Goal: Information Seeking & Learning: Learn about a topic

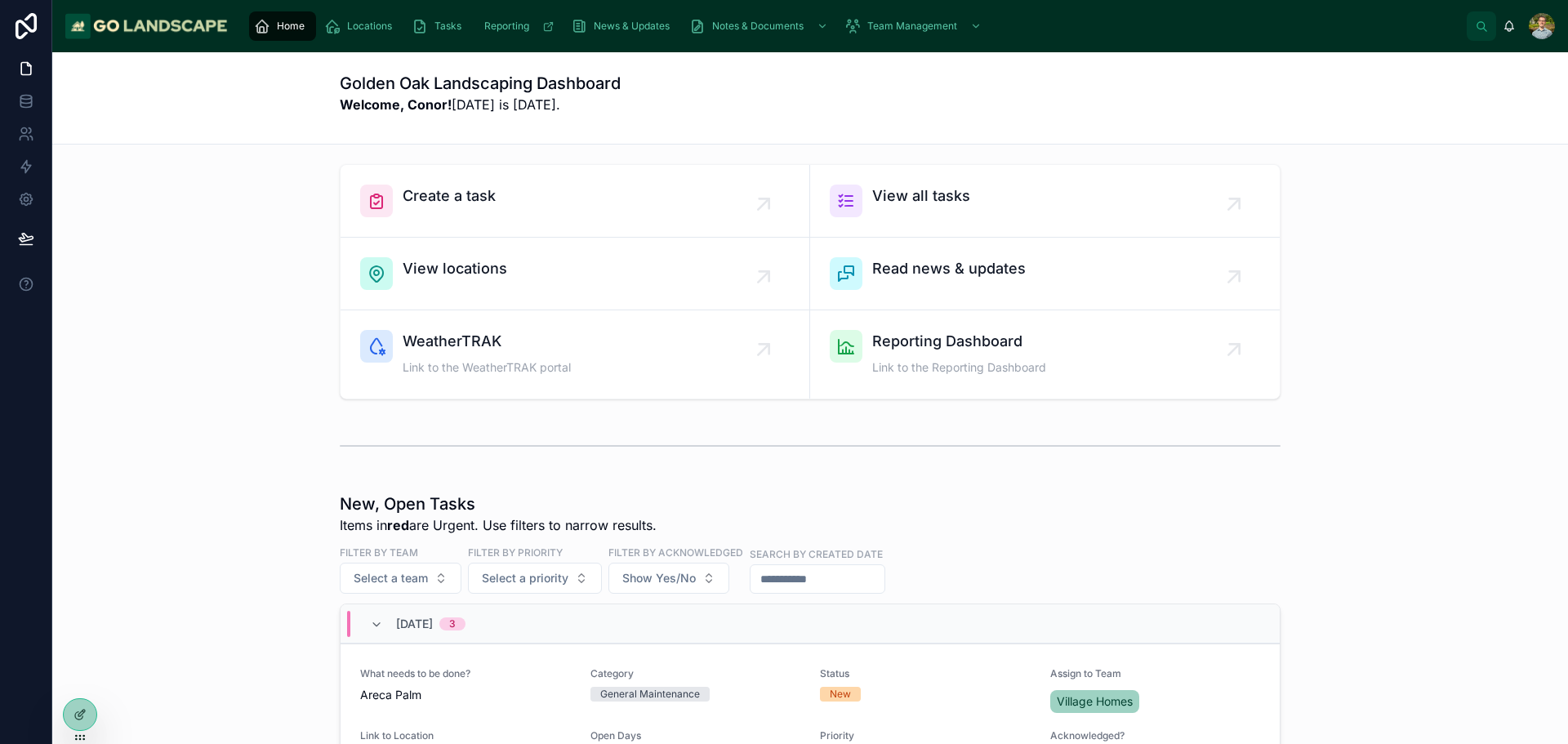
click at [1383, 331] on div "Create a task View all tasks View locations Read news & updates WeatherTRAK Lin…" at bounding box center [810, 282] width 1490 height 249
click at [1396, 385] on div "Create a task View all tasks View locations Read news & updates WeatherTRAK Lin…" at bounding box center [810, 282] width 1490 height 249
click at [1395, 441] on div at bounding box center [810, 446] width 1490 height 54
click at [1456, 469] on div at bounding box center [810, 446] width 1490 height 54
click at [1437, 484] on div "Create a task View all tasks View locations Read news & updates WeatherTRAK Lin…" at bounding box center [810, 758] width 1516 height 1227
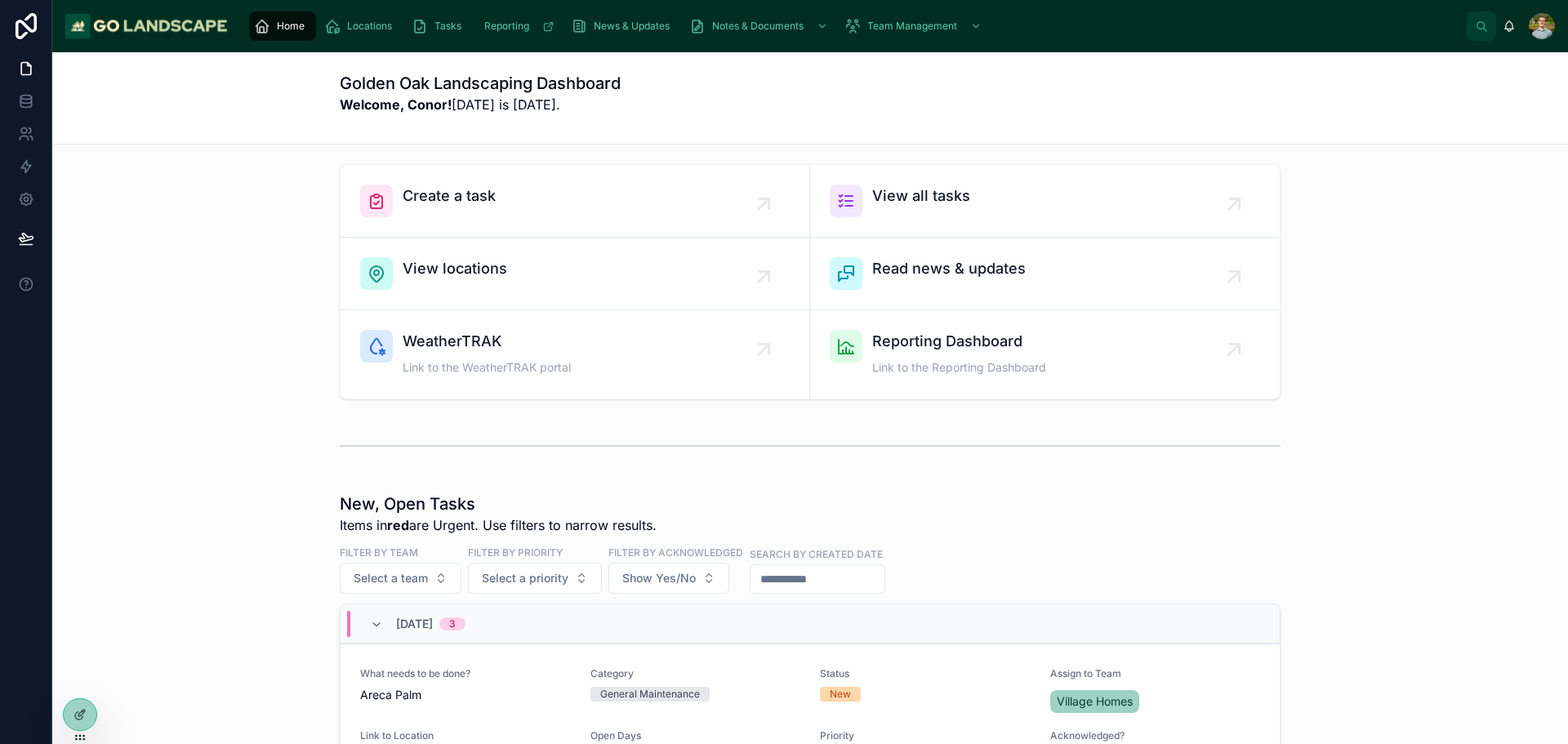
click at [1393, 436] on div at bounding box center [810, 446] width 1490 height 54
click at [1390, 421] on div at bounding box center [810, 446] width 1490 height 54
click at [1383, 425] on div at bounding box center [810, 446] width 1490 height 54
click at [1391, 415] on div "Create a task View all tasks View locations Read news & updates WeatherTRAK Lin…" at bounding box center [810, 758] width 1516 height 1227
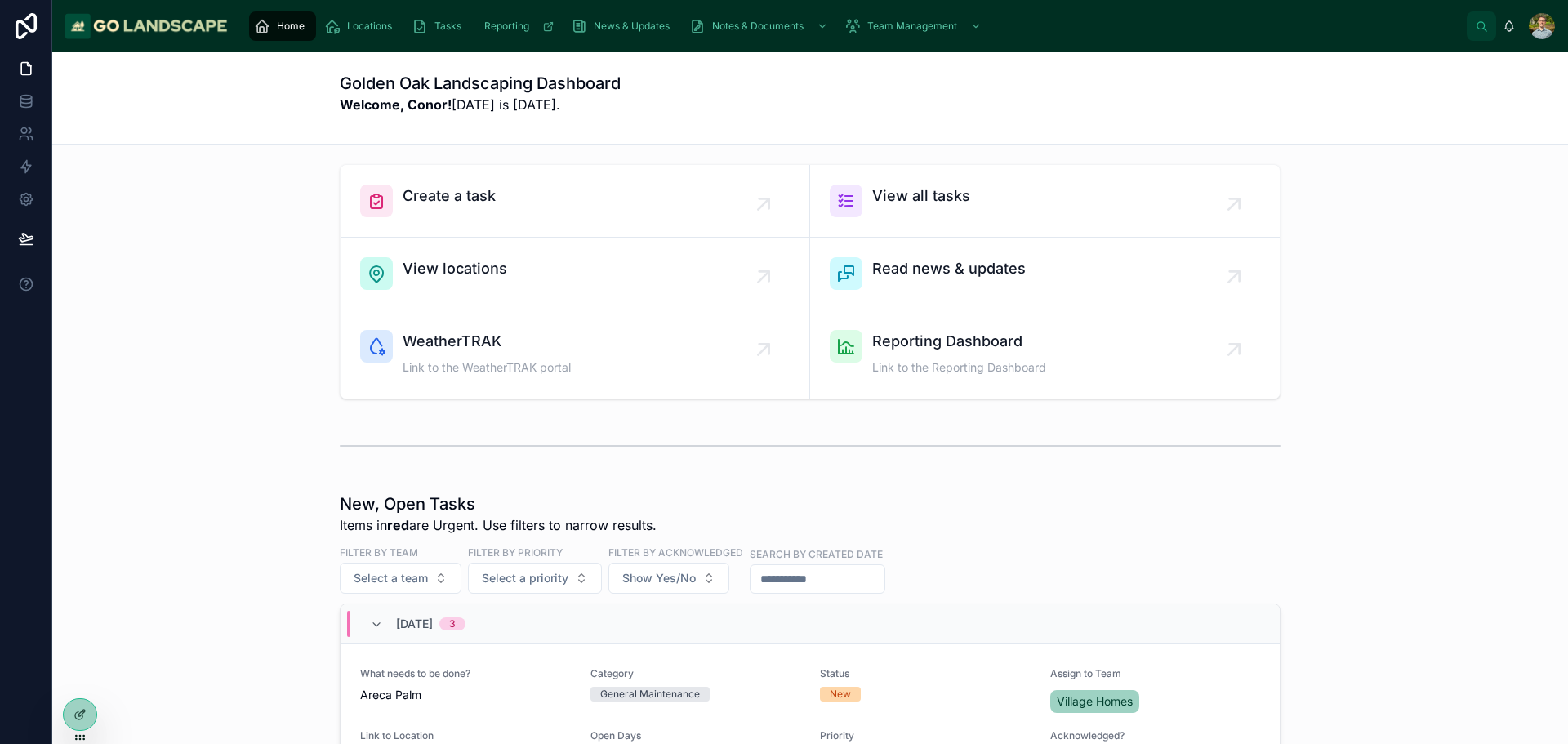
click at [1375, 422] on div at bounding box center [810, 446] width 1490 height 54
click at [1371, 425] on div at bounding box center [810, 446] width 1490 height 54
click at [1366, 433] on div at bounding box center [810, 446] width 1490 height 54
click at [1365, 441] on div at bounding box center [810, 446] width 1490 height 54
click at [1366, 448] on div at bounding box center [810, 446] width 1490 height 54
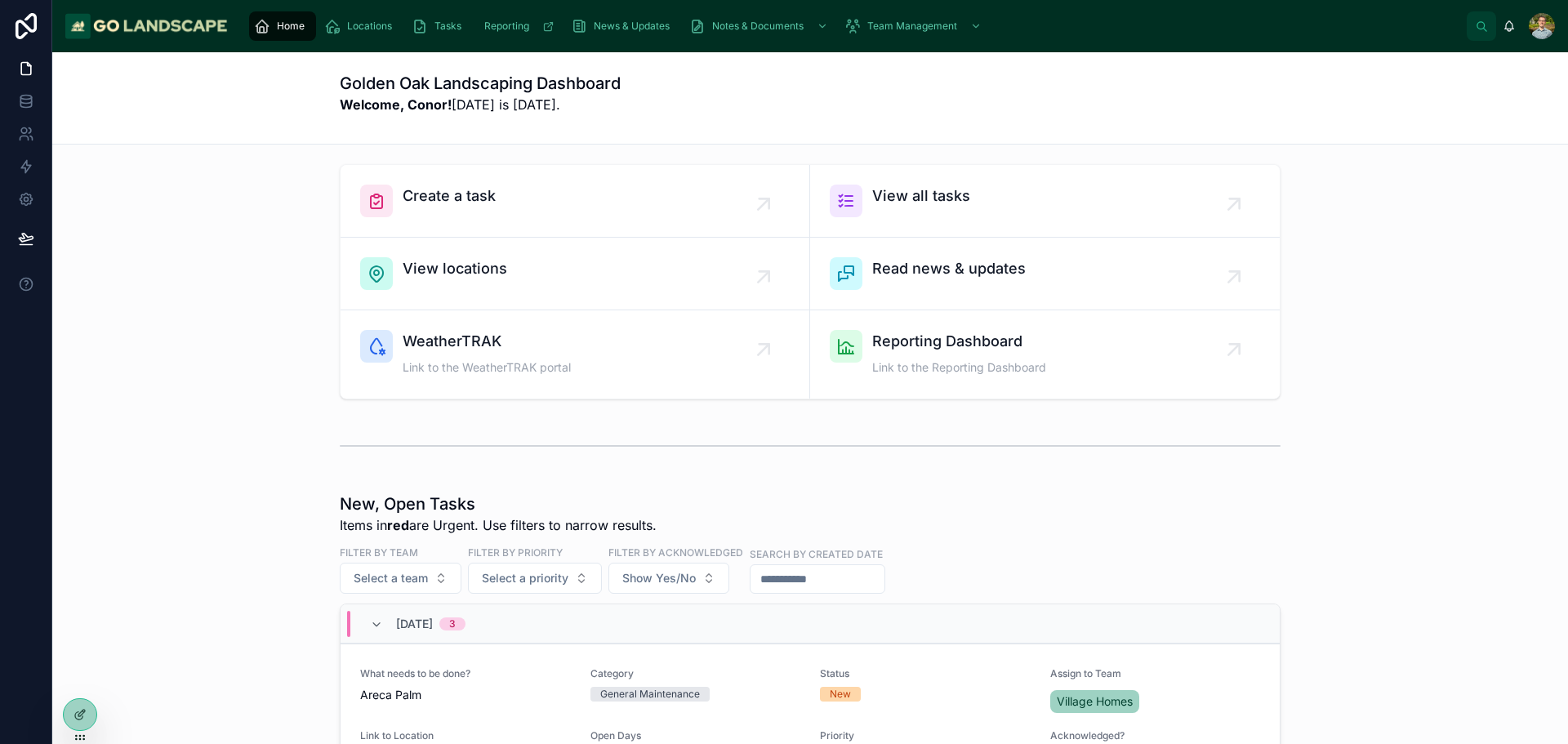
click at [1427, 492] on div "Create a task View all tasks View locations Read news & updates WeatherTRAK Lin…" at bounding box center [810, 758] width 1516 height 1227
drag, startPoint x: 1431, startPoint y: 431, endPoint x: 1425, endPoint y: 438, distance: 9.2
click at [1426, 436] on div at bounding box center [810, 446] width 1490 height 54
click at [1445, 436] on div at bounding box center [810, 446] width 1490 height 54
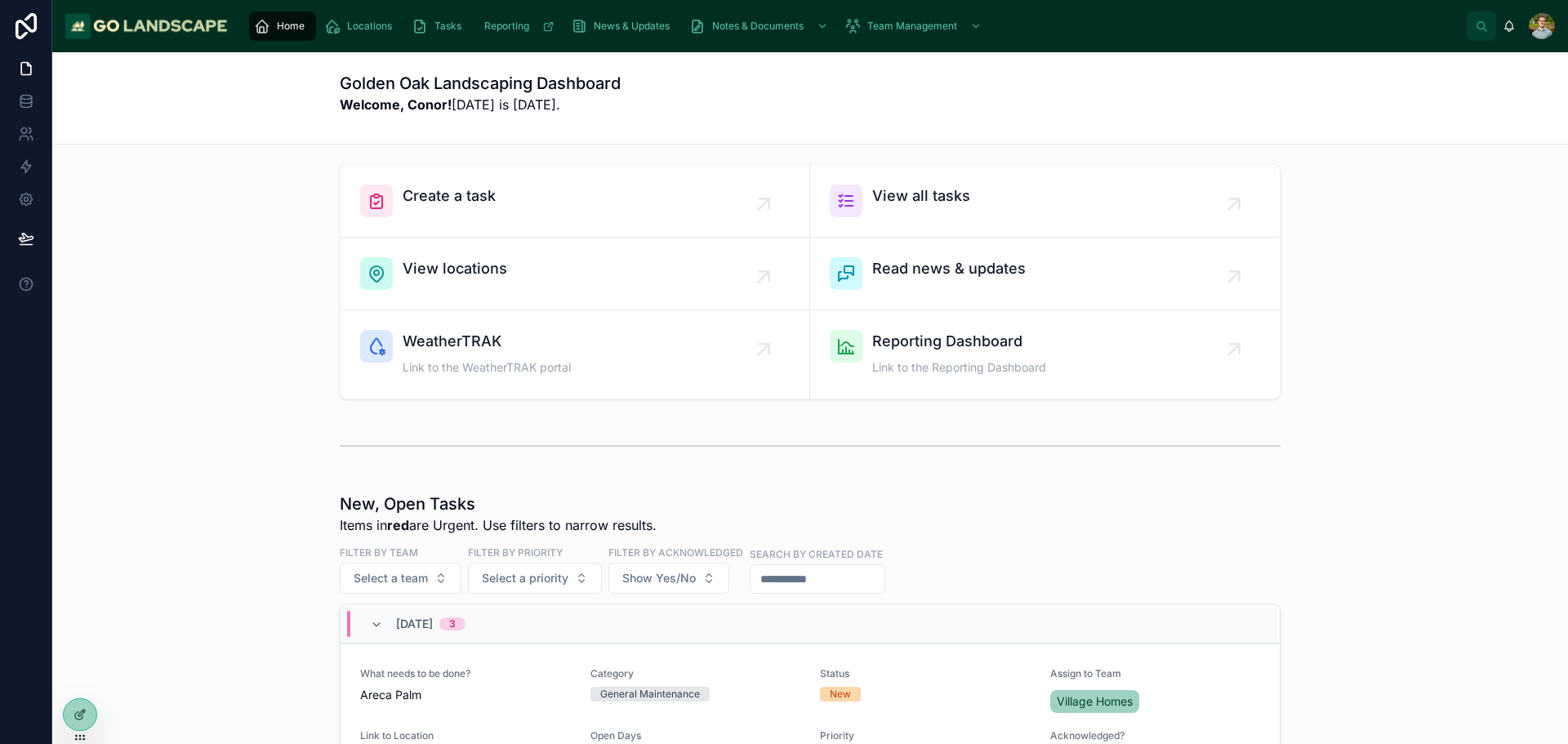
click at [1445, 434] on div at bounding box center [810, 446] width 1490 height 54
click at [1445, 436] on div at bounding box center [810, 446] width 1490 height 54
click at [1442, 437] on div at bounding box center [810, 446] width 1490 height 54
click at [1450, 241] on div "Create a task View all tasks View locations Read news & updates WeatherTRAK Lin…" at bounding box center [810, 282] width 1490 height 249
click at [1440, 265] on div "Create a task View all tasks View locations Read news & updates WeatherTRAK Lin…" at bounding box center [810, 282] width 1490 height 249
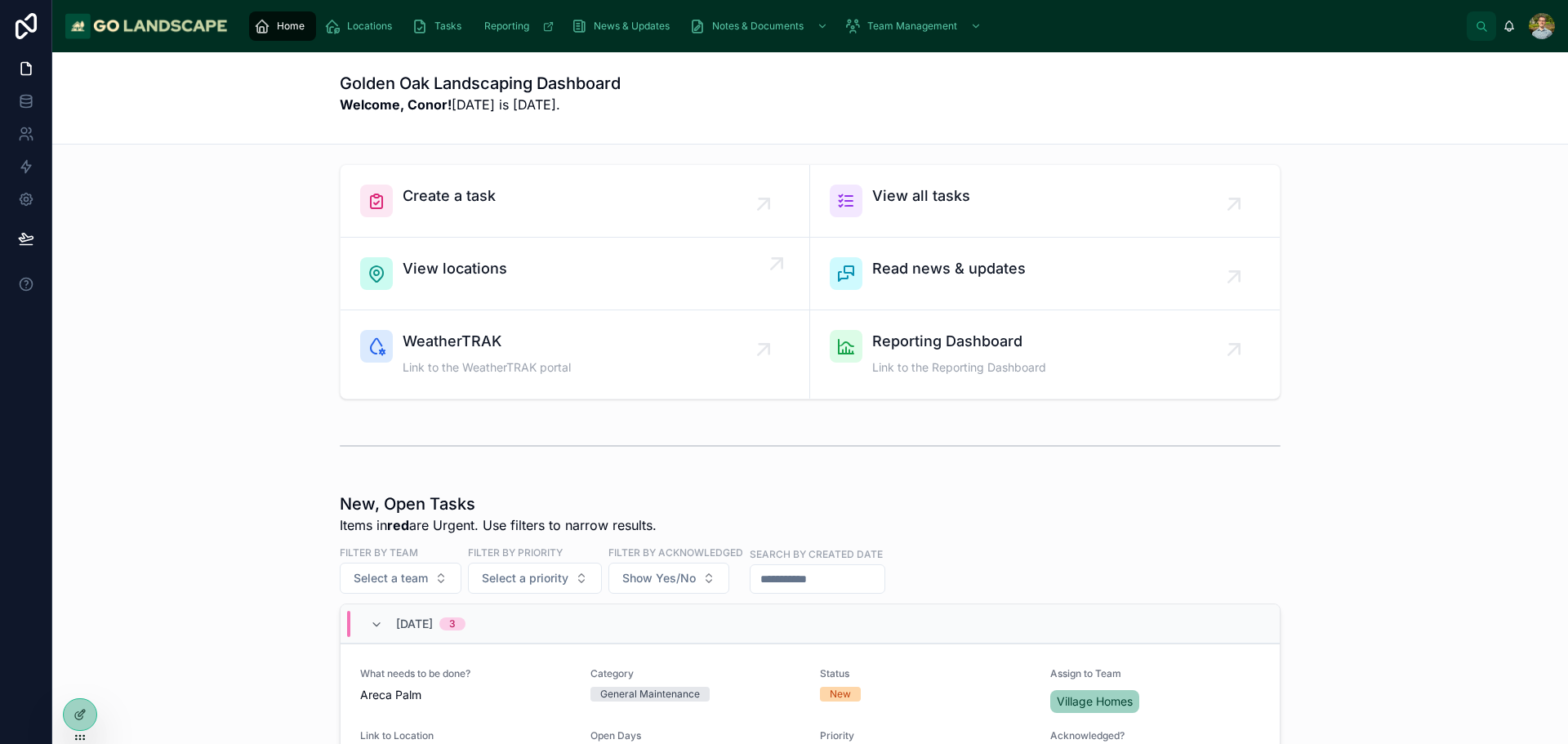
click at [459, 266] on span "View locations" at bounding box center [455, 268] width 104 height 23
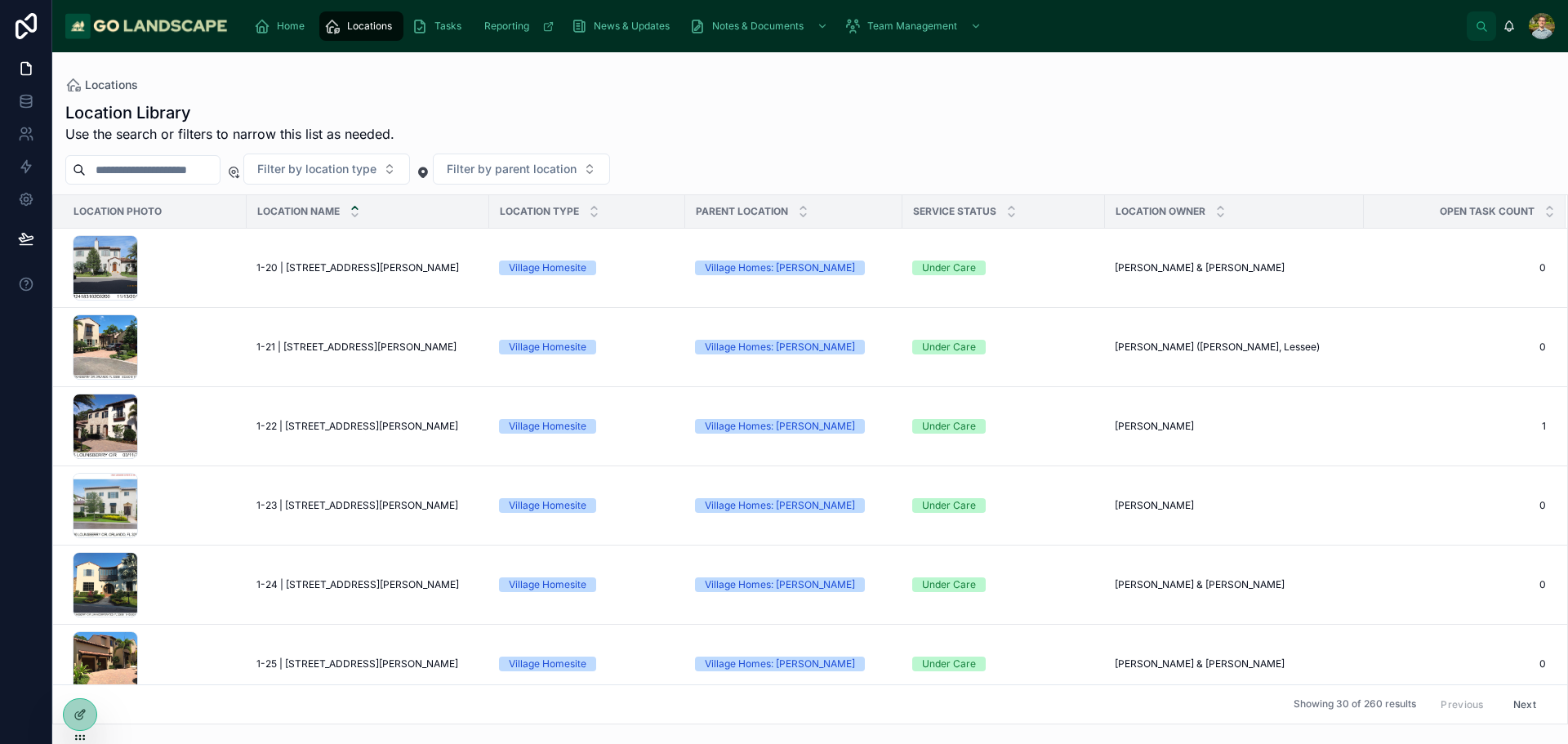
click at [136, 160] on input "text" at bounding box center [152, 170] width 134 height 23
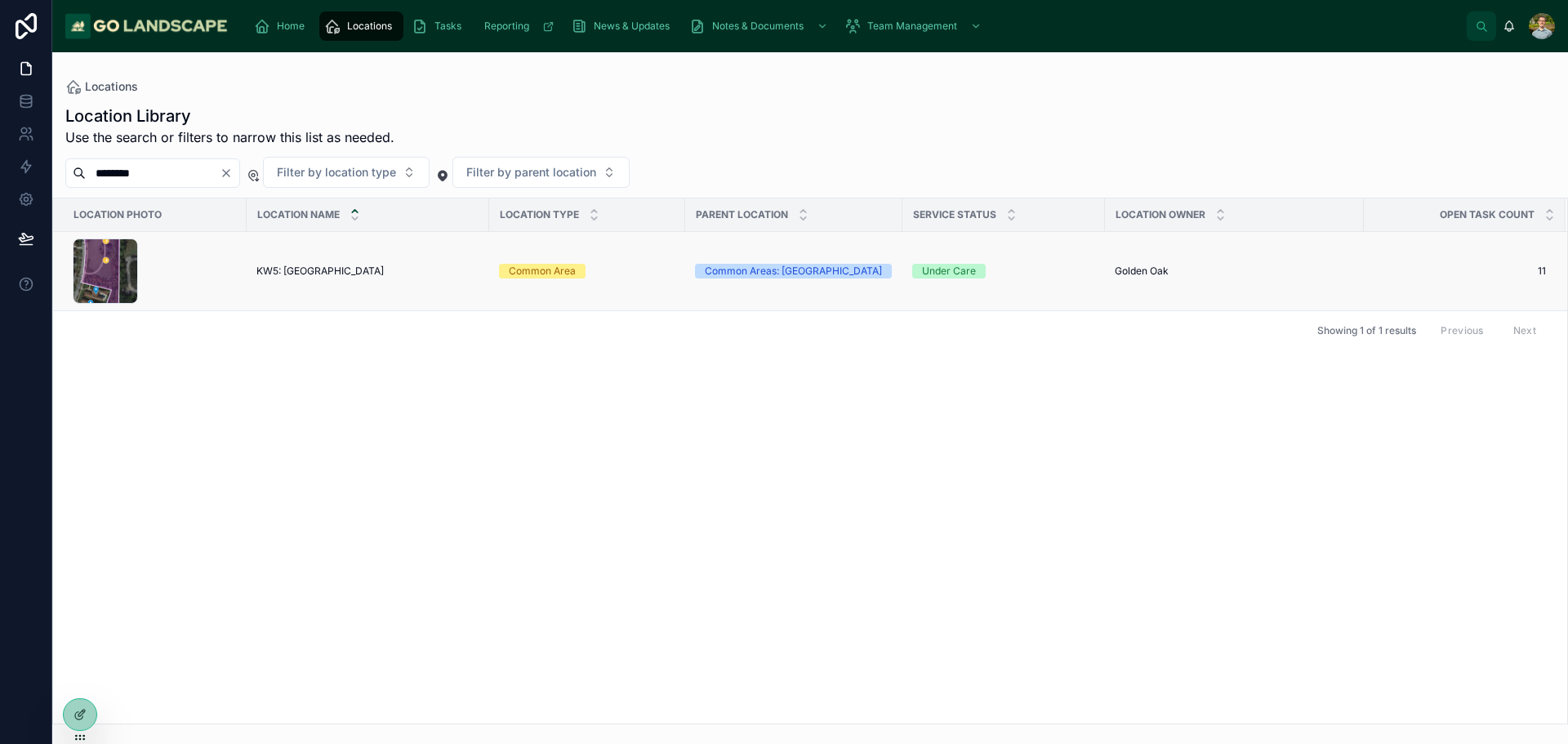
type input "********"
click at [348, 281] on td "KW5: [GEOGRAPHIC_DATA] KW5: [GEOGRAPHIC_DATA]" at bounding box center [368, 272] width 243 height 79
click at [353, 272] on span "KW5: [GEOGRAPHIC_DATA]" at bounding box center [319, 271] width 127 height 13
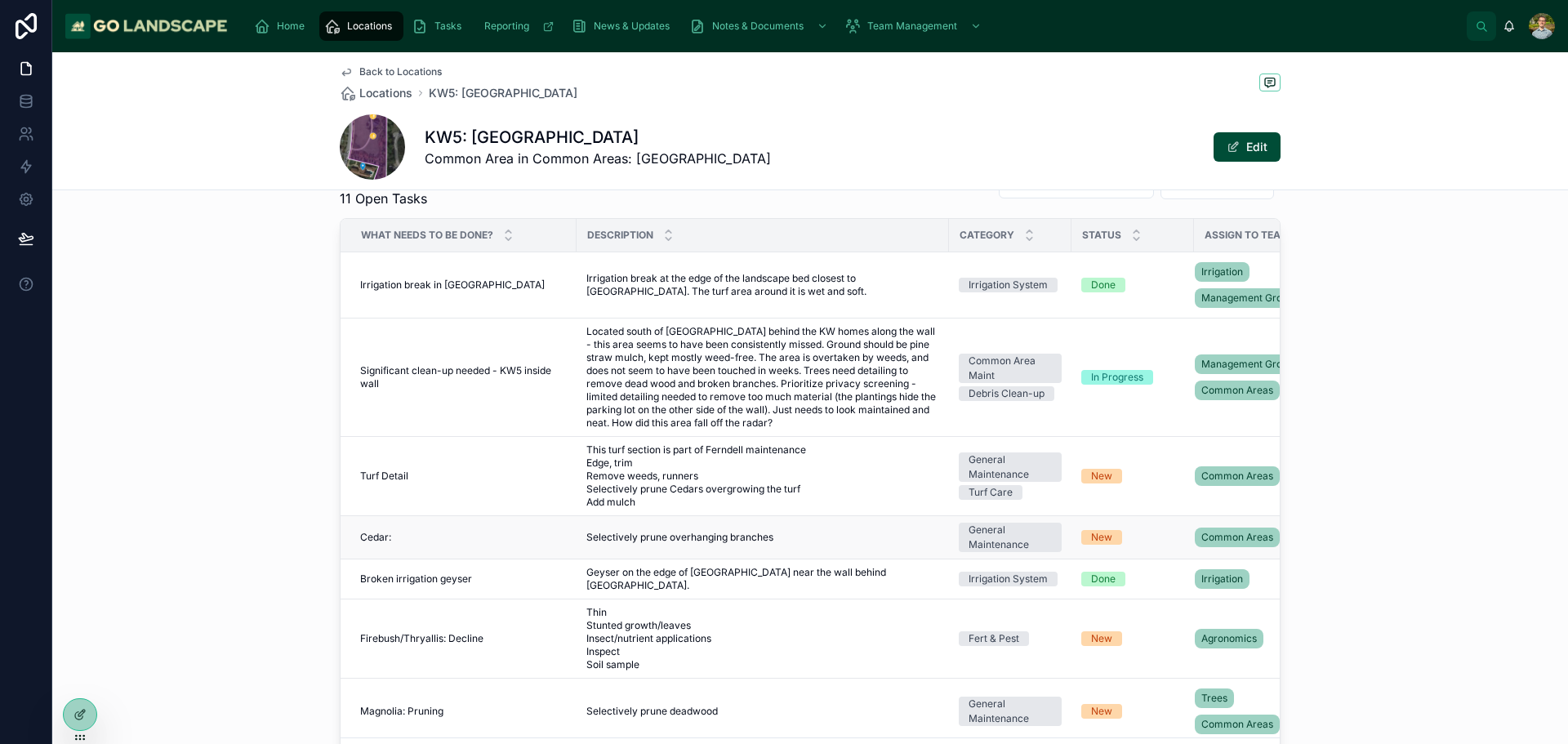
scroll to position [817, 0]
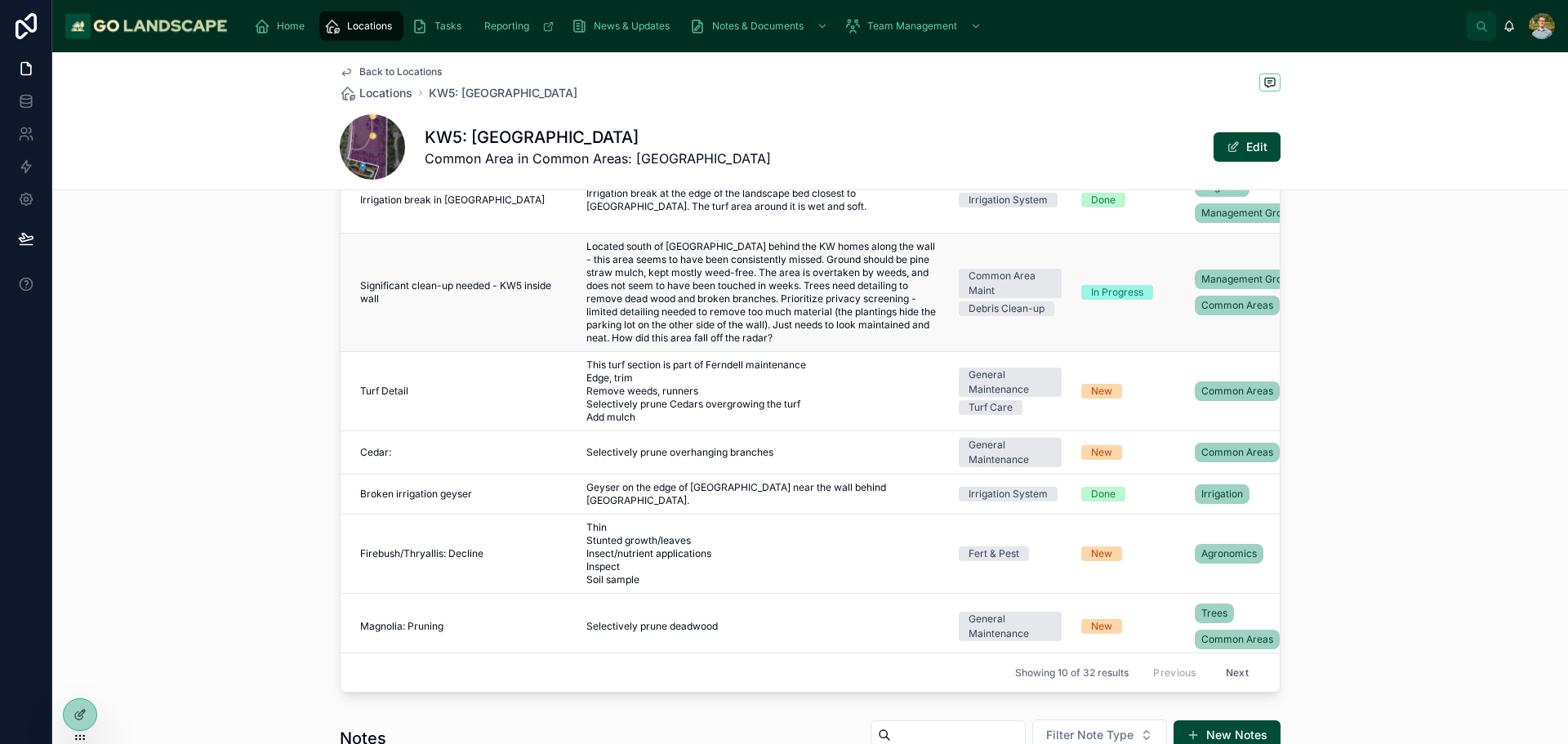
click at [741, 252] on span "Located south of [GEOGRAPHIC_DATA] behind the KW homes along the wall - this ar…" at bounding box center [763, 292] width 353 height 104
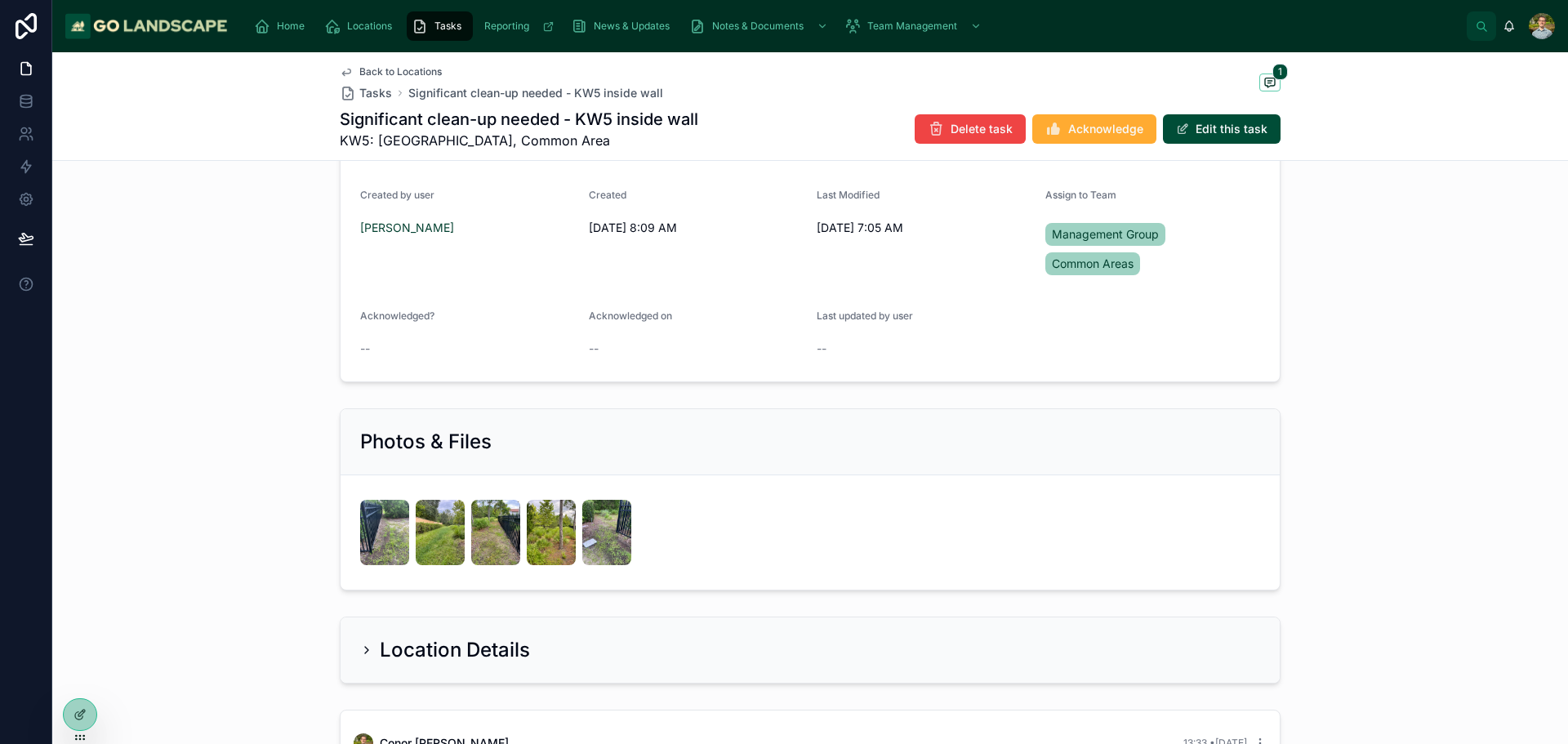
scroll to position [572, 0]
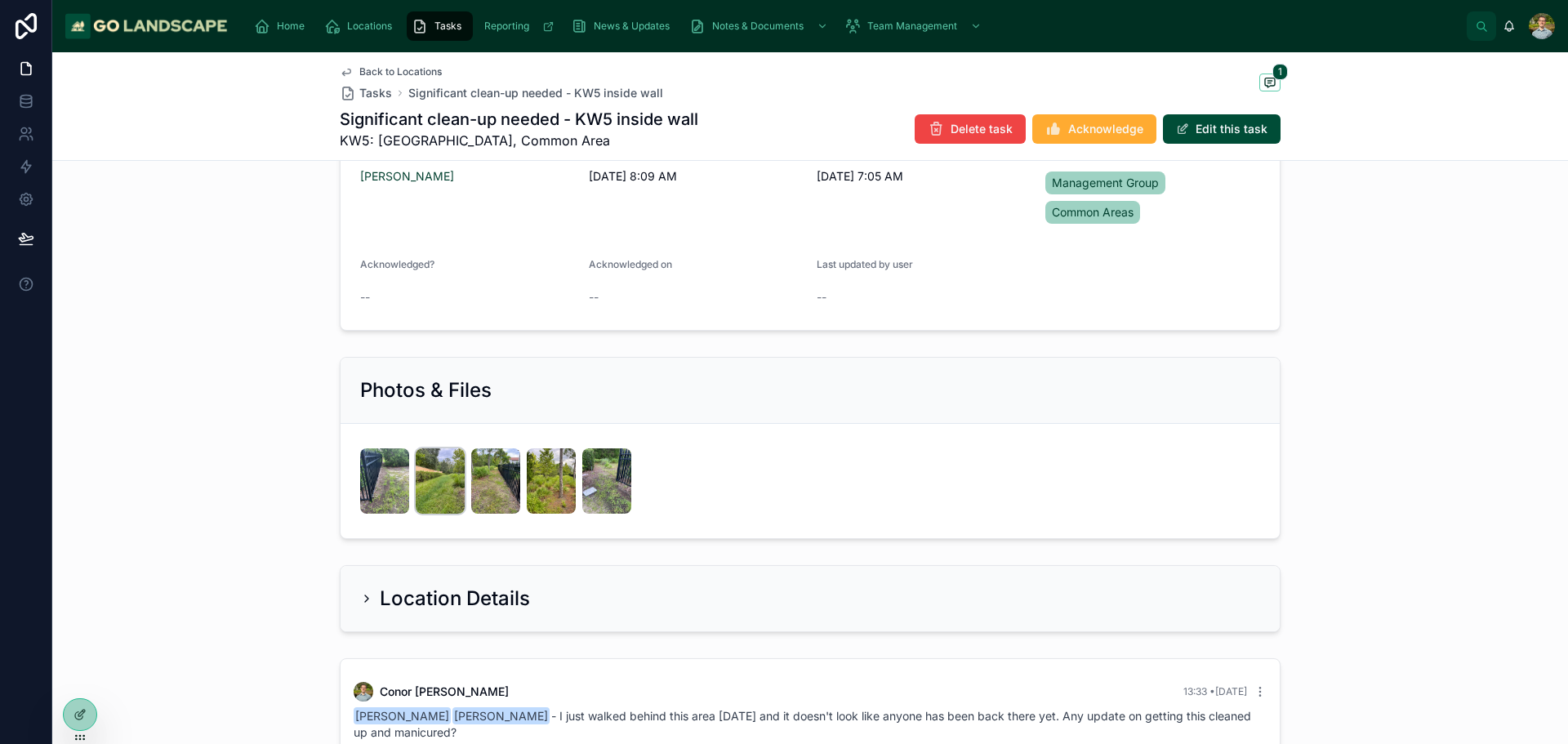
click at [416, 472] on img at bounding box center [440, 481] width 49 height 66
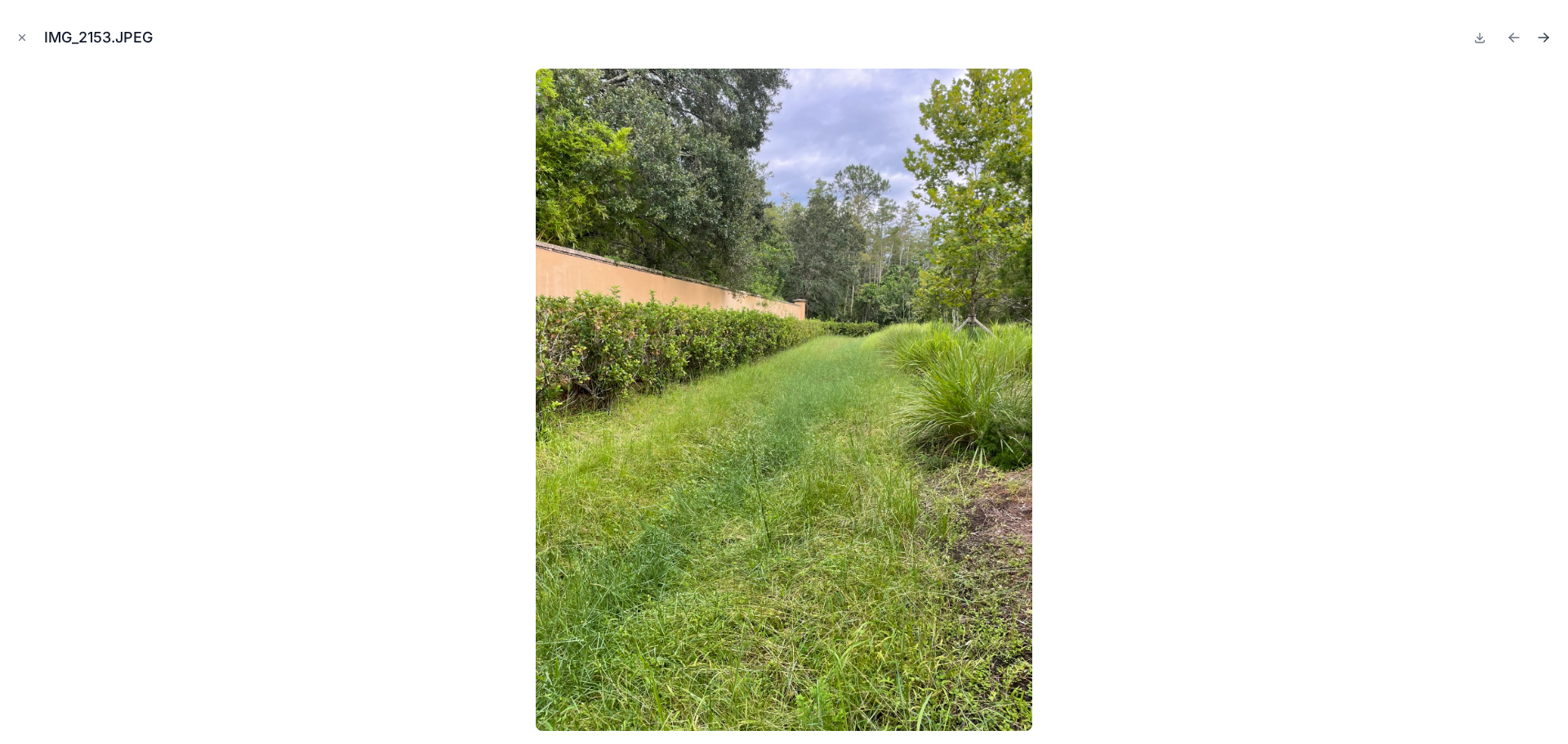
click at [1548, 34] on icon "Next file" at bounding box center [1543, 37] width 16 height 16
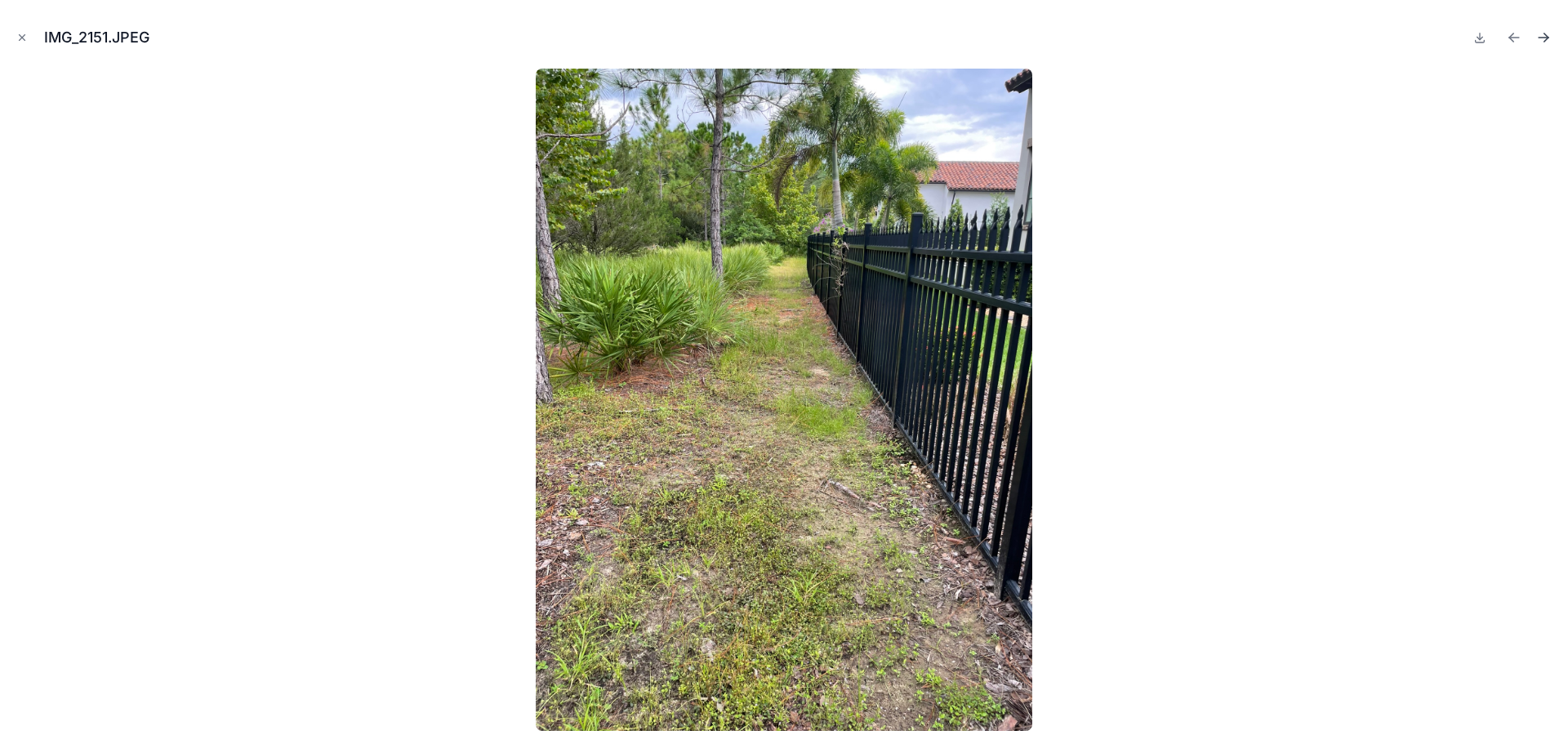
click at [1543, 41] on icon "Next file" at bounding box center [1543, 37] width 16 height 16
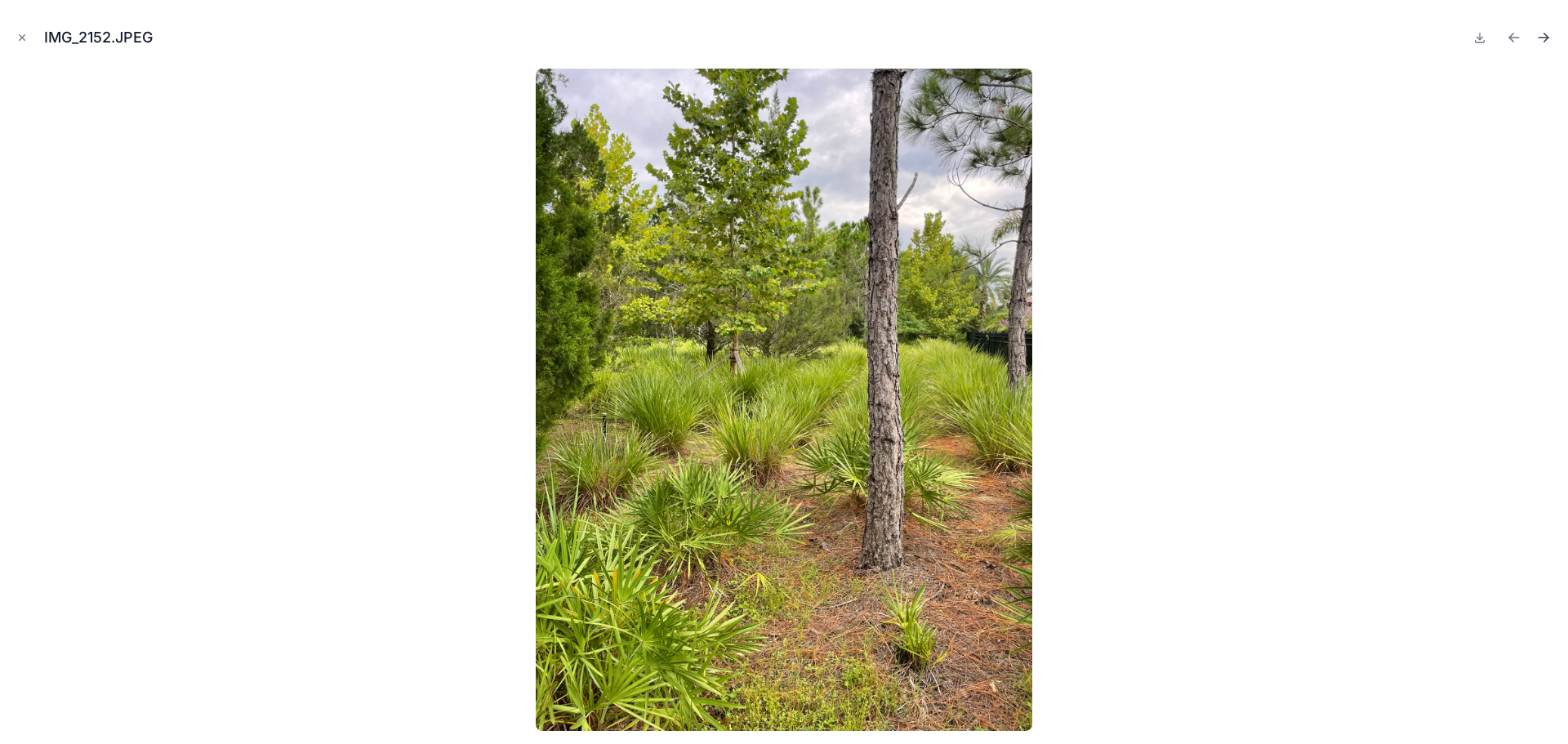
click at [1543, 37] on icon "Next file" at bounding box center [1543, 37] width 16 height 16
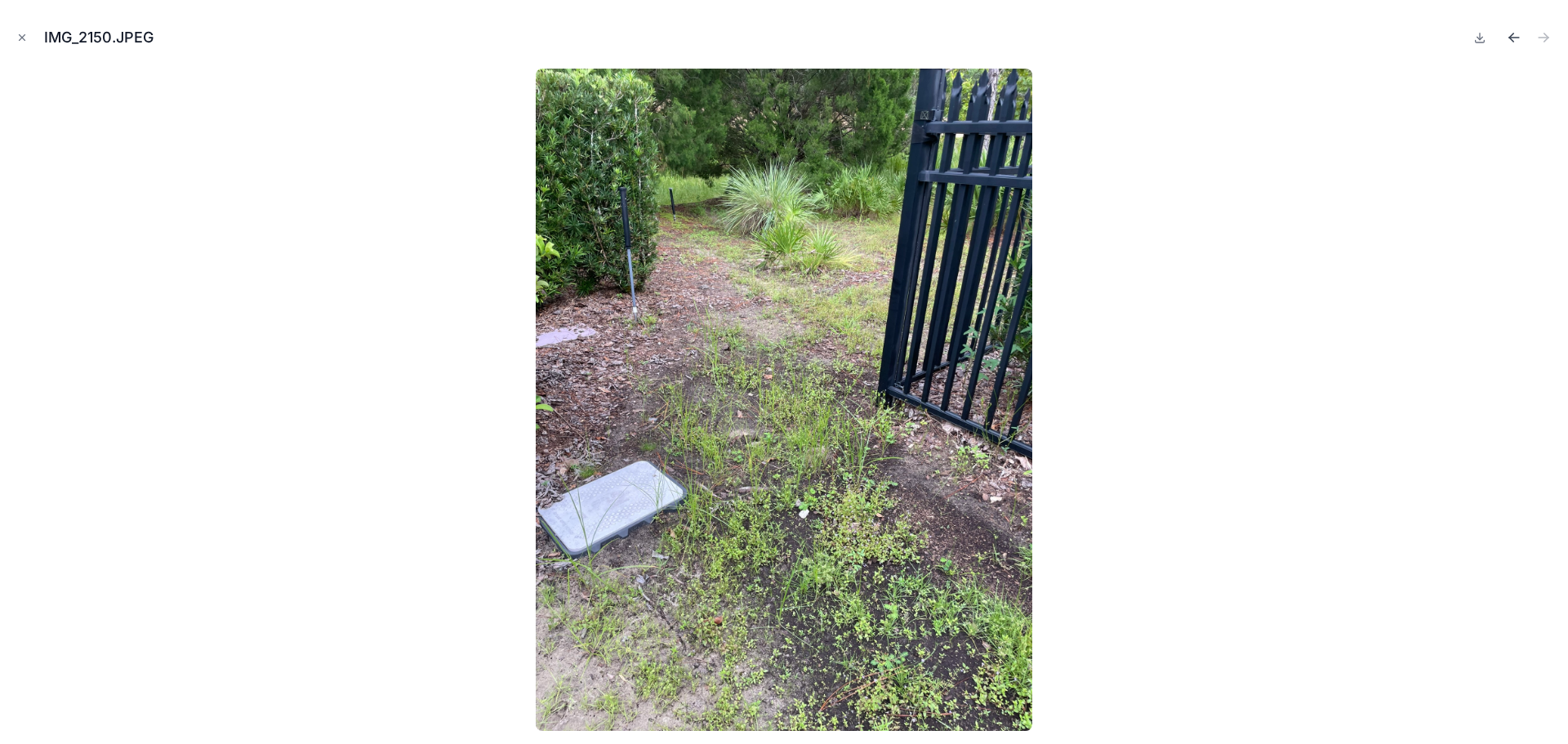
click at [1511, 41] on icon "Previous file" at bounding box center [1514, 37] width 16 height 16
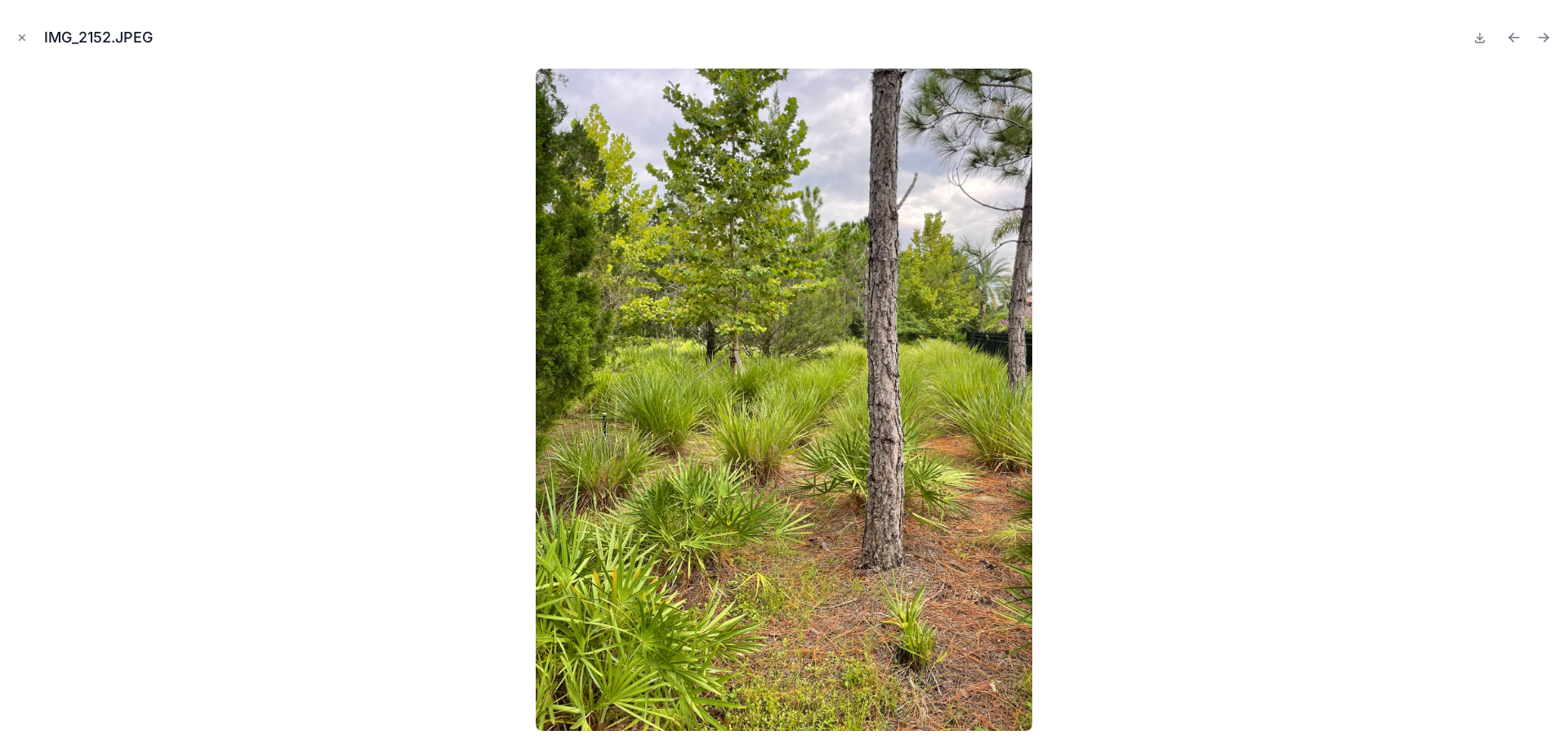
click at [1511, 41] on icon "Previous file" at bounding box center [1514, 37] width 16 height 16
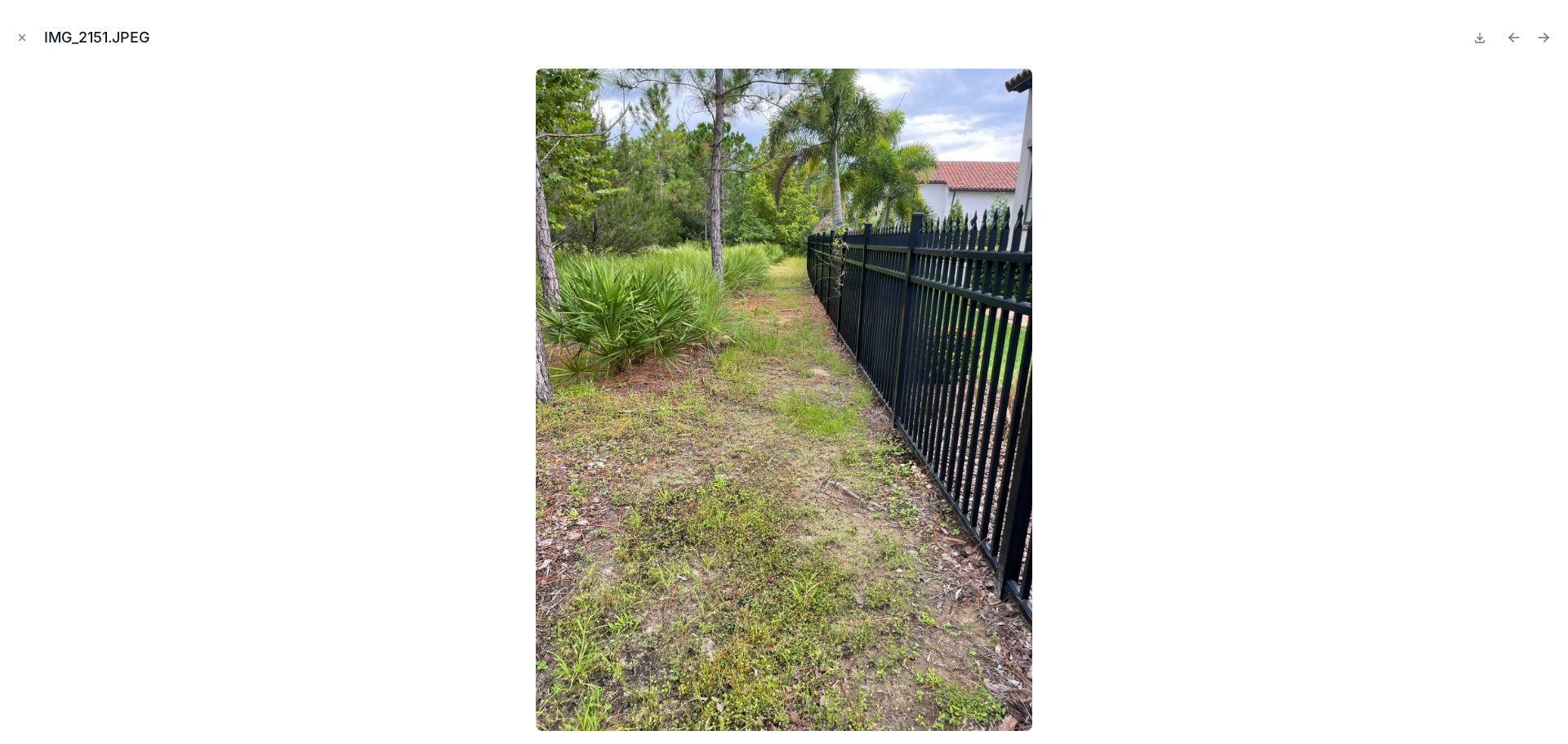
click at [1511, 41] on icon "Previous file" at bounding box center [1514, 37] width 16 height 16
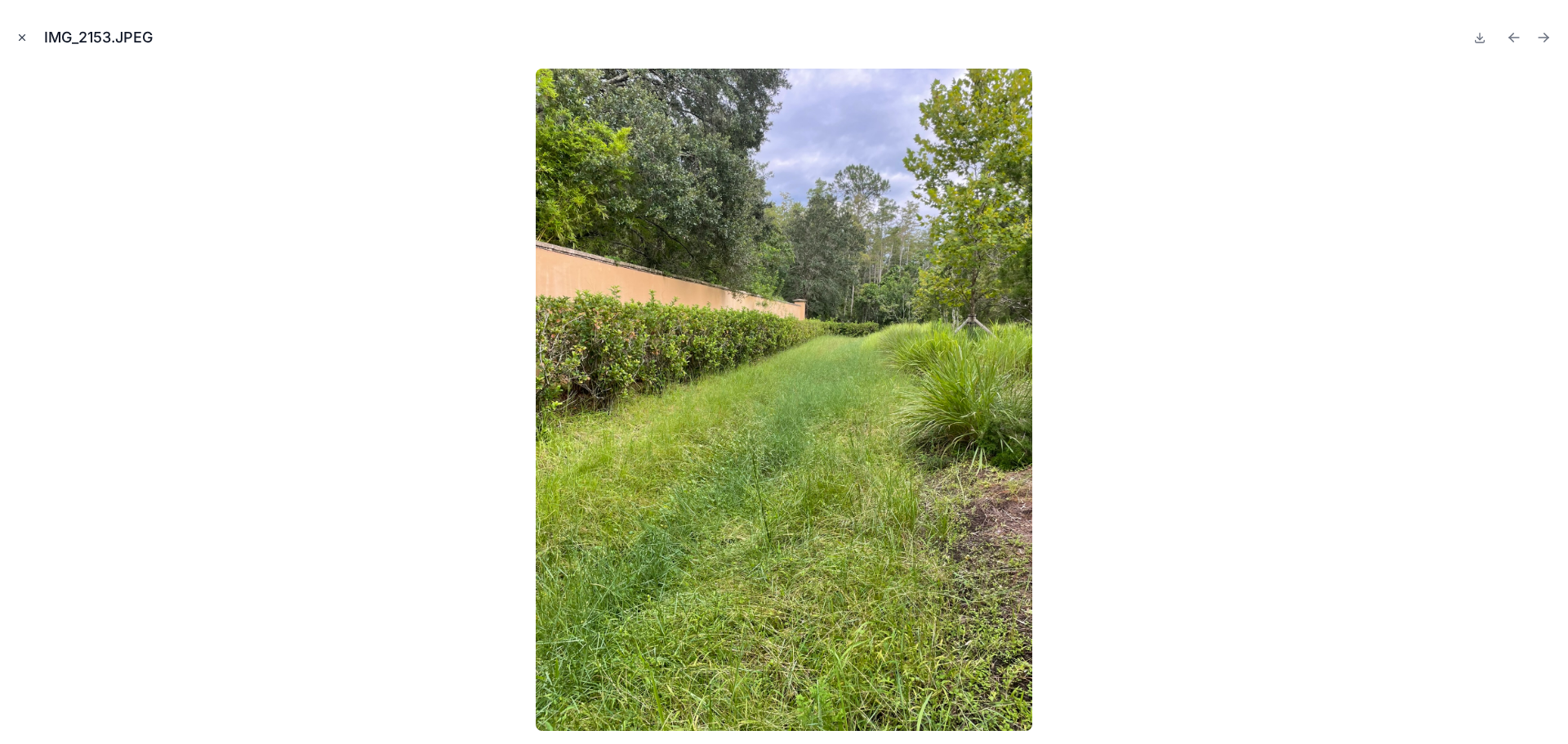
click at [20, 33] on icon "Close modal" at bounding box center [21, 37] width 11 height 11
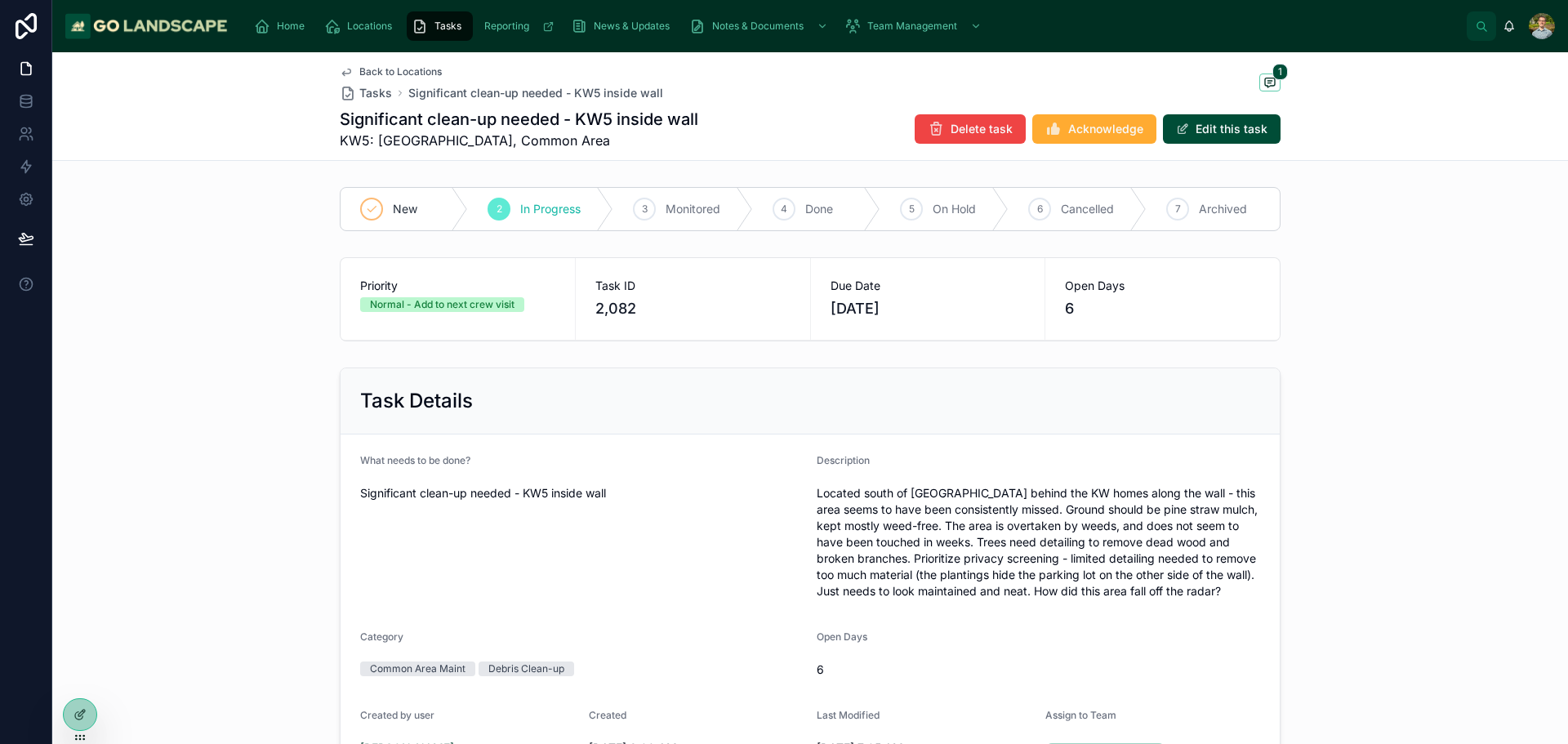
click at [395, 65] on div "Back to Locations Tasks Significant clean-up needed - KW5 inside wall 1 Signifi…" at bounding box center [810, 106] width 941 height 108
click at [394, 68] on span "Back to Locations" at bounding box center [401, 72] width 83 height 13
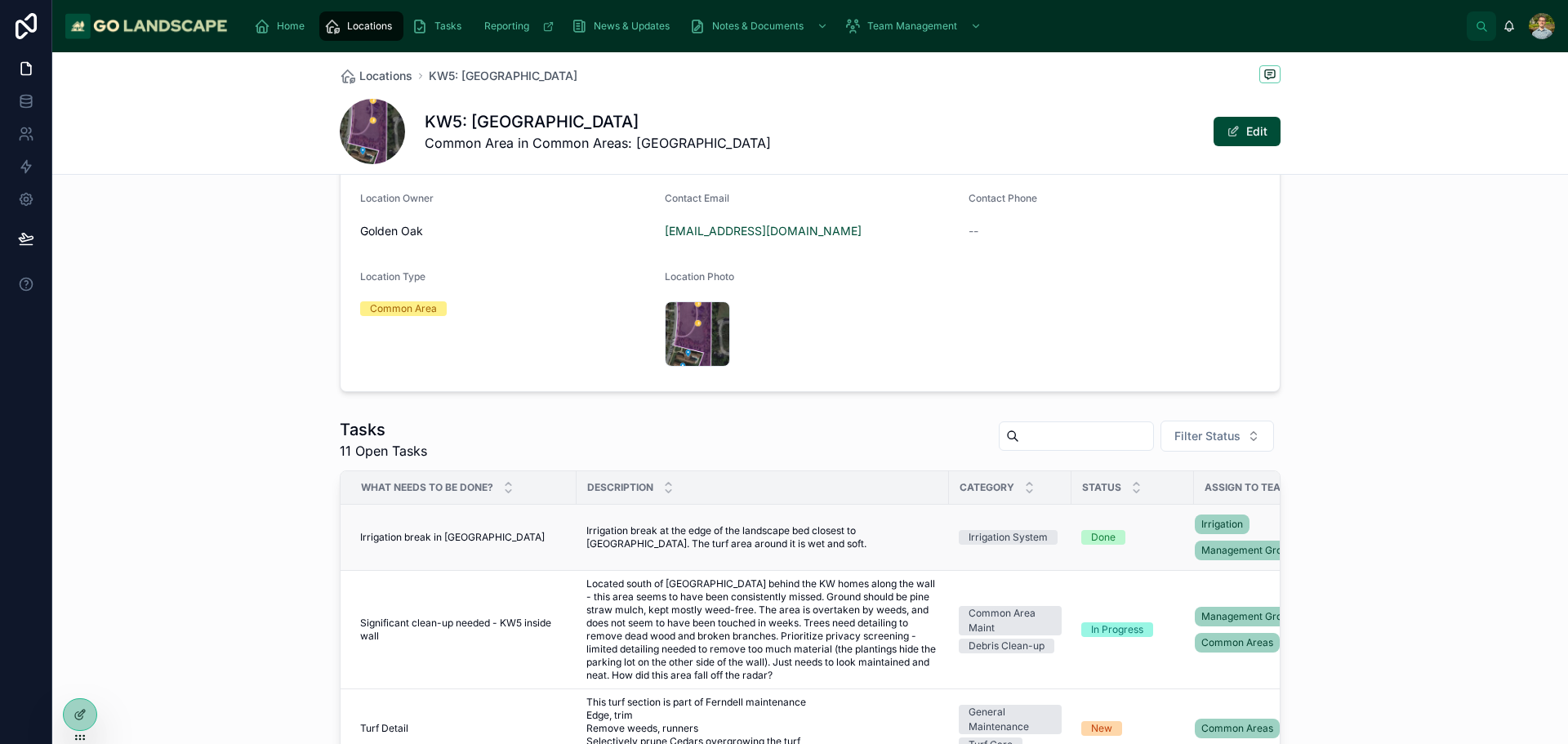
scroll to position [653, 0]
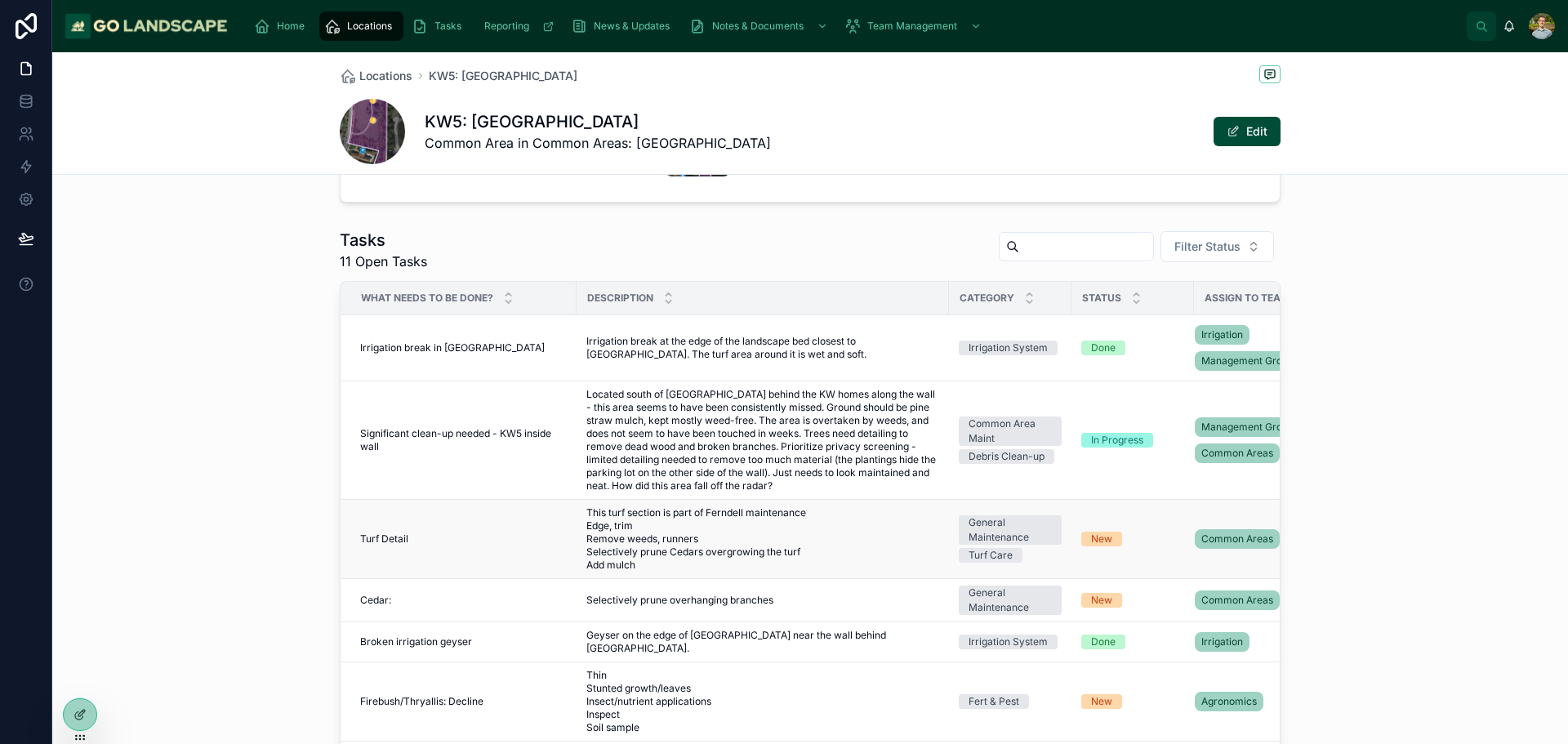
click at [796, 522] on span "This turf section is part of Ferndell maintenance Edge, trim Remove weeds, runn…" at bounding box center [763, 539] width 353 height 66
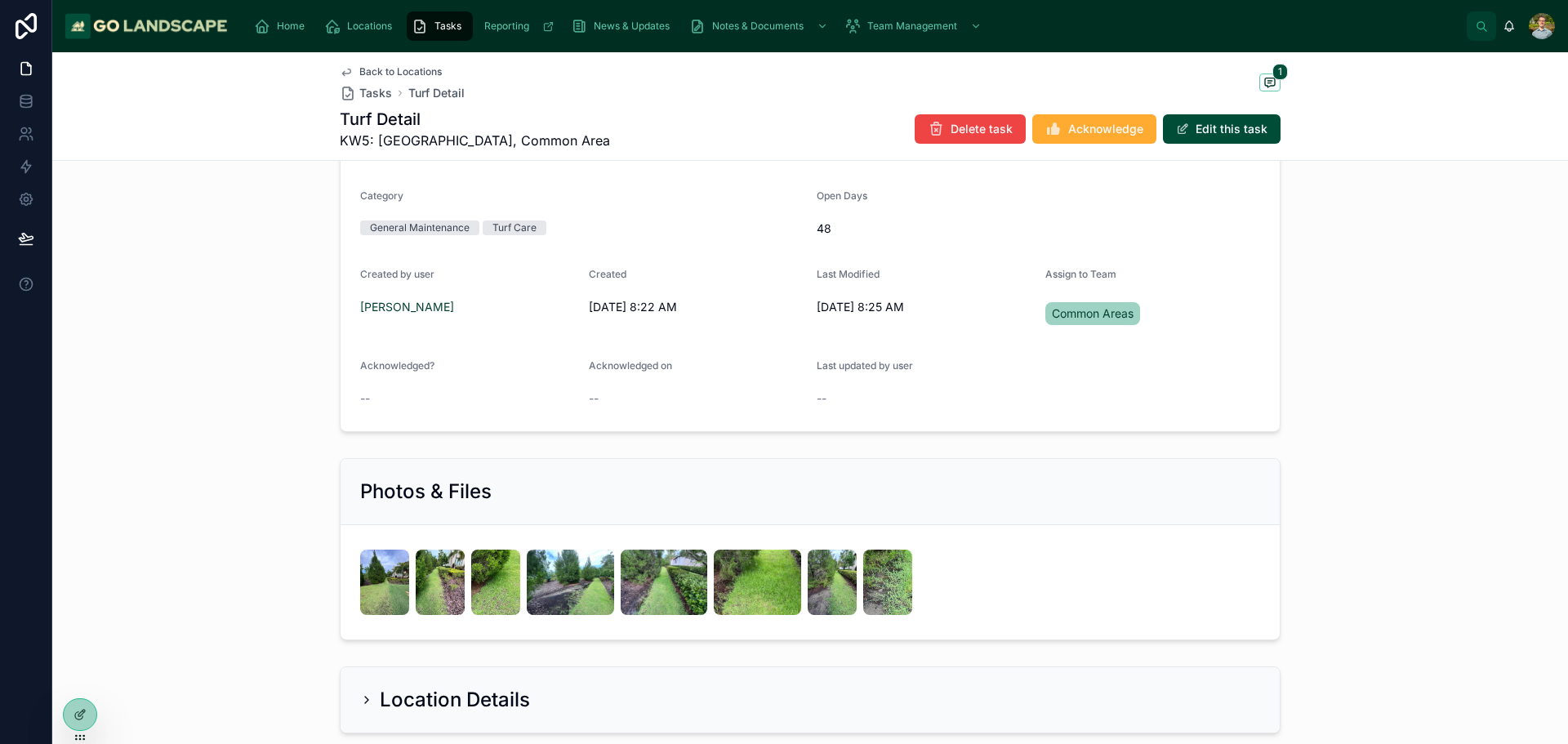
scroll to position [653, 0]
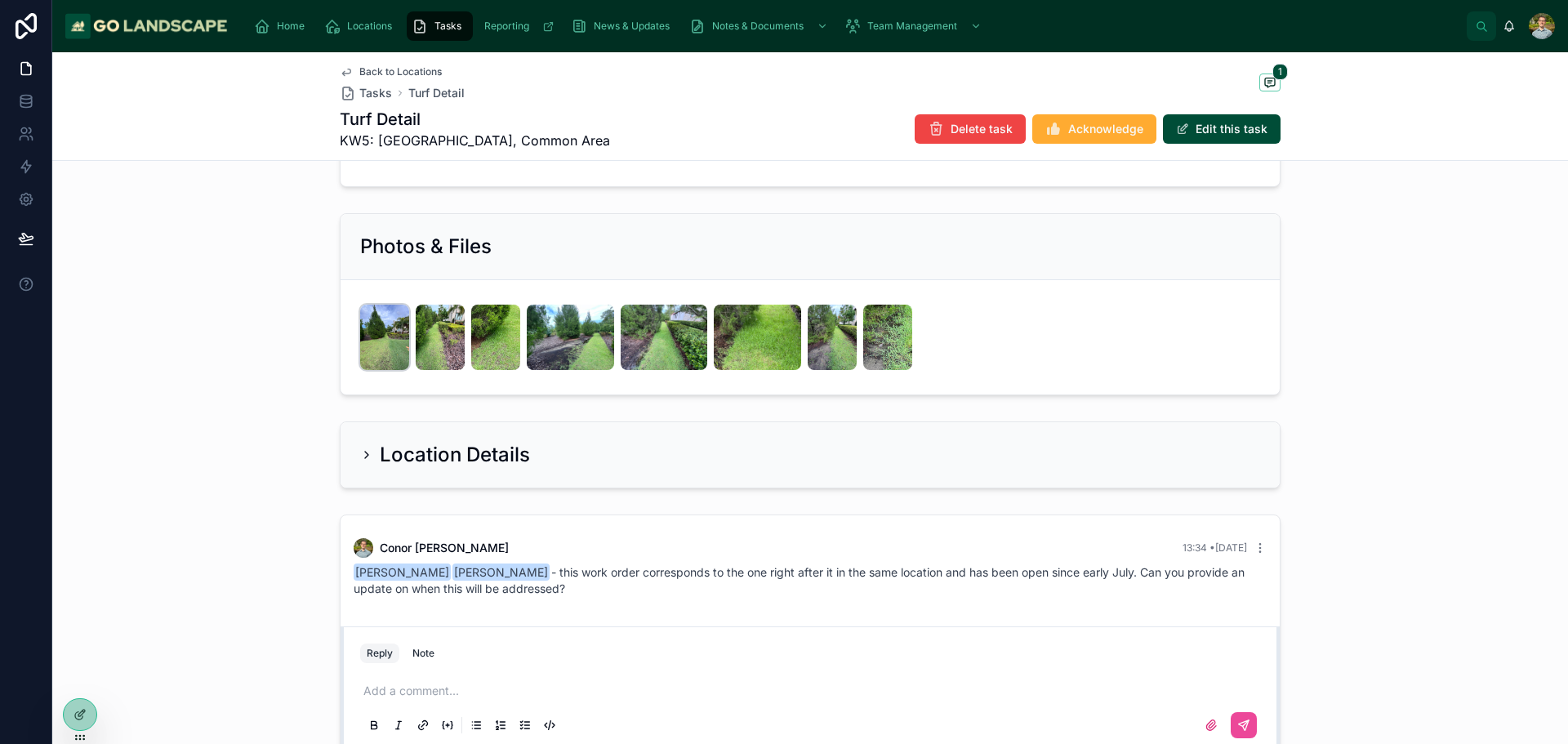
click at [373, 333] on img at bounding box center [384, 337] width 49 height 66
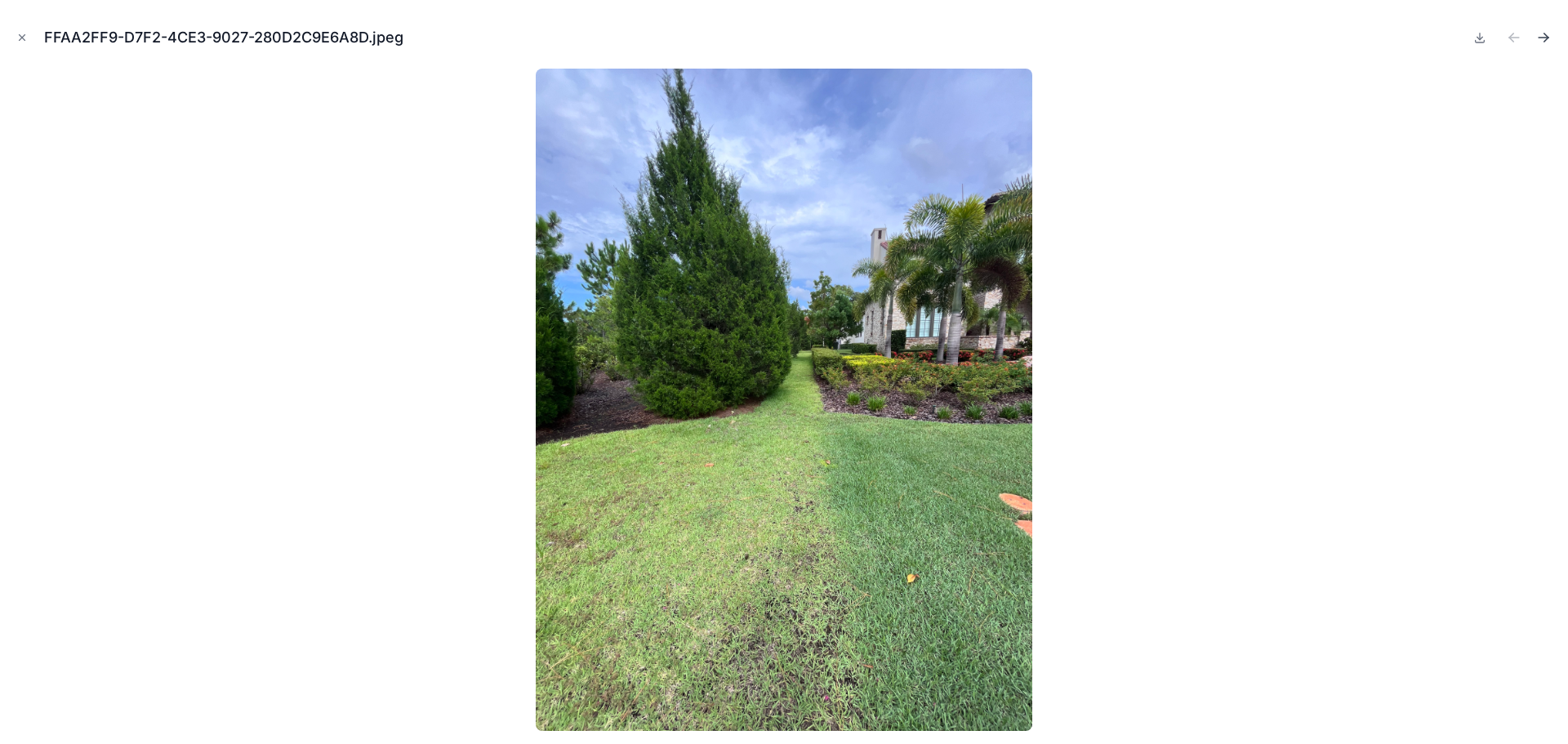
click at [1545, 37] on icon "Next file" at bounding box center [1543, 37] width 16 height 16
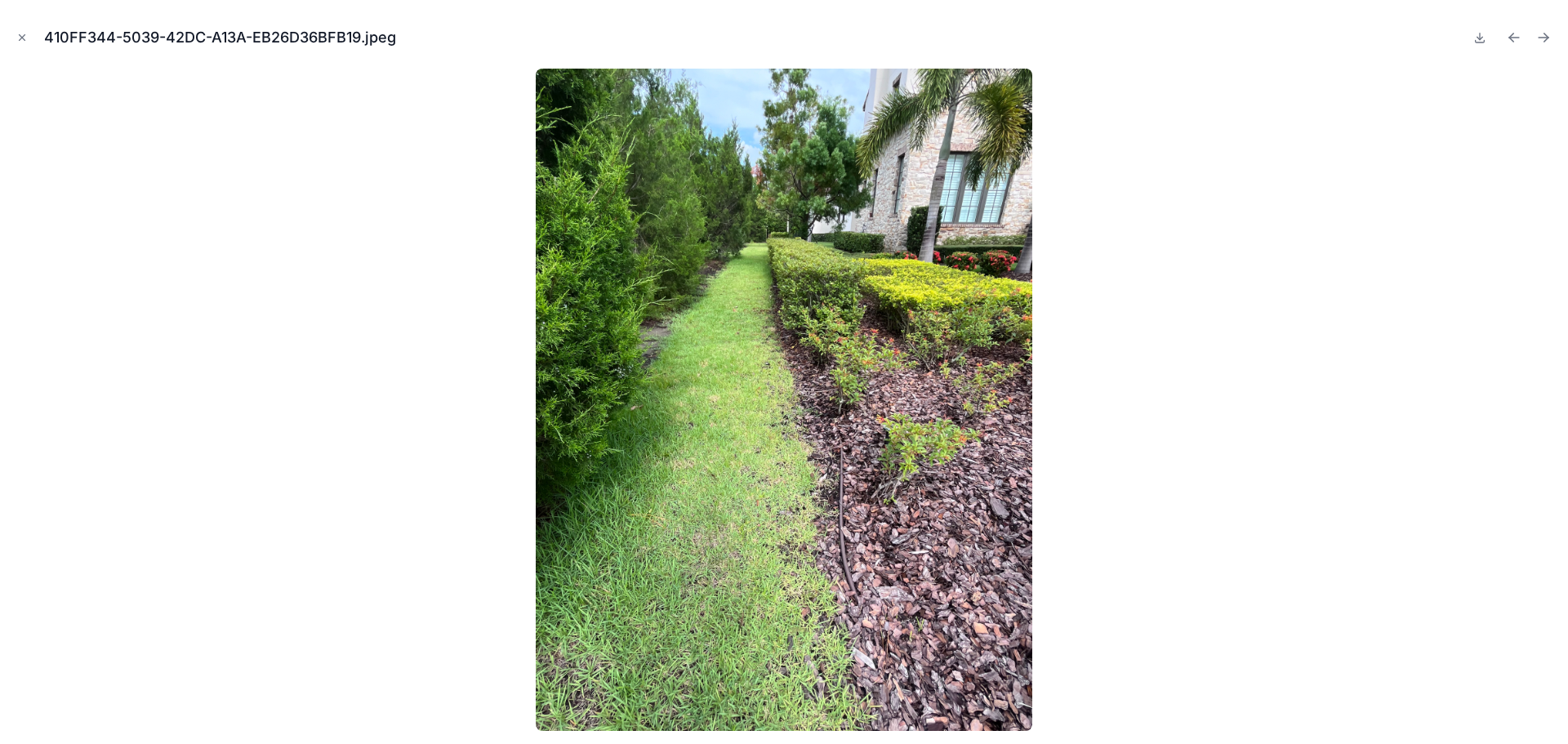
click at [1545, 37] on icon "Next file" at bounding box center [1543, 37] width 16 height 16
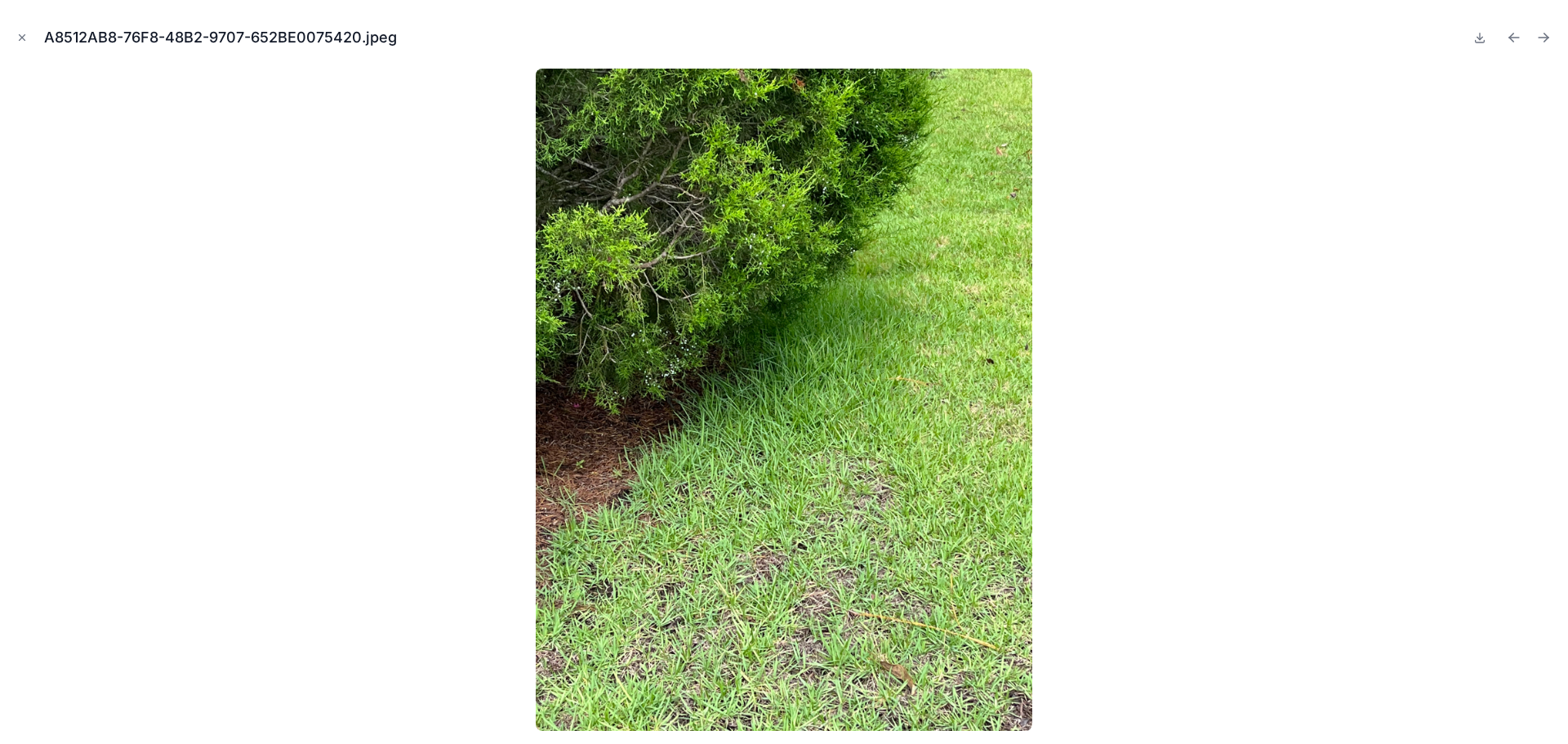
click at [1545, 37] on icon "Next file" at bounding box center [1543, 37] width 16 height 16
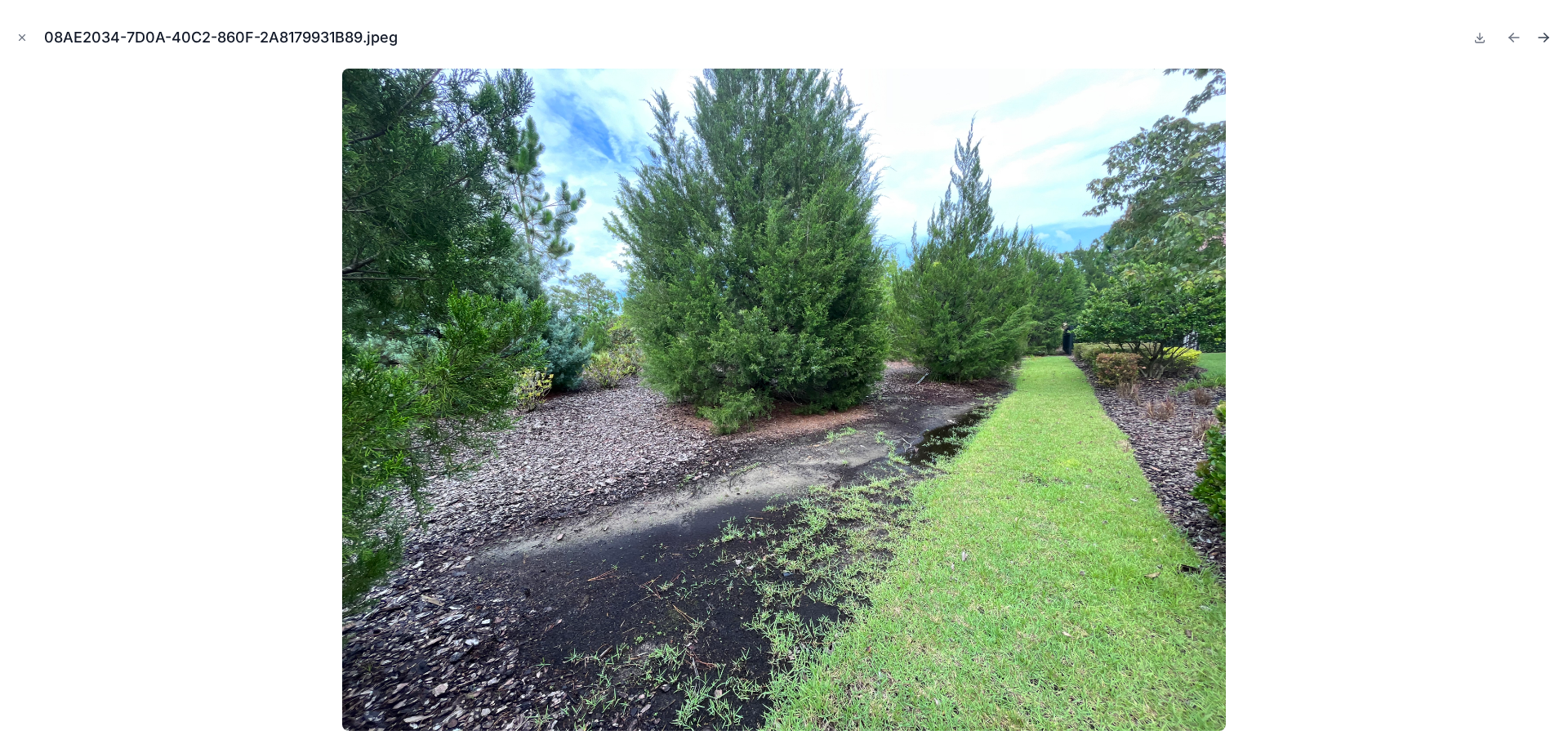
click at [1542, 38] on icon "Next file" at bounding box center [1543, 37] width 16 height 16
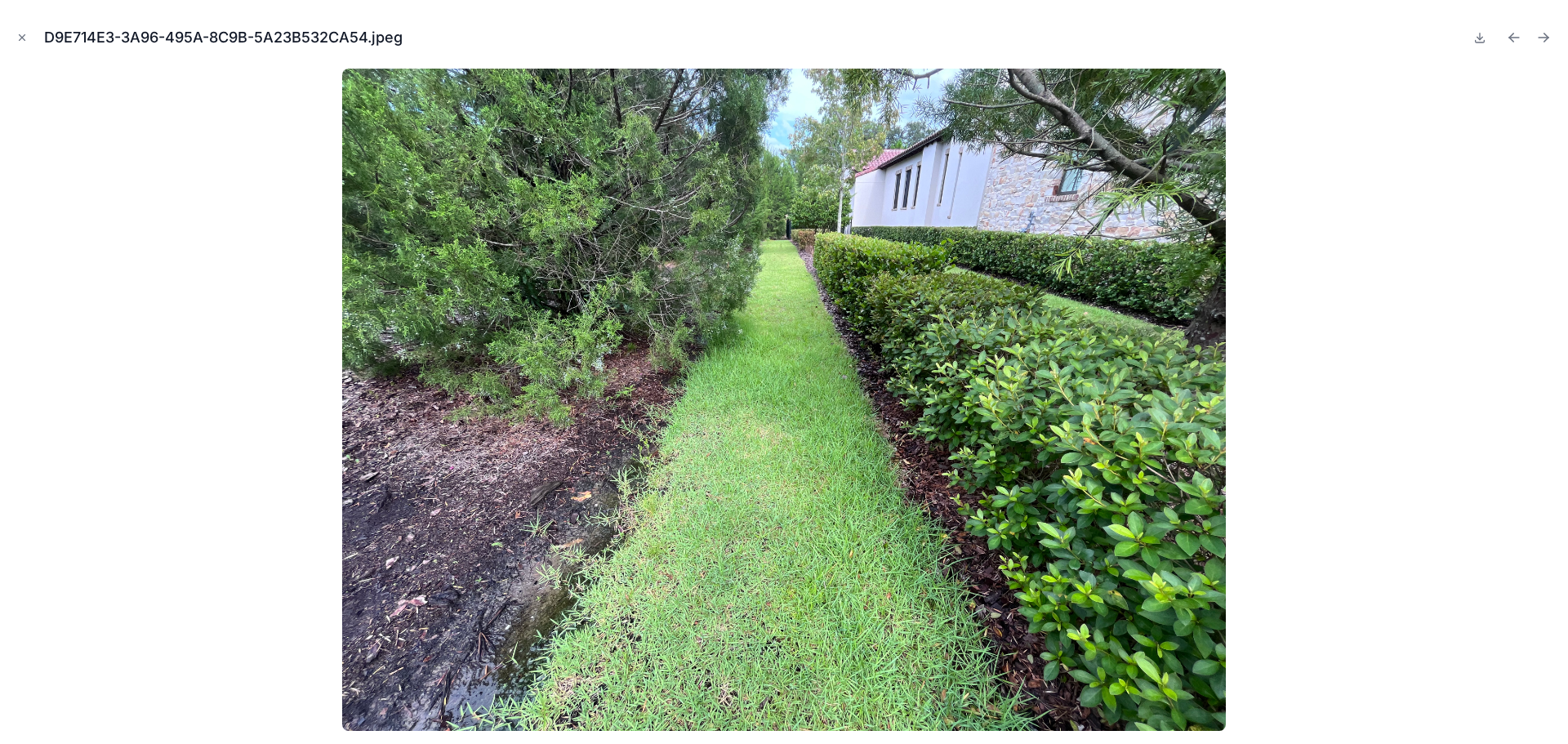
click at [1542, 38] on icon "Next file" at bounding box center [1543, 37] width 16 height 16
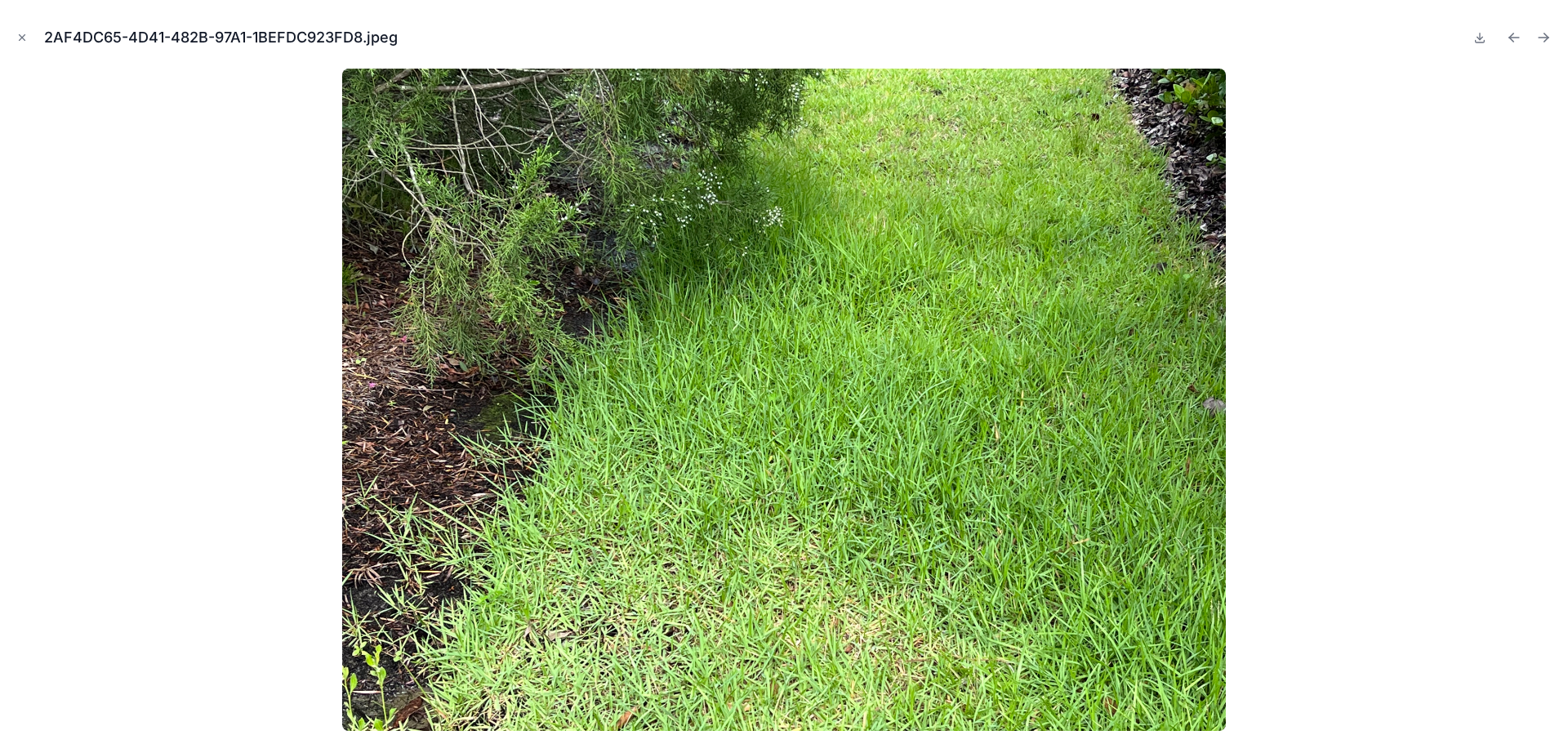
click at [1542, 38] on icon "Next file" at bounding box center [1543, 37] width 16 height 16
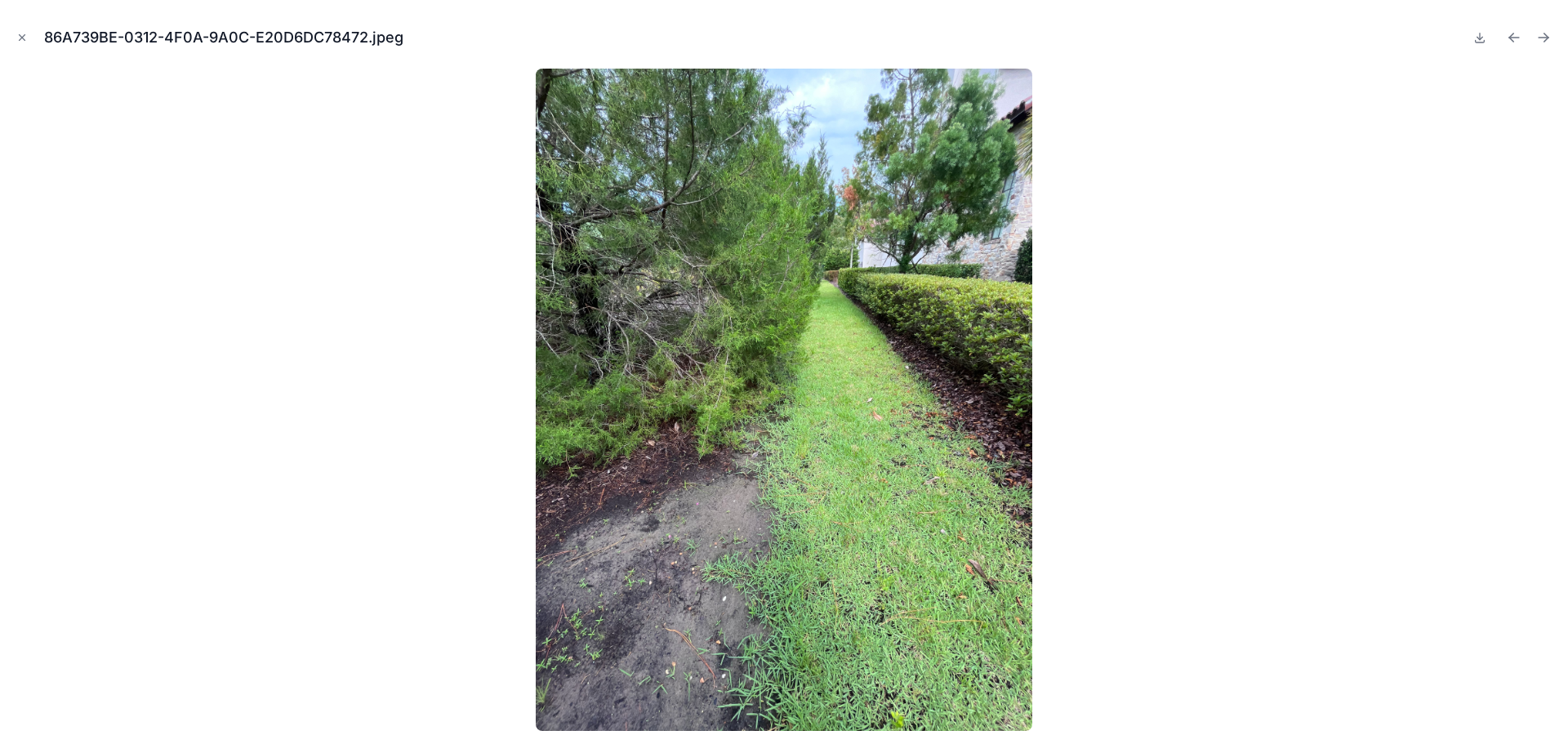
click at [1542, 38] on icon "Next file" at bounding box center [1543, 37] width 16 height 16
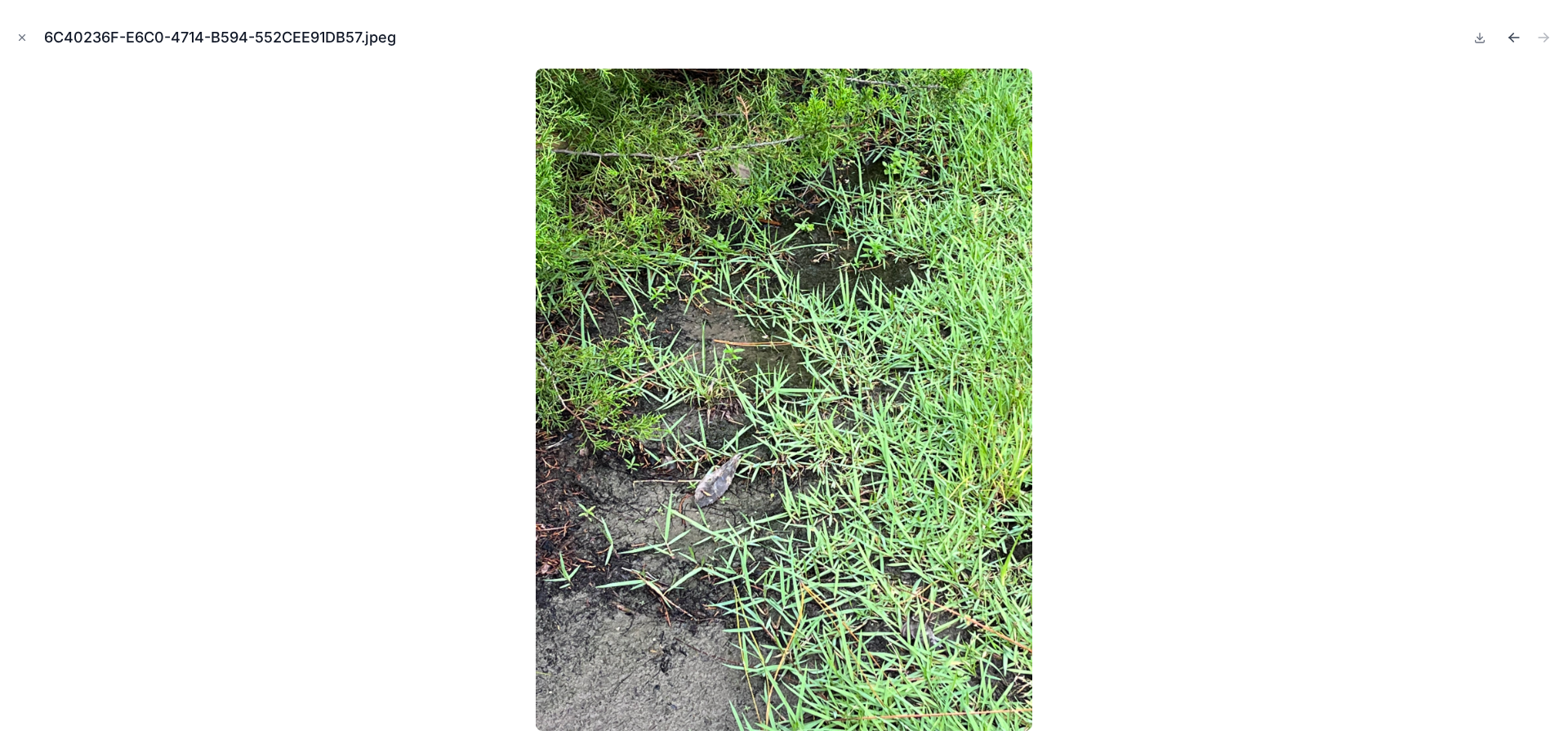
click at [1513, 38] on icon "Previous file" at bounding box center [1514, 38] width 9 height 0
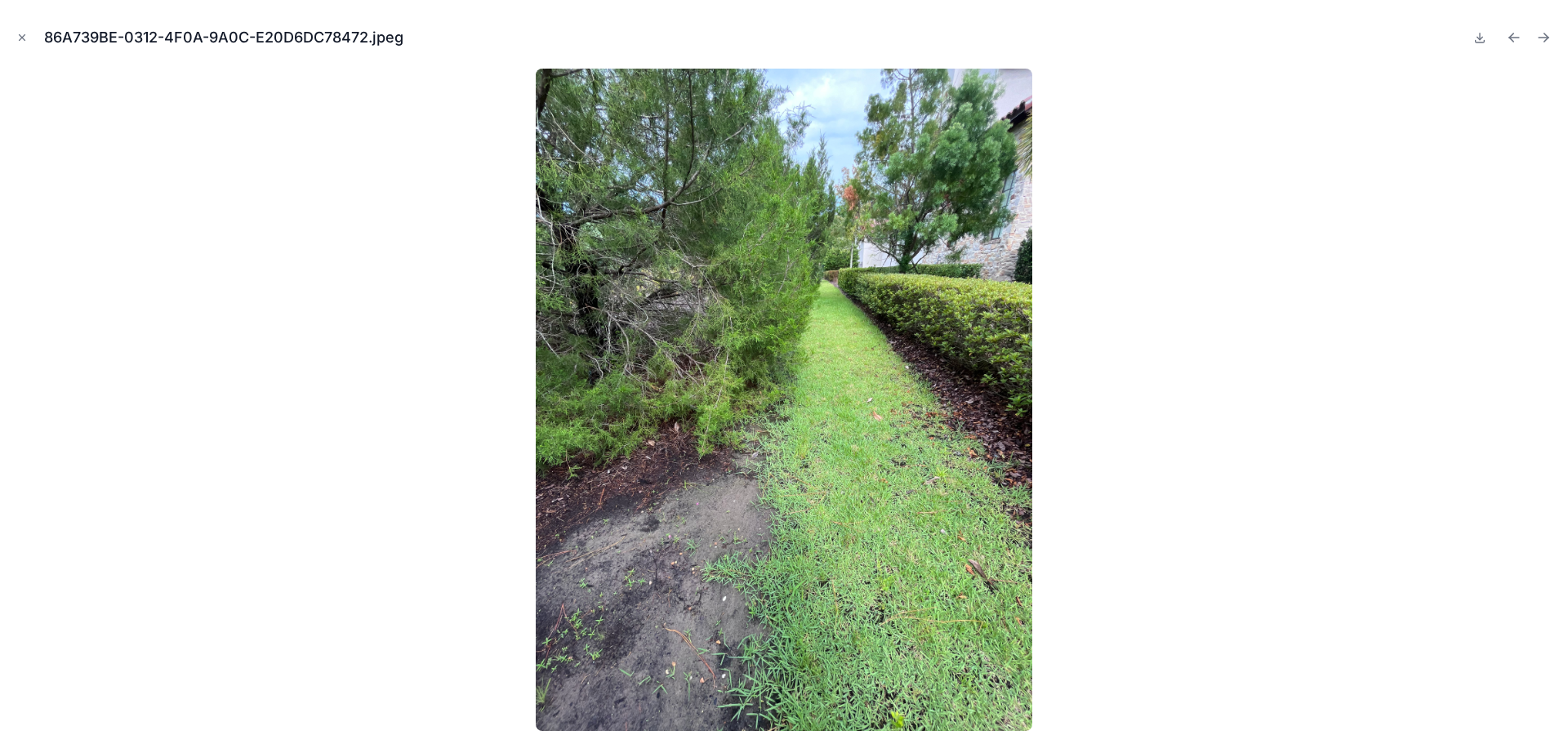
click at [1513, 38] on icon "Previous file" at bounding box center [1514, 38] width 9 height 0
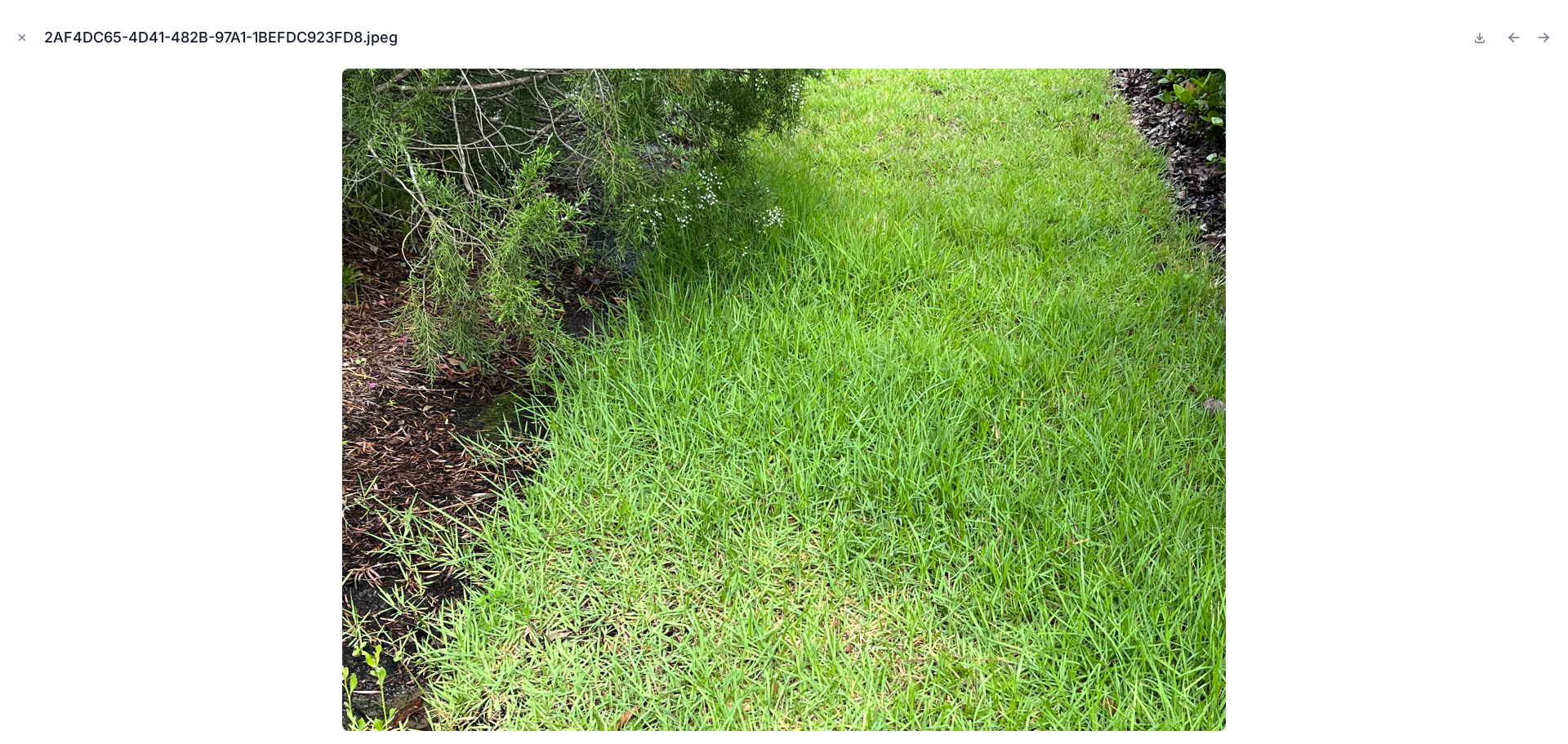
click at [1513, 38] on icon "Previous file" at bounding box center [1514, 38] width 9 height 0
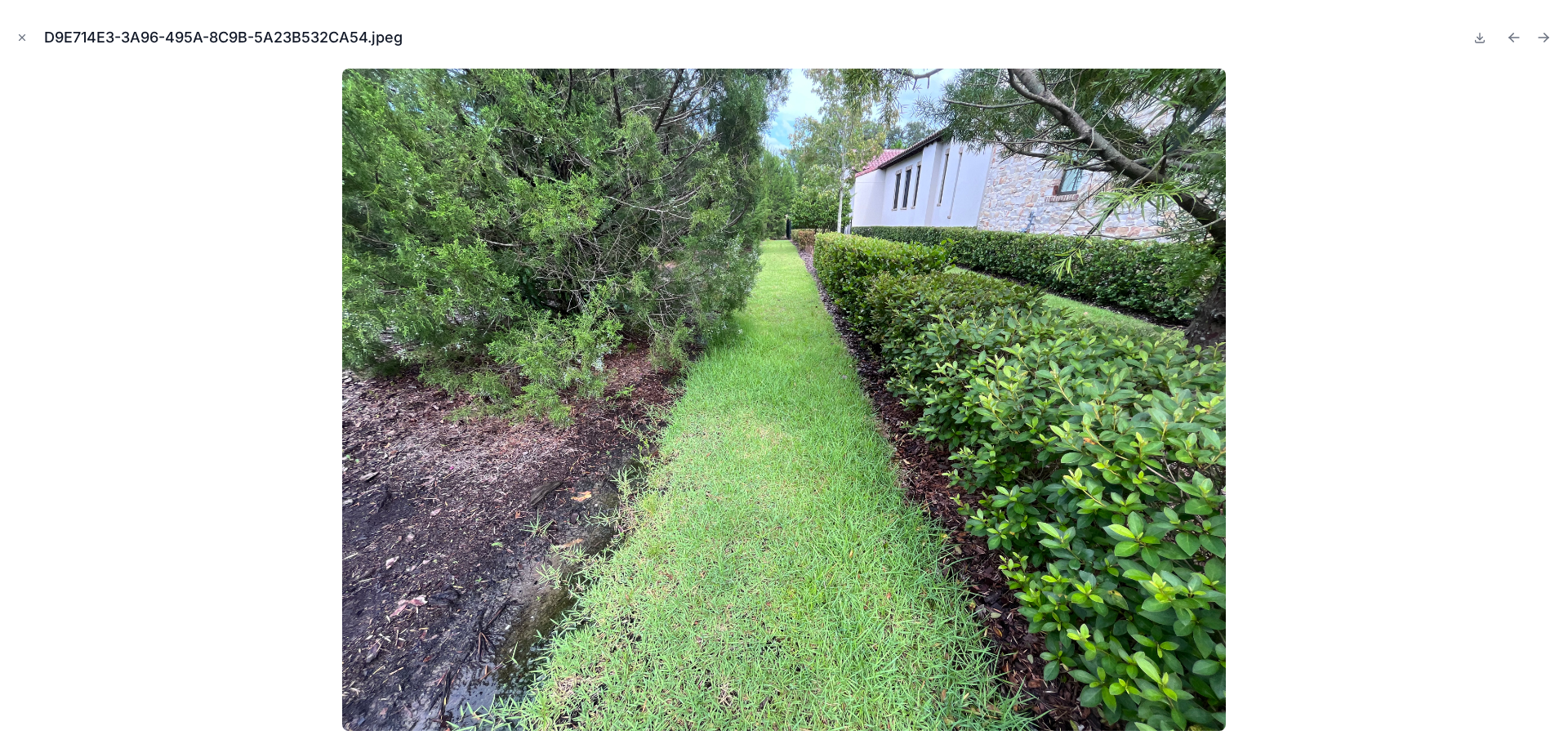
click at [1513, 38] on icon "Previous file" at bounding box center [1514, 38] width 9 height 0
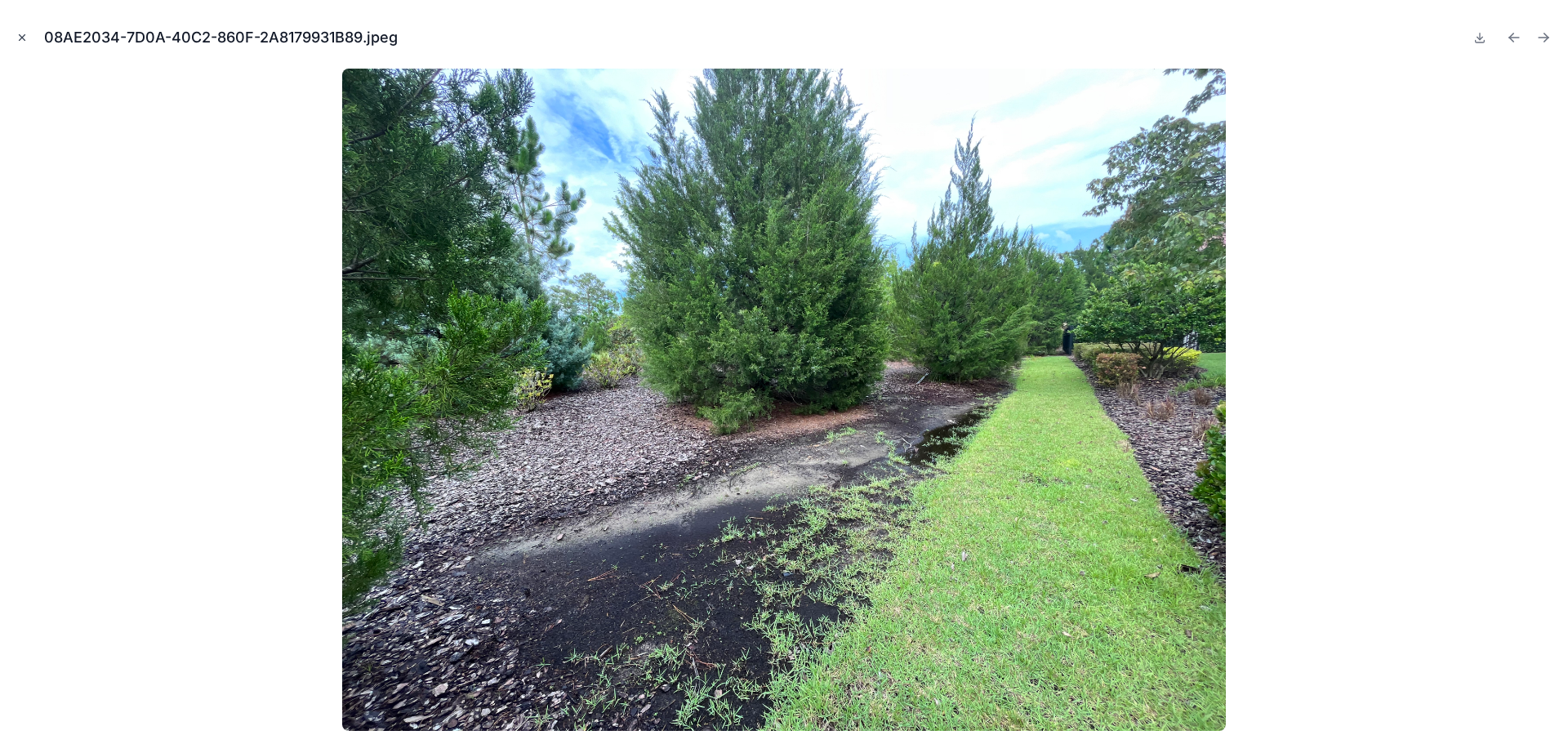
click at [13, 38] on button "Close modal" at bounding box center [21, 37] width 18 height 18
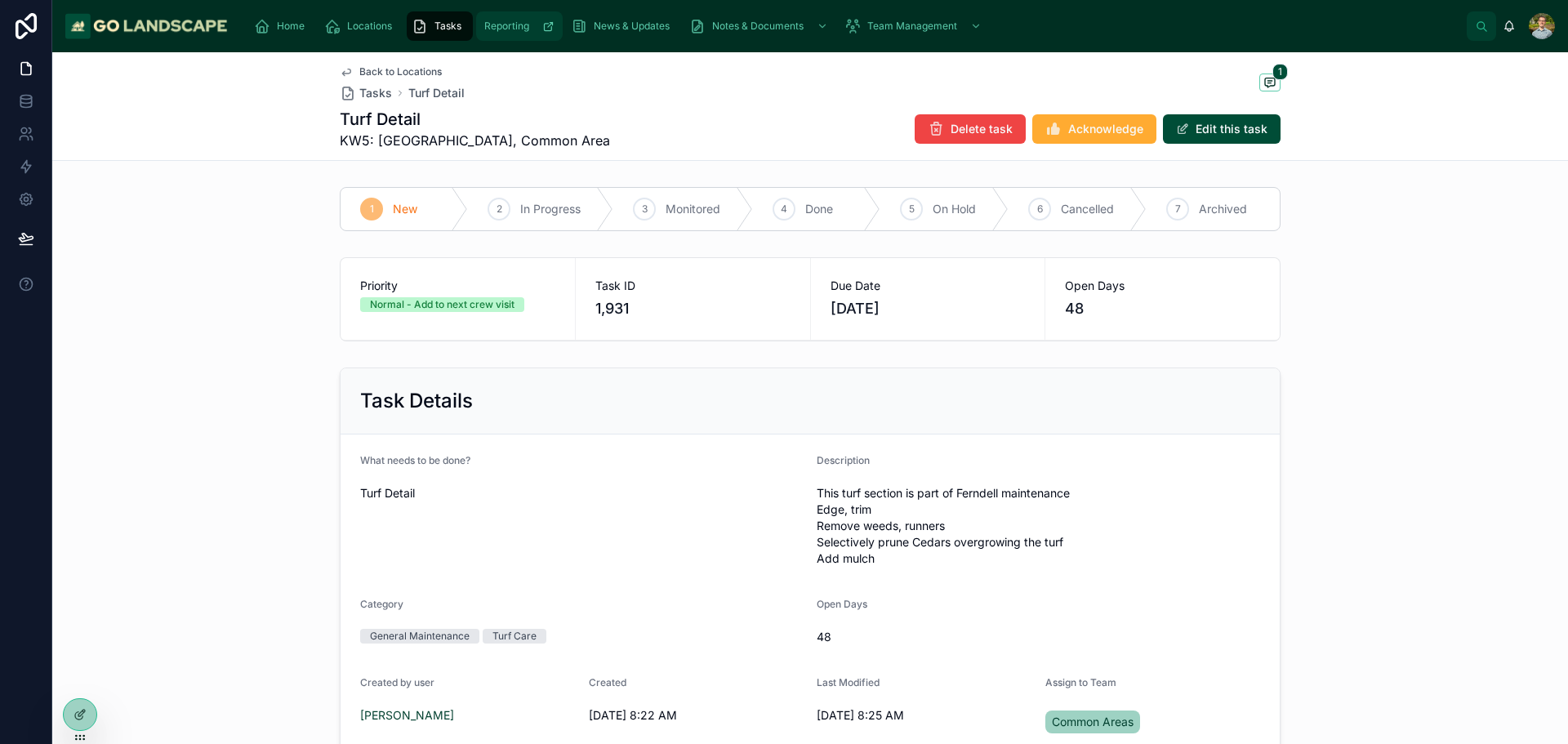
click at [516, 24] on span "Reporting" at bounding box center [506, 26] width 45 height 13
click at [373, 63] on div "Back to Locations Tasks Turf Detail 1 Turf Detail KW5: [GEOGRAPHIC_DATA], Commo…" at bounding box center [810, 106] width 941 height 108
click at [360, 71] on span "Back to Locations" at bounding box center [401, 72] width 83 height 13
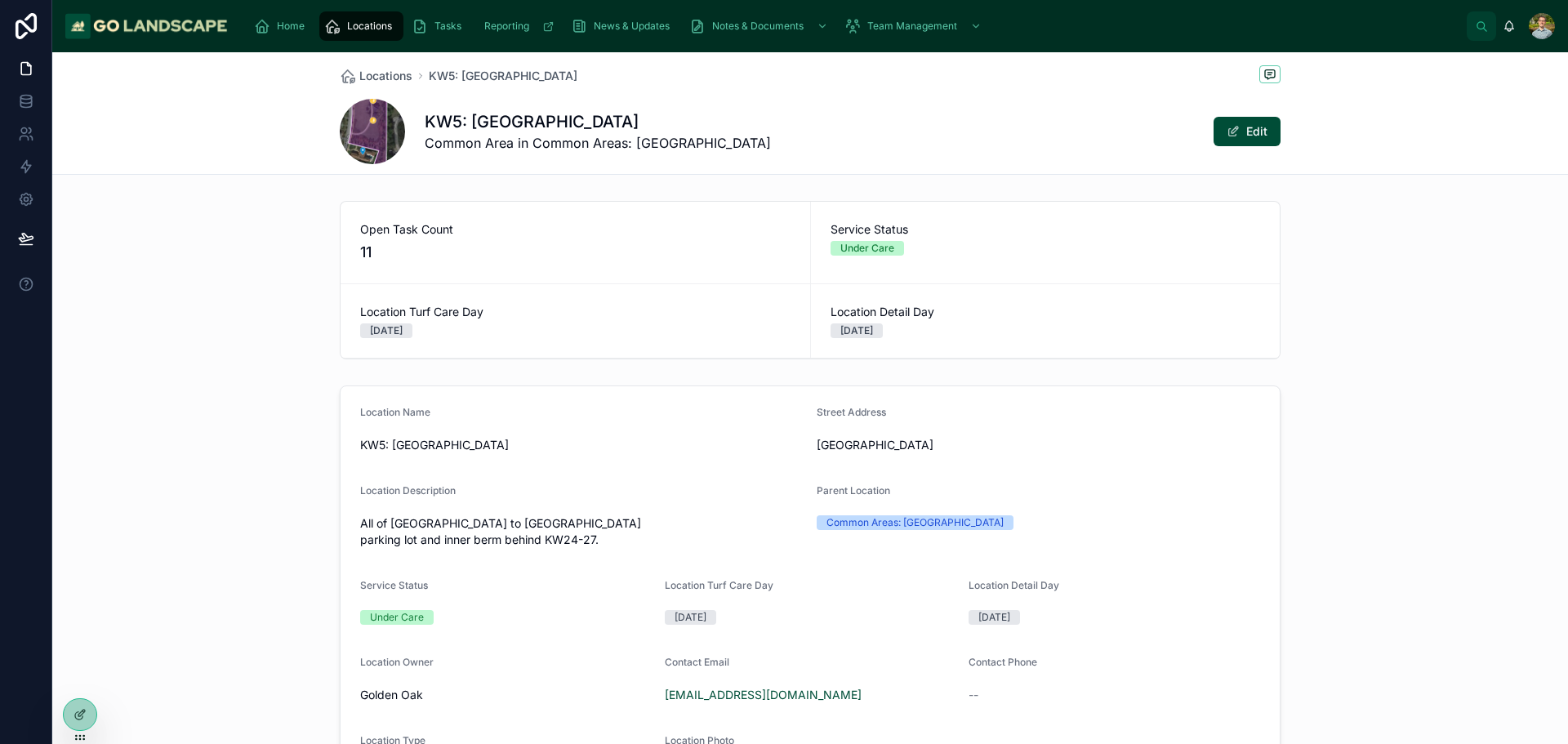
click at [290, 9] on div "Home Locations Tasks Reporting News & Updates Notes & Documents Team Management" at bounding box center [854, 26] width 1226 height 36
click at [289, 23] on span "Home" at bounding box center [290, 26] width 28 height 13
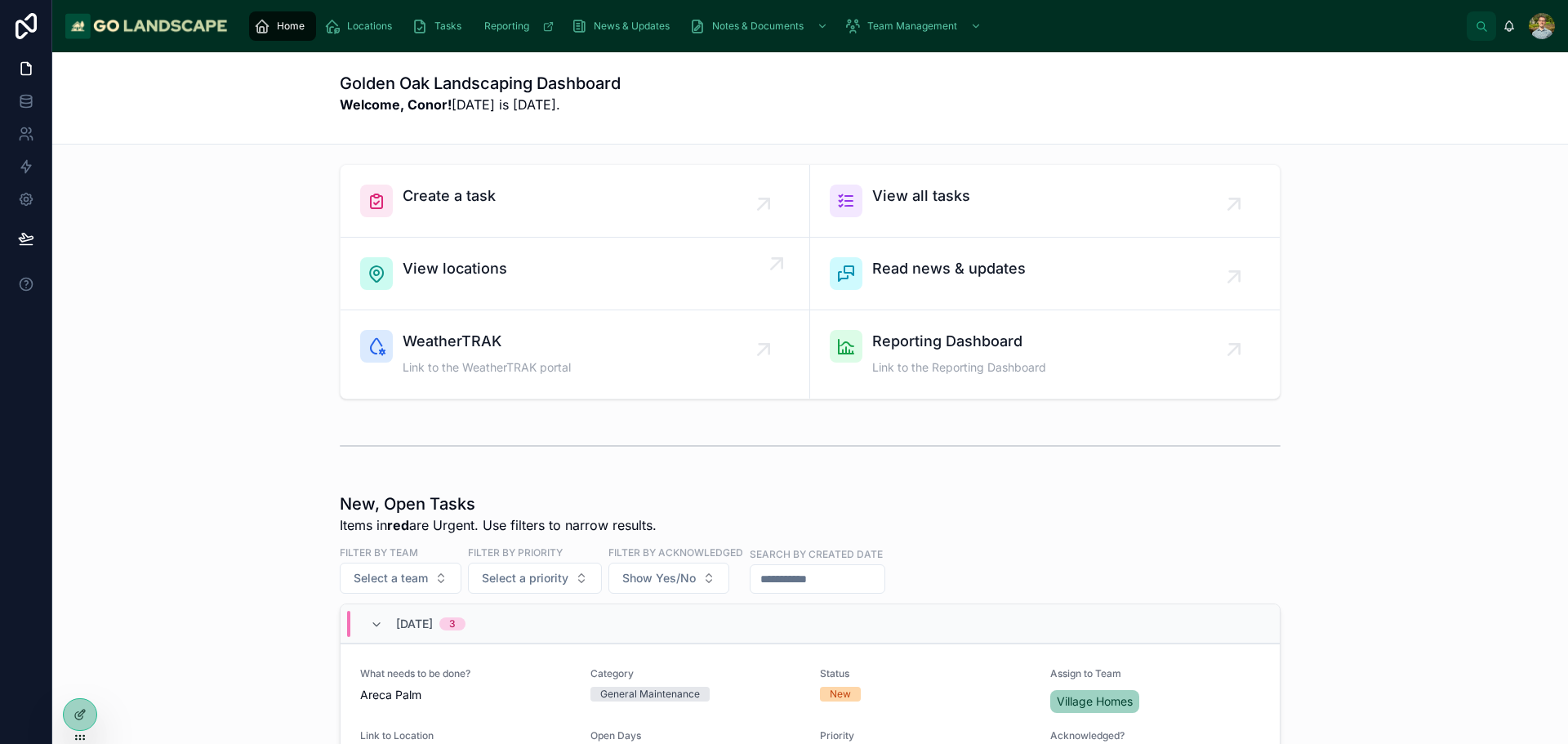
click at [624, 267] on div "View locations" at bounding box center [575, 273] width 430 height 32
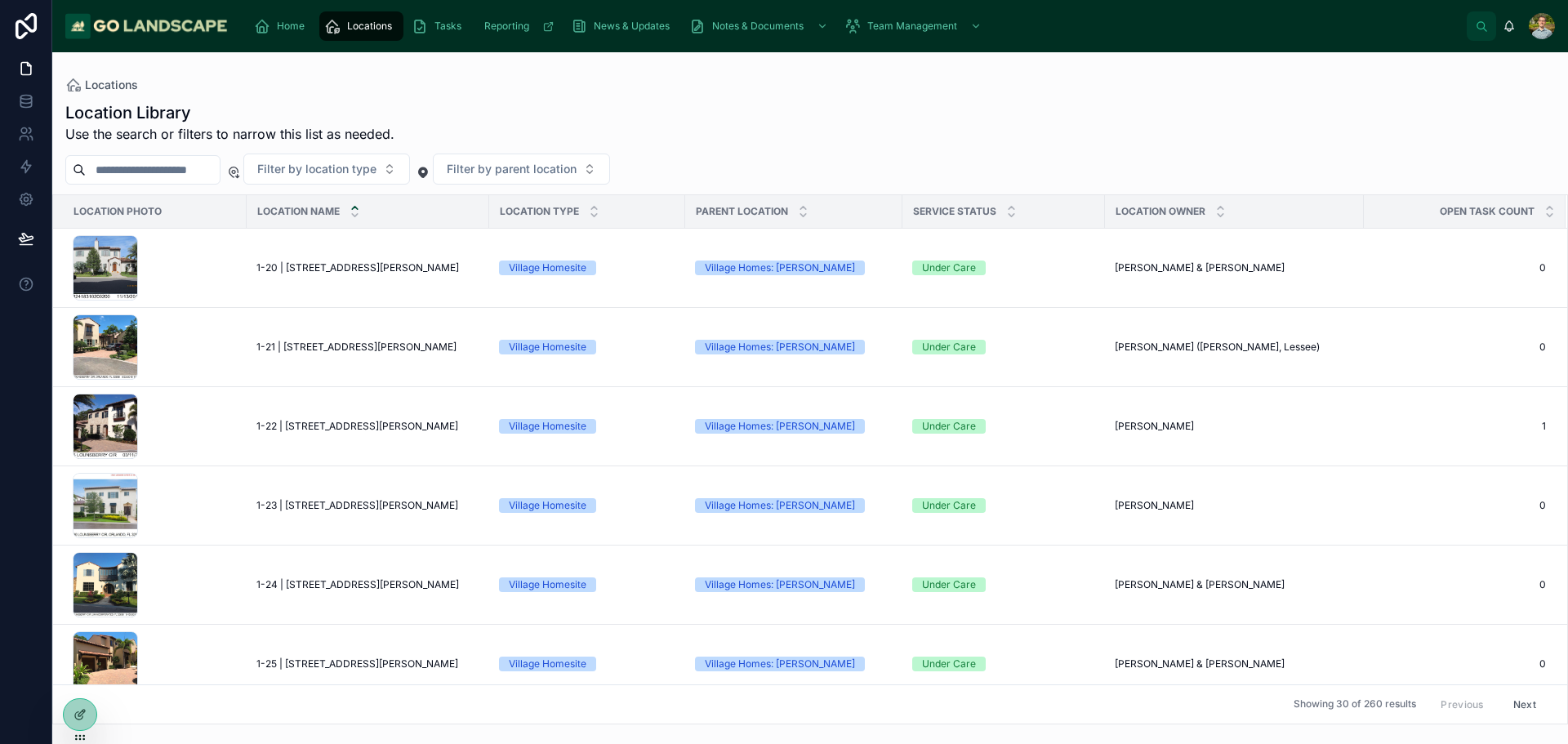
click at [697, 108] on div "Location Library Use the search or filters to narrow this list as needed." at bounding box center [810, 123] width 1490 height 43
click at [1444, 439] on td "1 1" at bounding box center [1465, 426] width 202 height 79
click at [1427, 433] on td "1 1" at bounding box center [1465, 426] width 202 height 79
click at [1427, 427] on span "1" at bounding box center [1455, 426] width 181 height 13
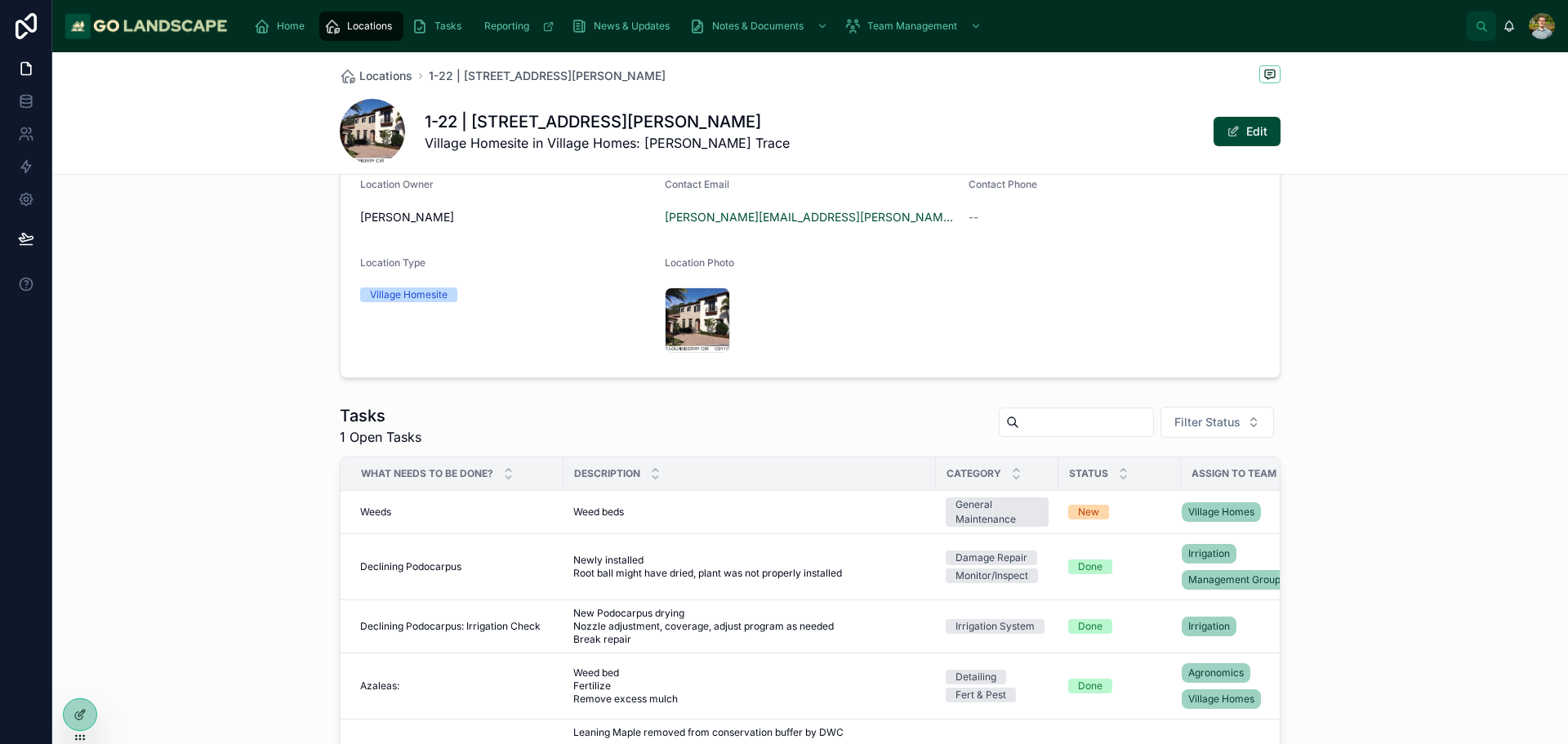
scroll to position [490, 0]
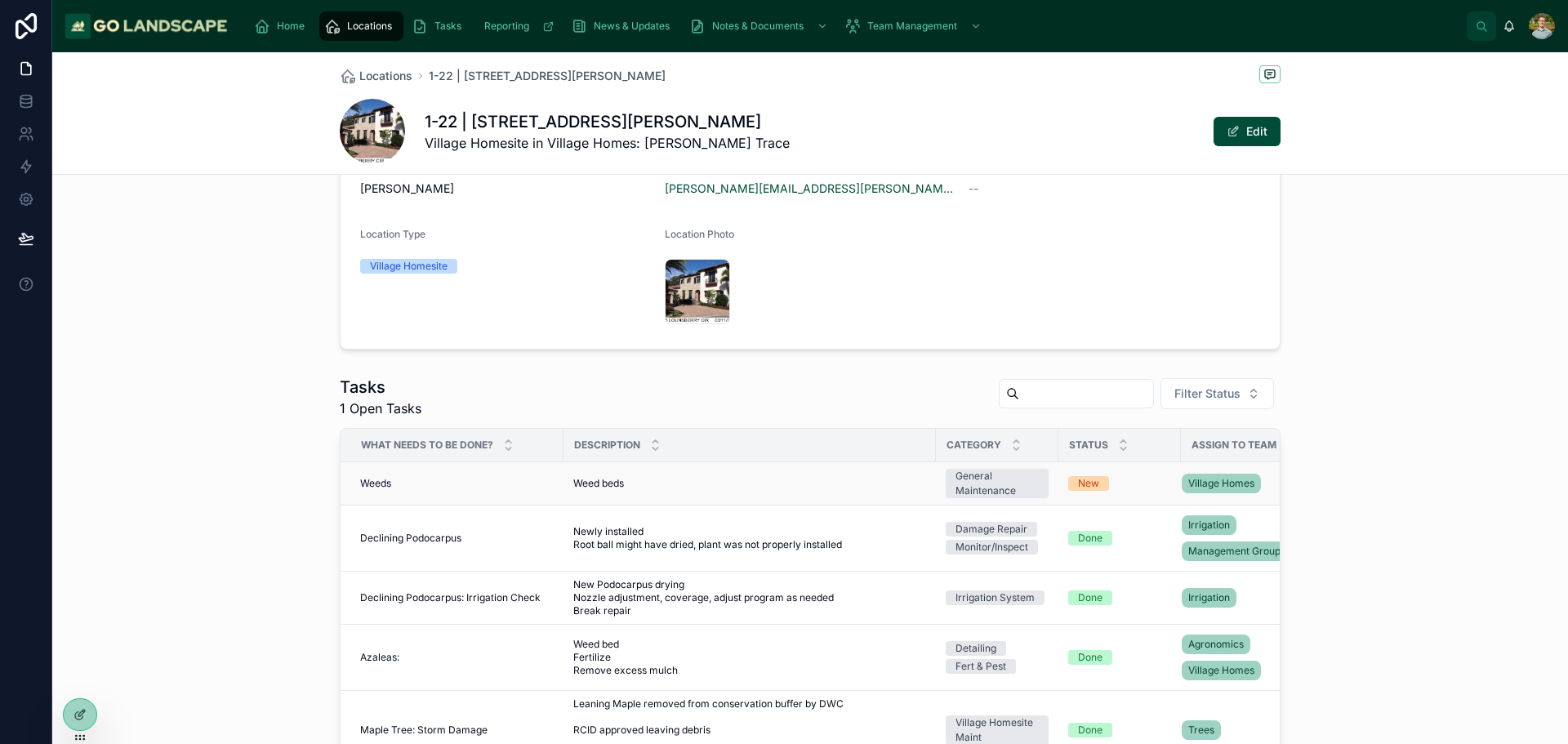
click at [646, 477] on div "Weed beds Weed beds" at bounding box center [749, 483] width 353 height 13
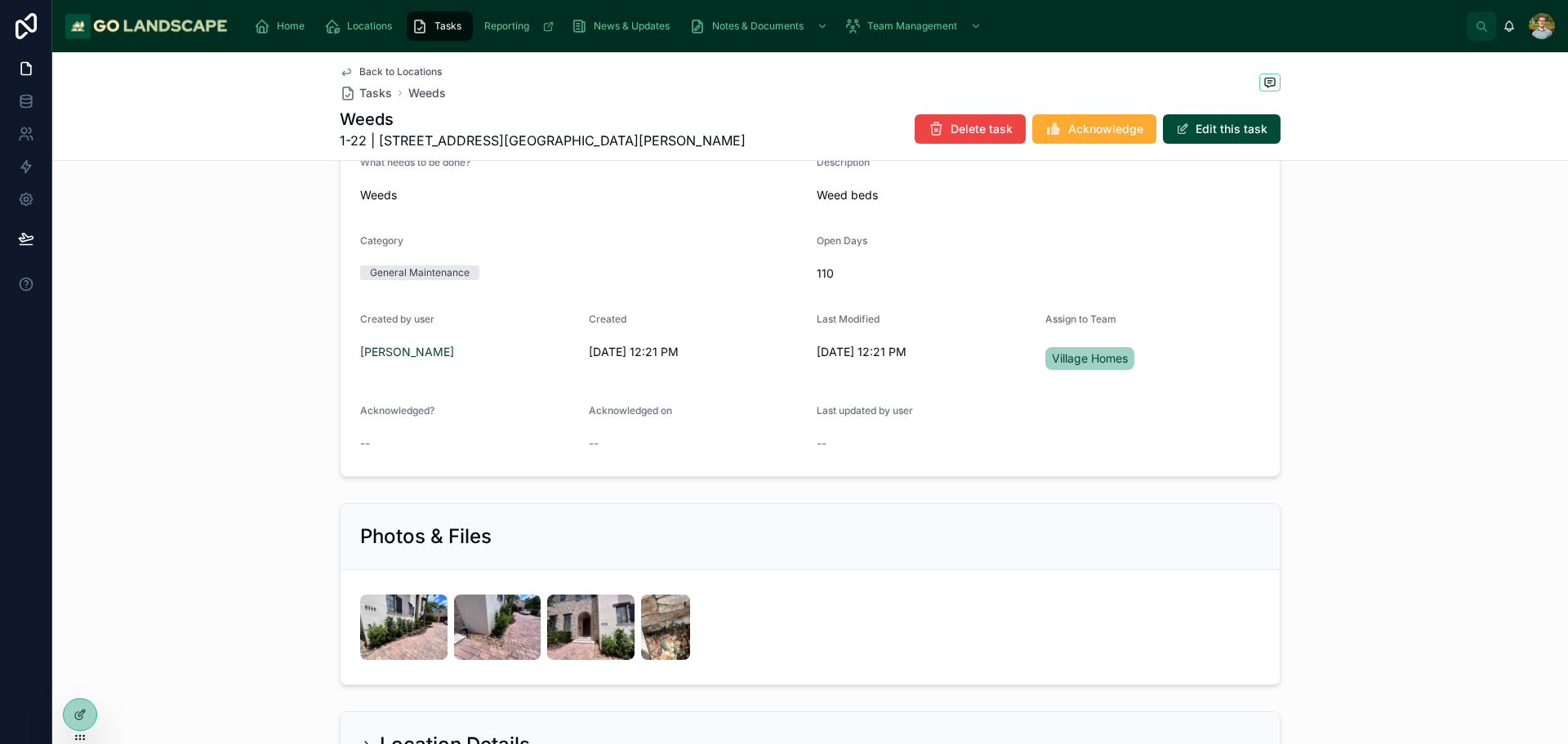
scroll to position [327, 0]
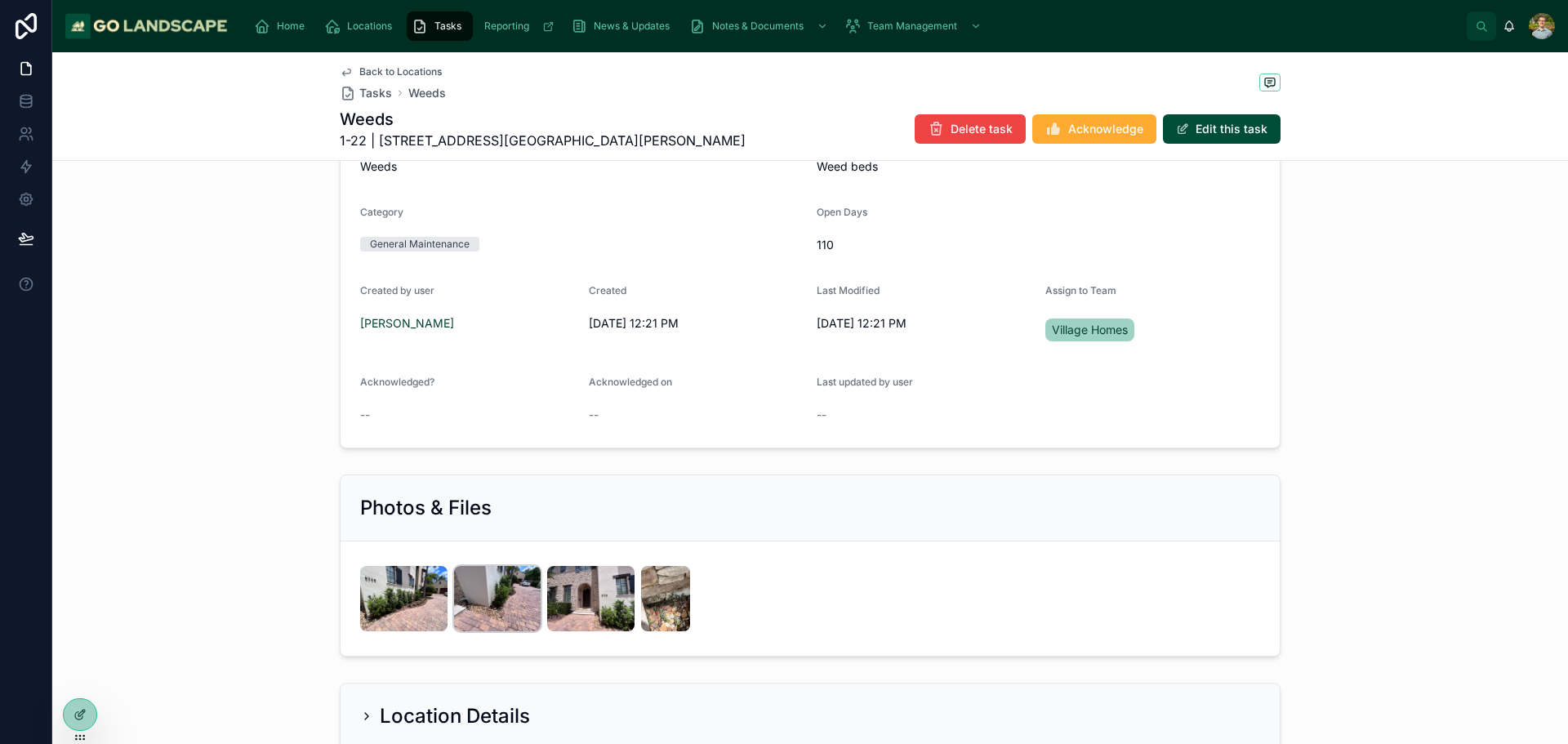
drag, startPoint x: 572, startPoint y: 564, endPoint x: 468, endPoint y: 571, distance: 104.2
drag, startPoint x: 468, startPoint y: 571, endPoint x: 301, endPoint y: 596, distance: 168.9
click at [273, 590] on div "Photos & Files" at bounding box center [810, 565] width 1516 height 196
click at [418, 613] on img at bounding box center [404, 599] width 87 height 66
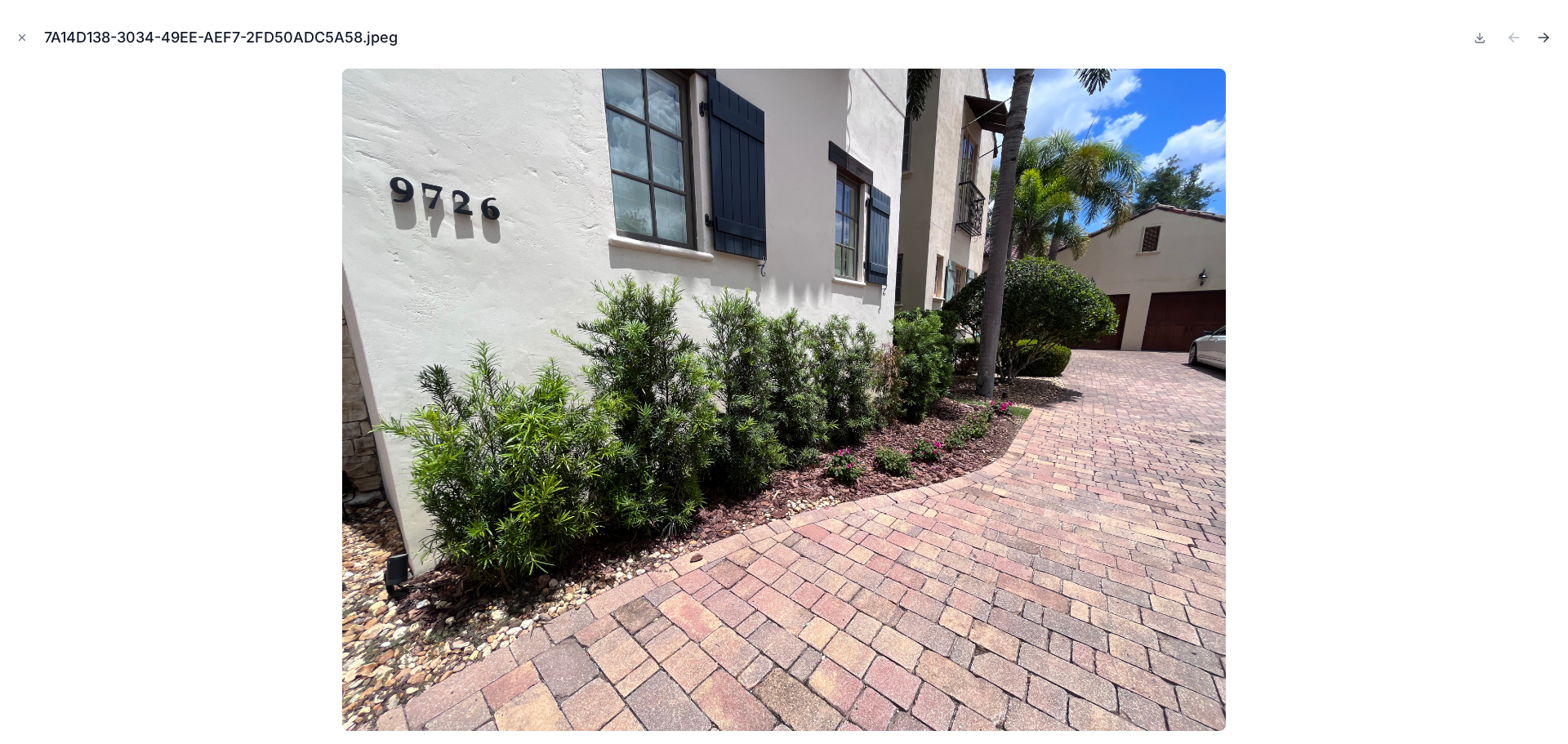
click at [1544, 28] on button "Next file" at bounding box center [1543, 38] width 23 height 23
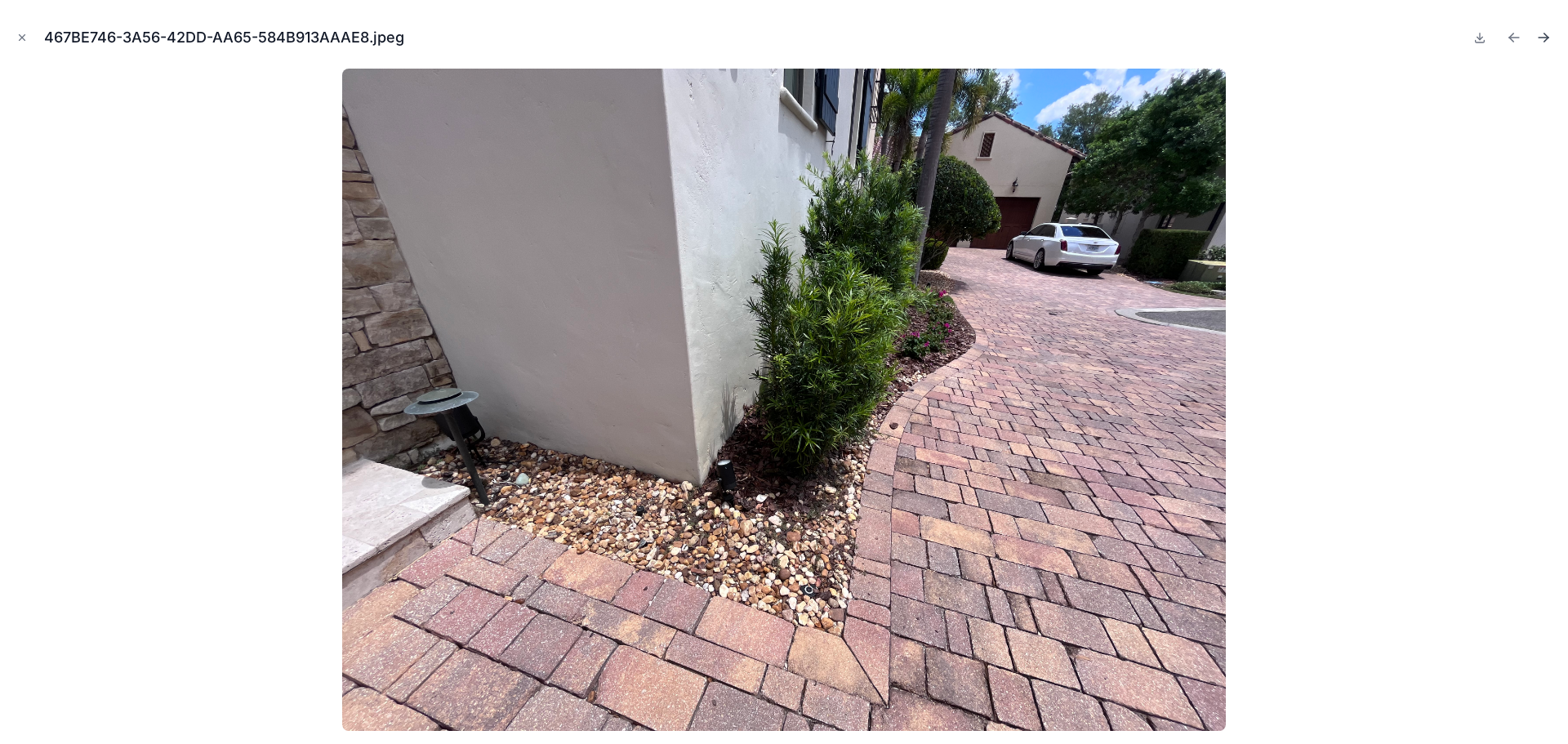
click at [1544, 38] on icon "Next file" at bounding box center [1543, 38] width 9 height 0
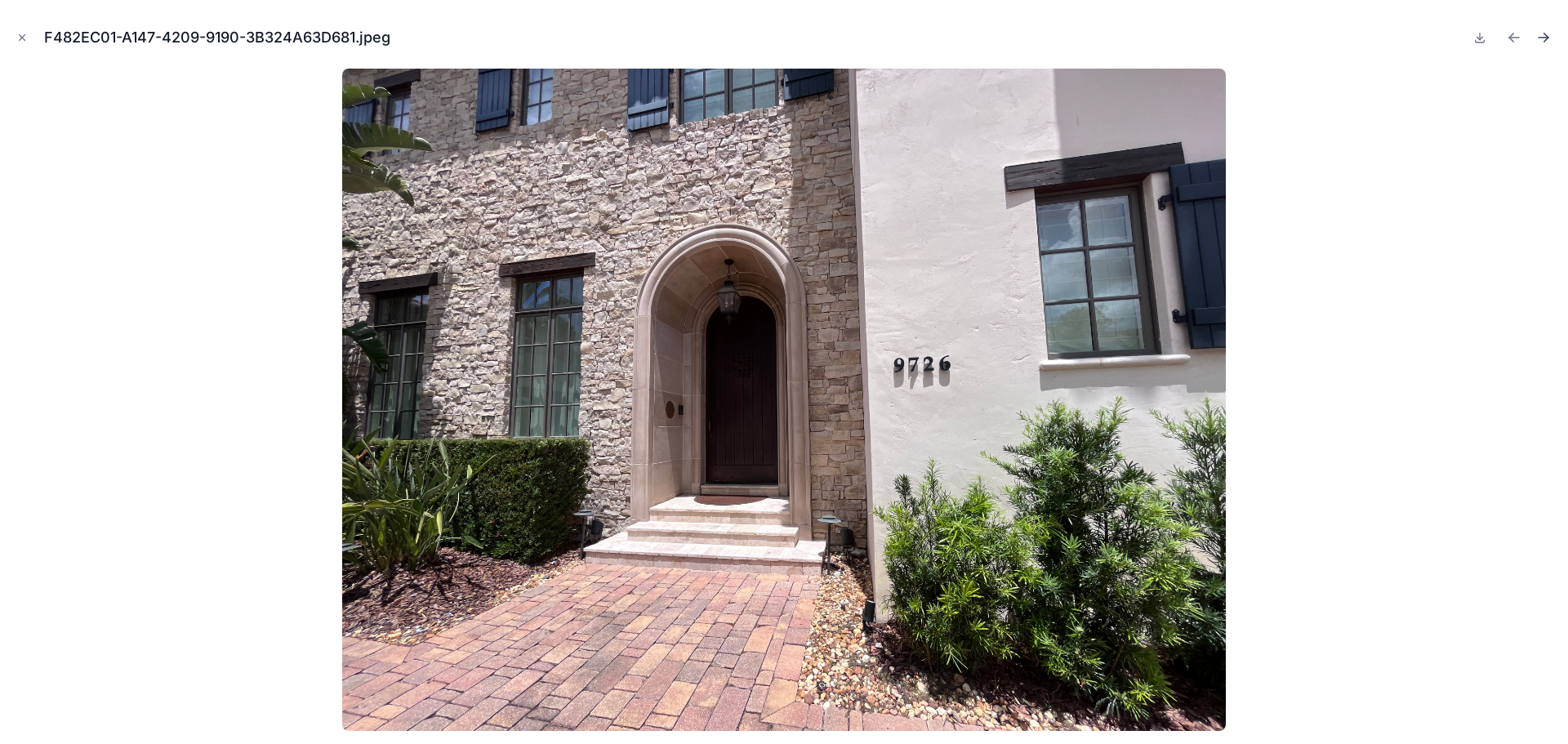
click at [1544, 41] on icon "Next file" at bounding box center [1543, 37] width 16 height 16
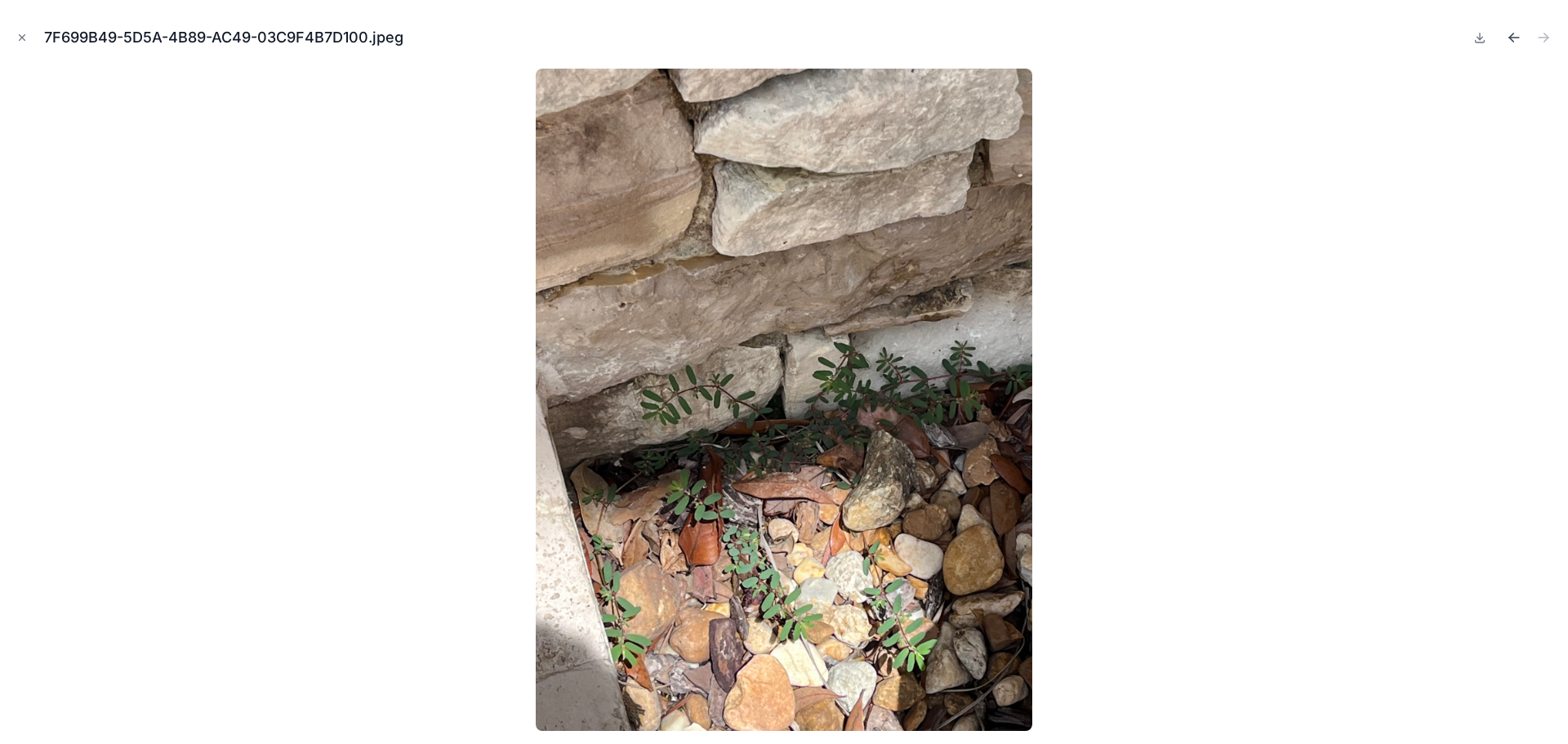
click at [1512, 27] on button "Previous file" at bounding box center [1514, 38] width 23 height 23
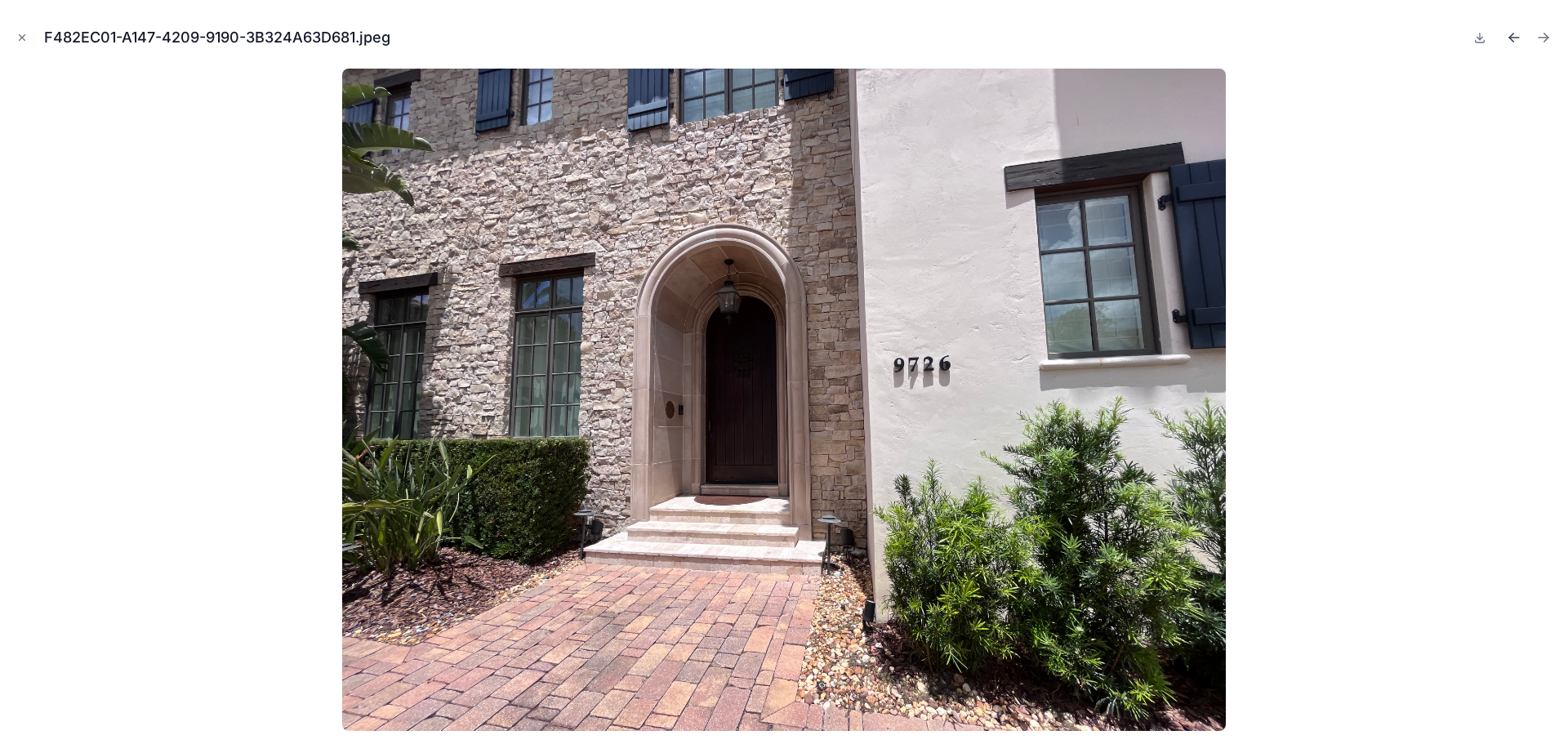
click at [1512, 27] on button "Previous file" at bounding box center [1514, 38] width 23 height 23
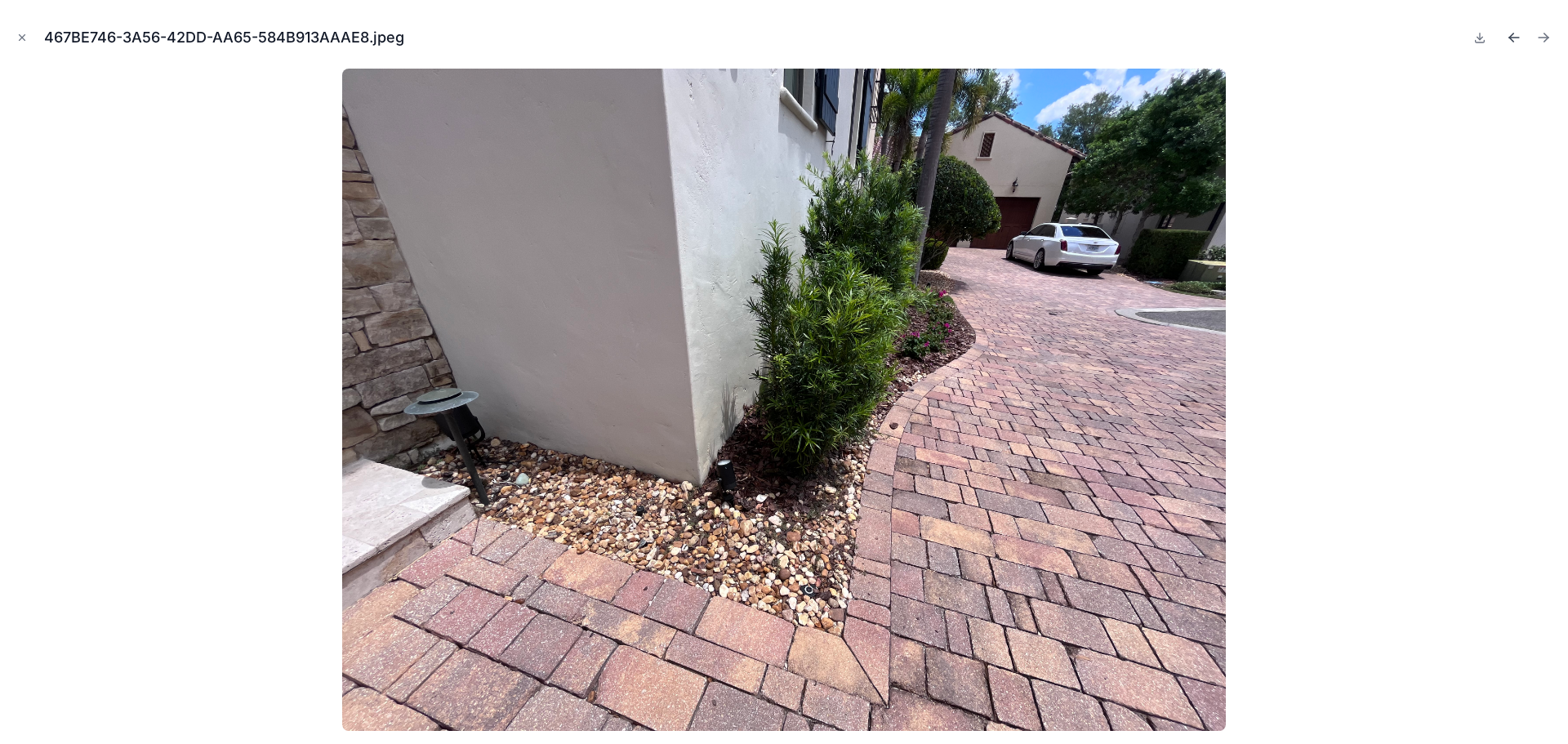
click at [1512, 32] on icon "Previous file" at bounding box center [1514, 37] width 16 height 16
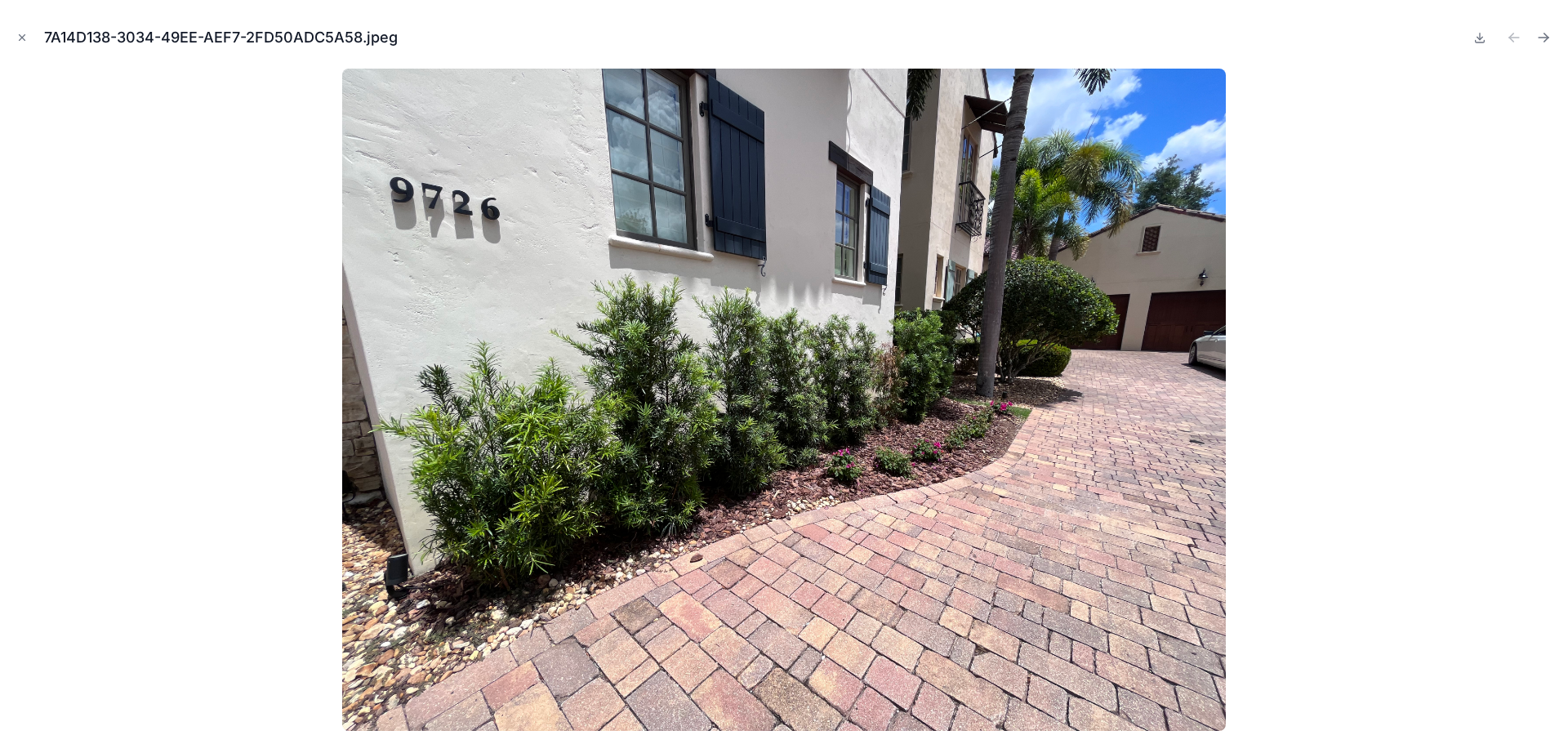
click at [13, 27] on div "7A14D138-3034-49EE-AEF7-2FD50ADC5A58.jpeg" at bounding box center [784, 37] width 1542 height 49
click at [19, 38] on icon "Close modal" at bounding box center [21, 37] width 11 height 11
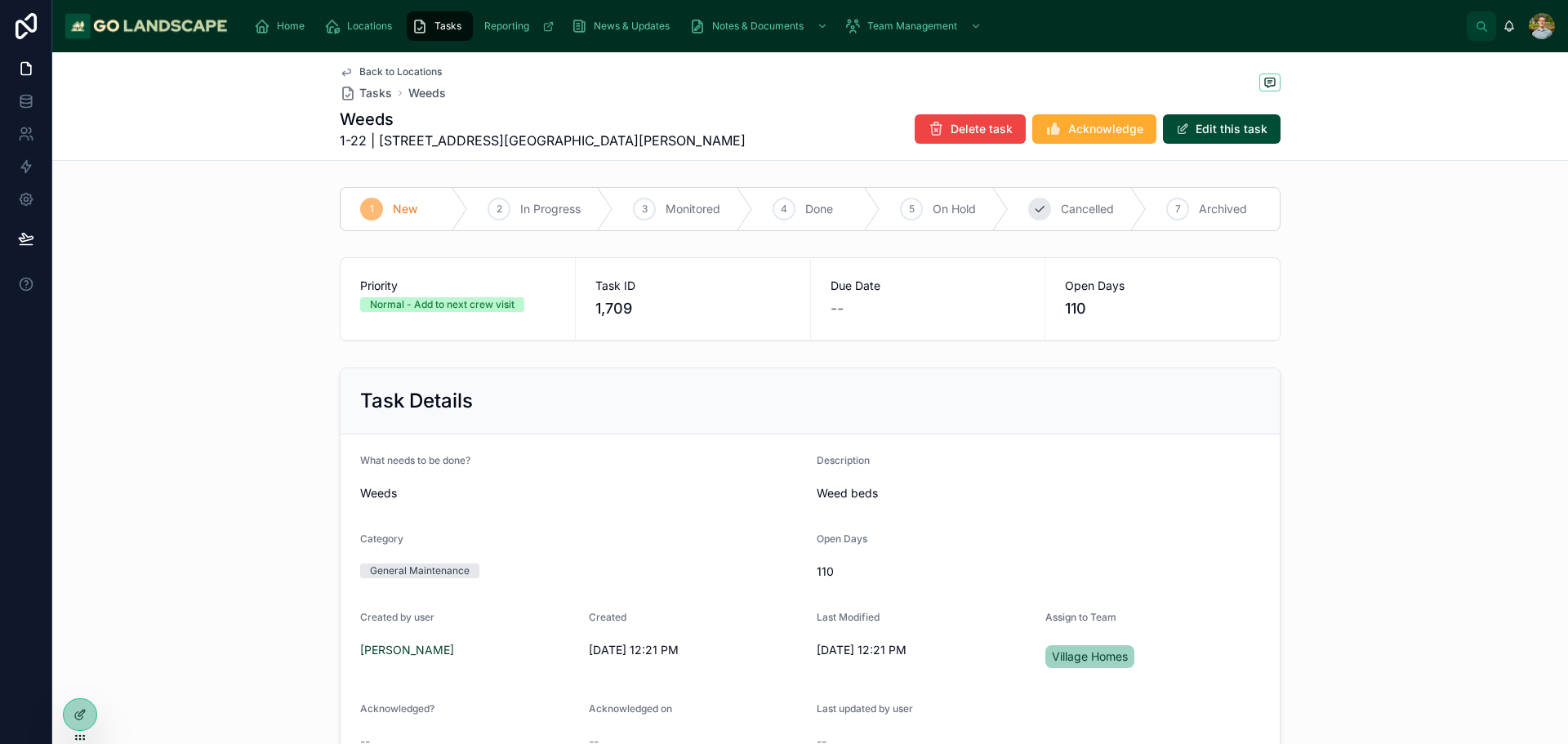
click at [1082, 210] on span "Cancelled" at bounding box center [1087, 208] width 53 height 16
click at [1407, 324] on div "Priority Normal - Add to next crew visit Task ID 1,709 Due Date -- Open Days 110" at bounding box center [810, 300] width 1516 height 97
click at [416, 65] on div "Back to Locations Tasks Weeds Weeds 1-22 | [STREET_ADDRESS][GEOGRAPHIC_DATA][PE…" at bounding box center [810, 106] width 941 height 108
click at [416, 70] on span "Back to Locations" at bounding box center [401, 72] width 83 height 13
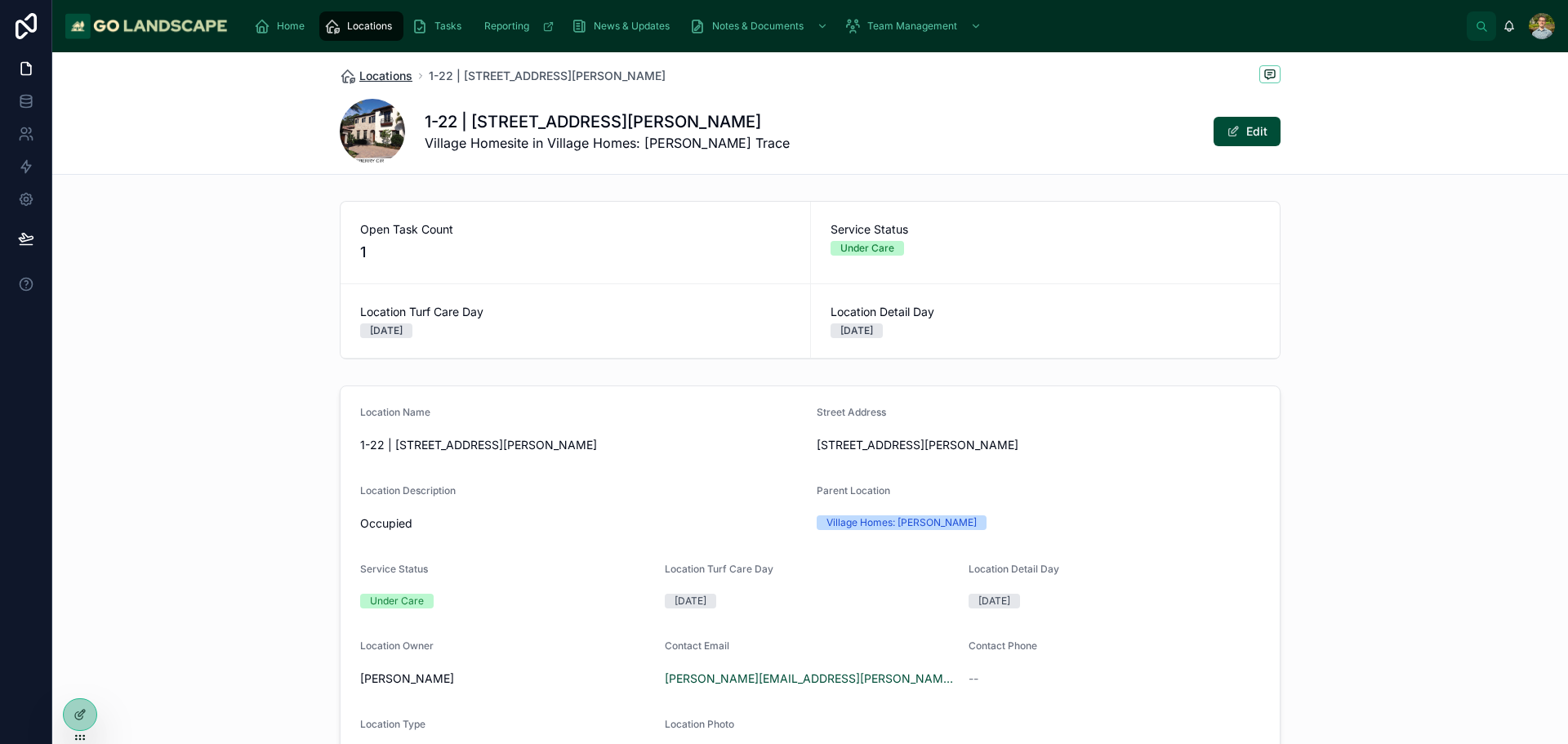
click at [384, 79] on span "Locations" at bounding box center [386, 75] width 53 height 16
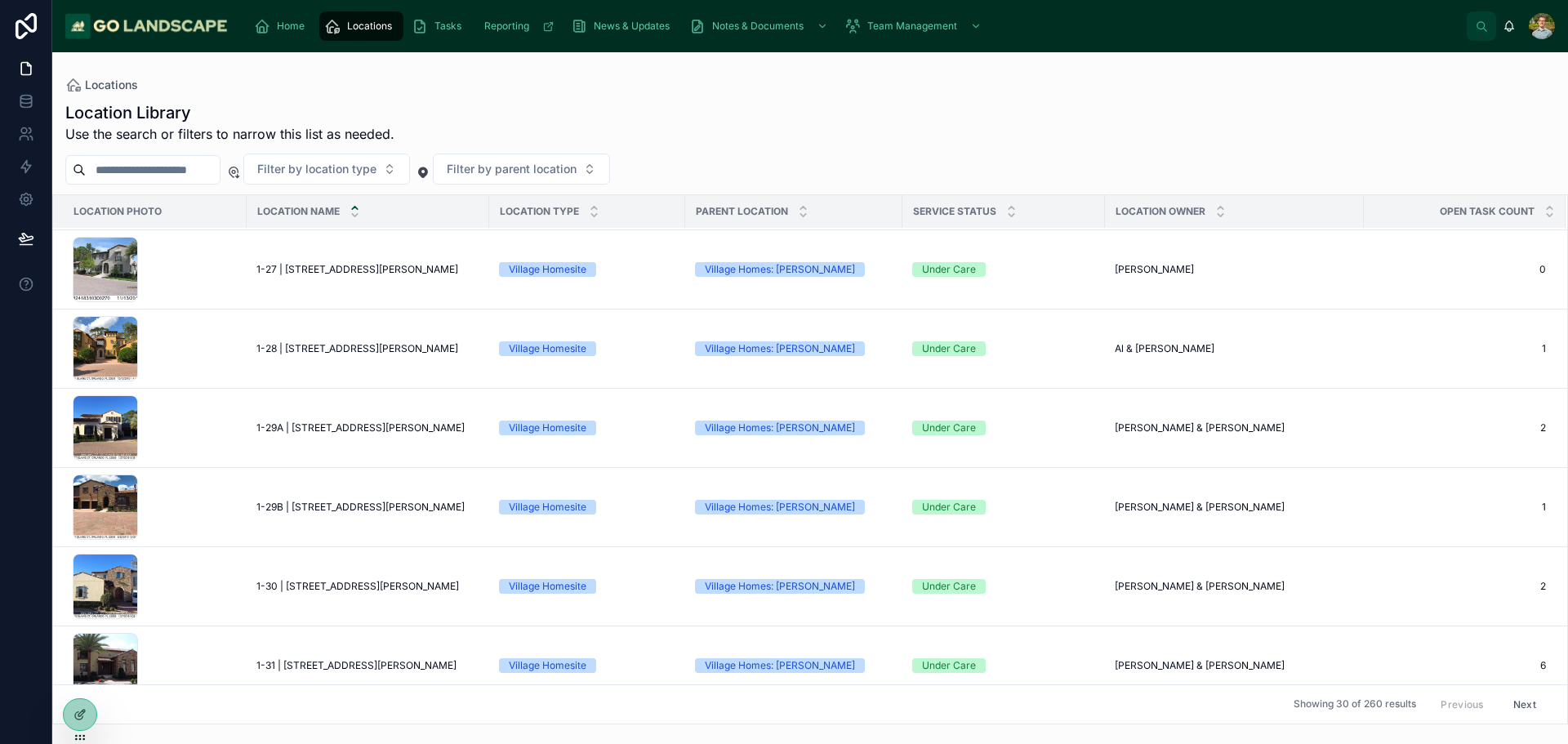
scroll to position [572, 0]
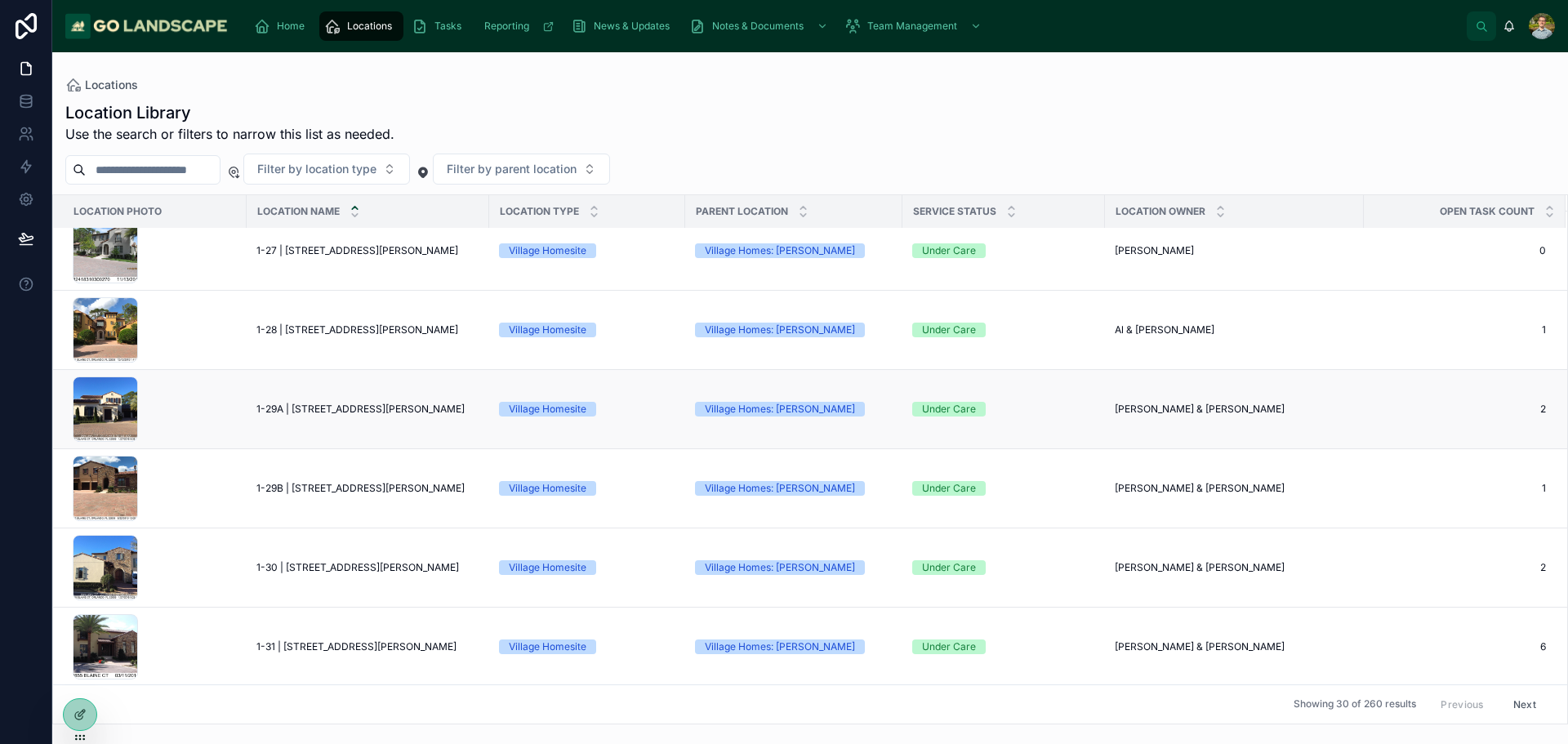
click at [1171, 413] on span "[PERSON_NAME] & [PERSON_NAME]" at bounding box center [1200, 409] width 170 height 13
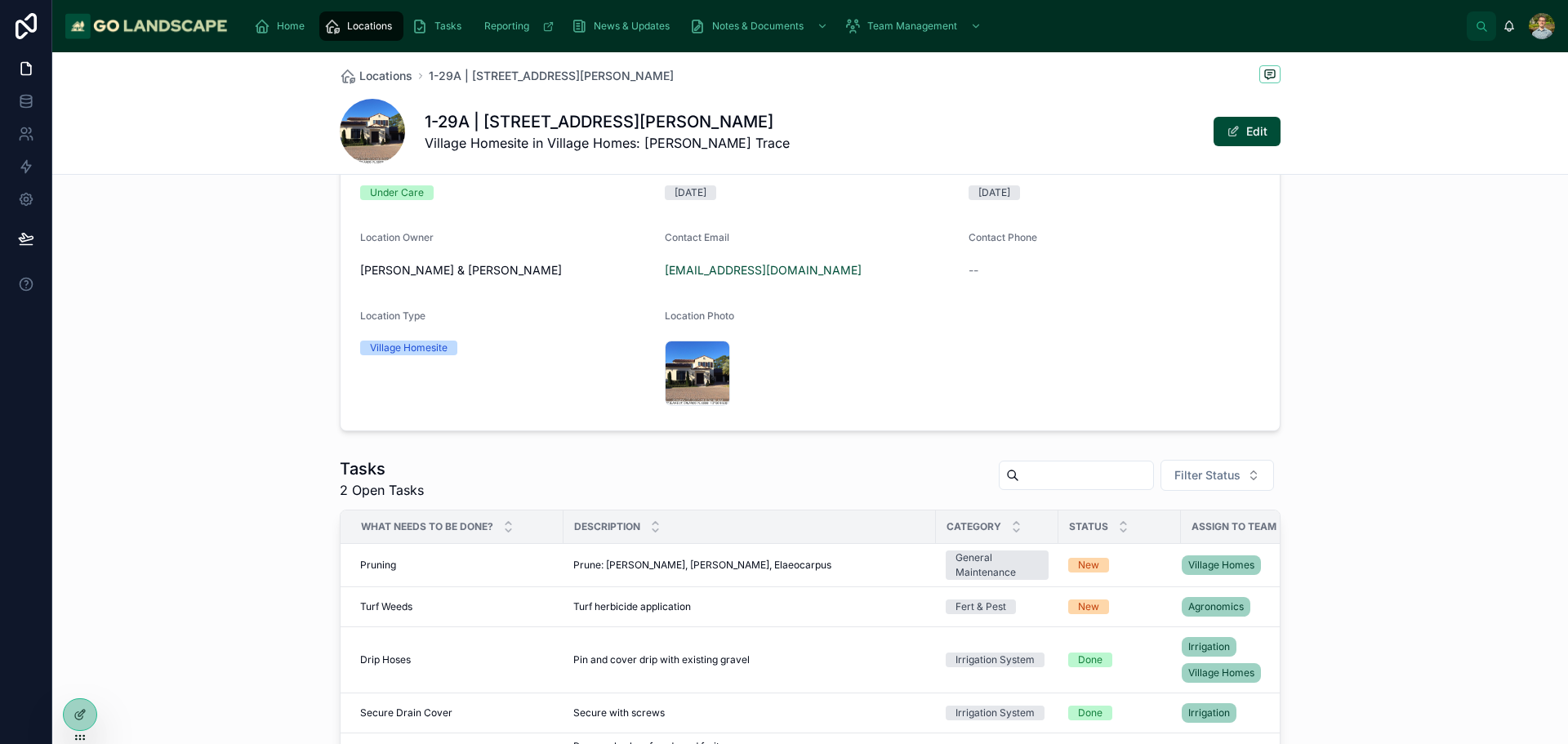
scroll to position [490, 0]
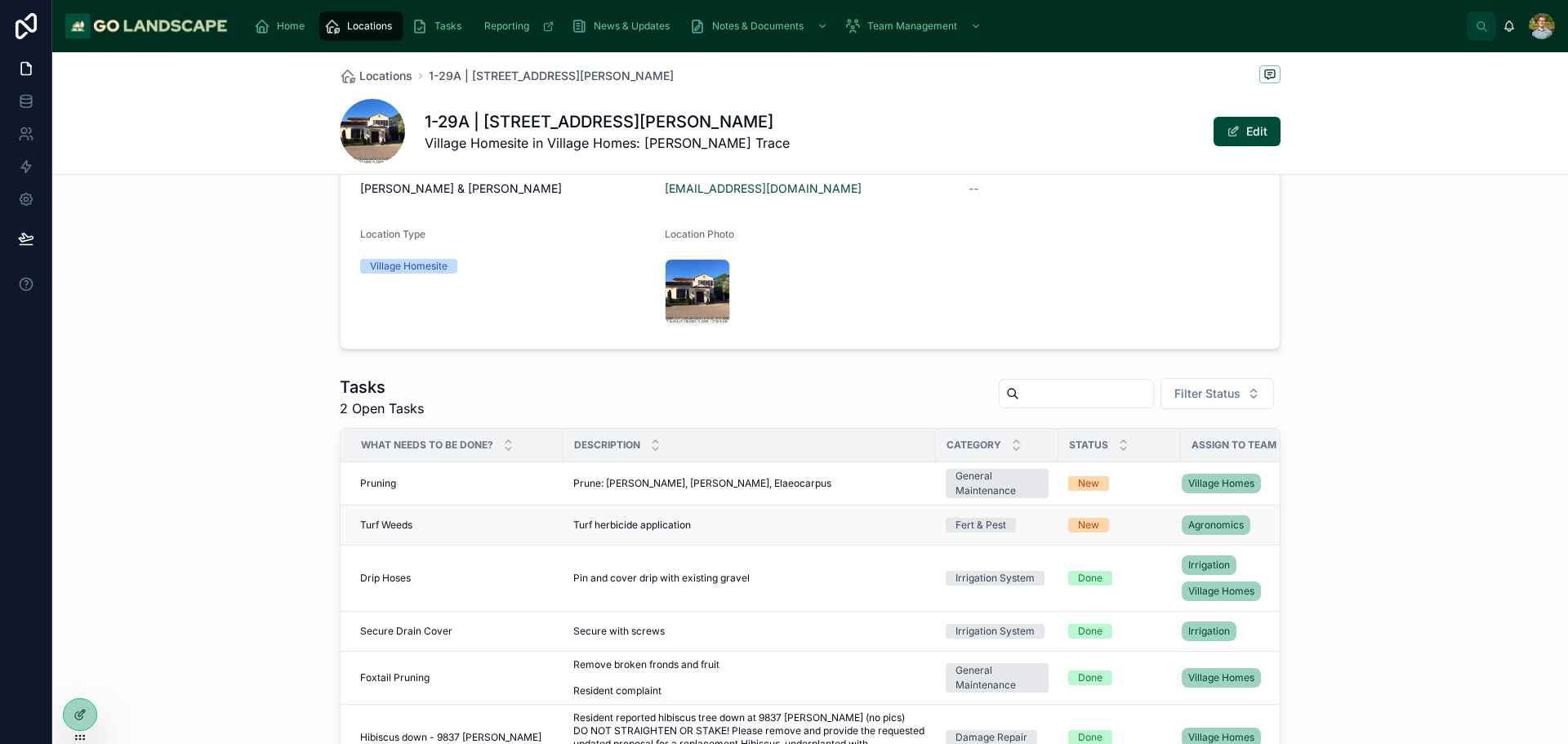
click at [609, 518] on span "Turf herbicide application" at bounding box center [632, 524] width 118 height 13
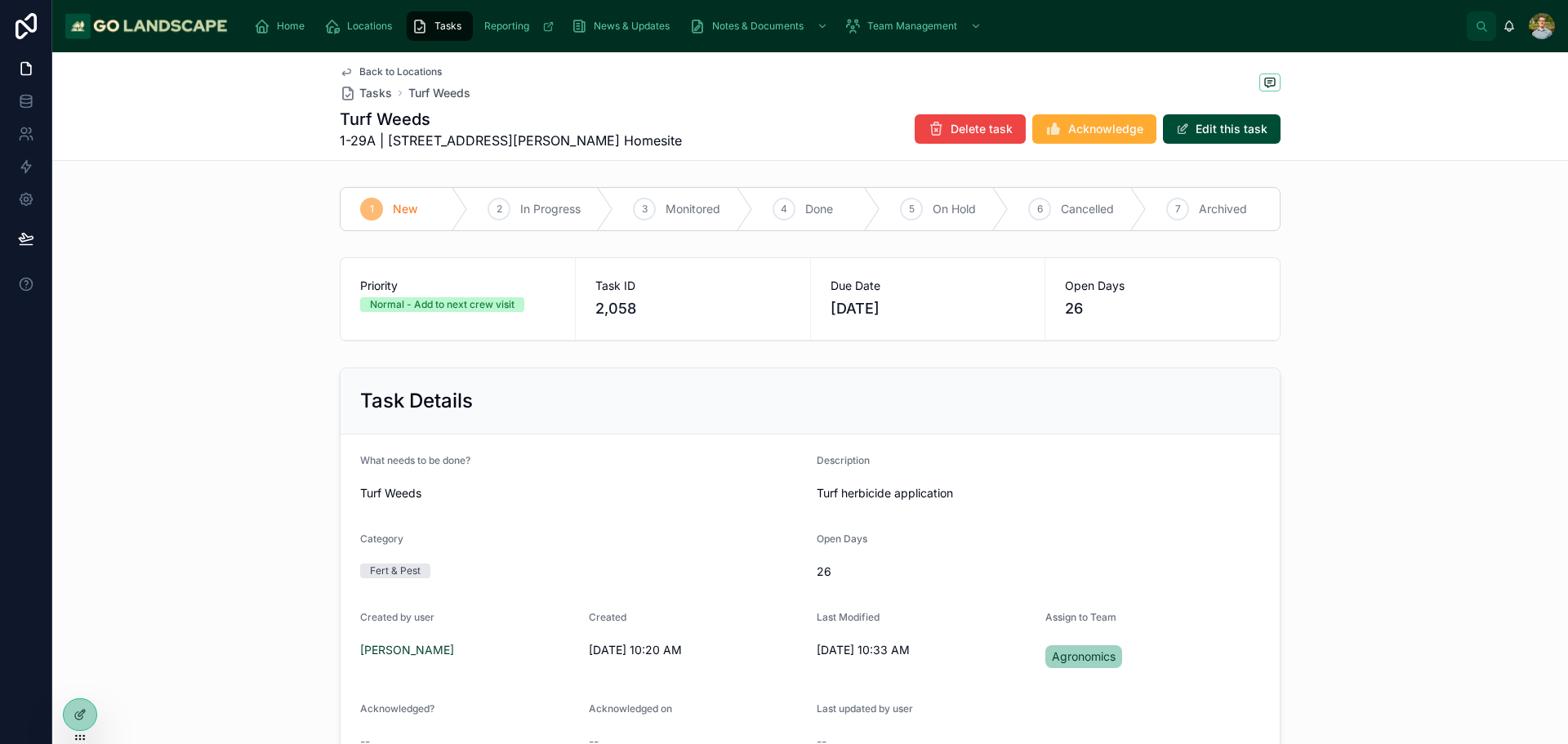
click at [1022, 331] on div "Due Date [DATE]" at bounding box center [928, 299] width 235 height 82
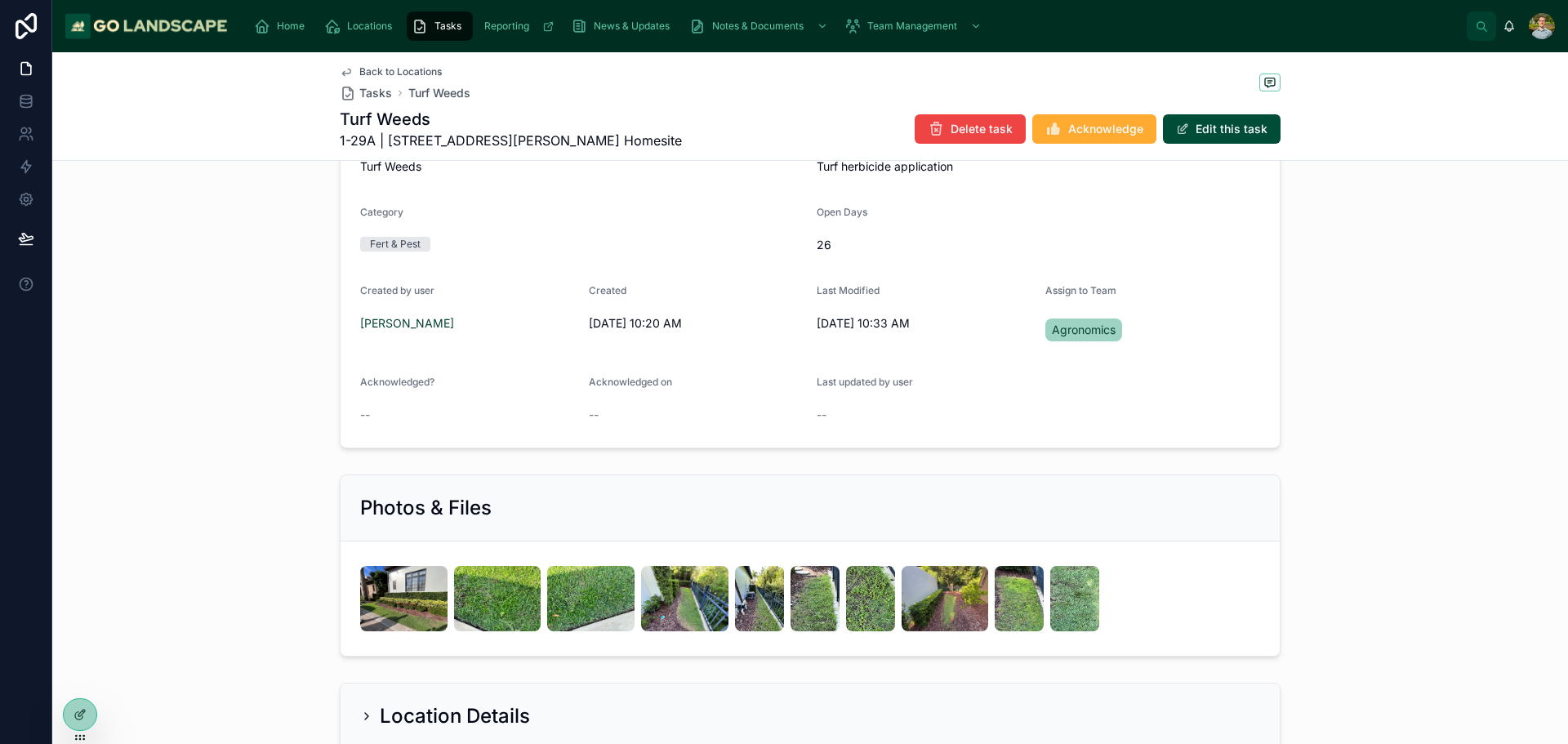
scroll to position [653, 0]
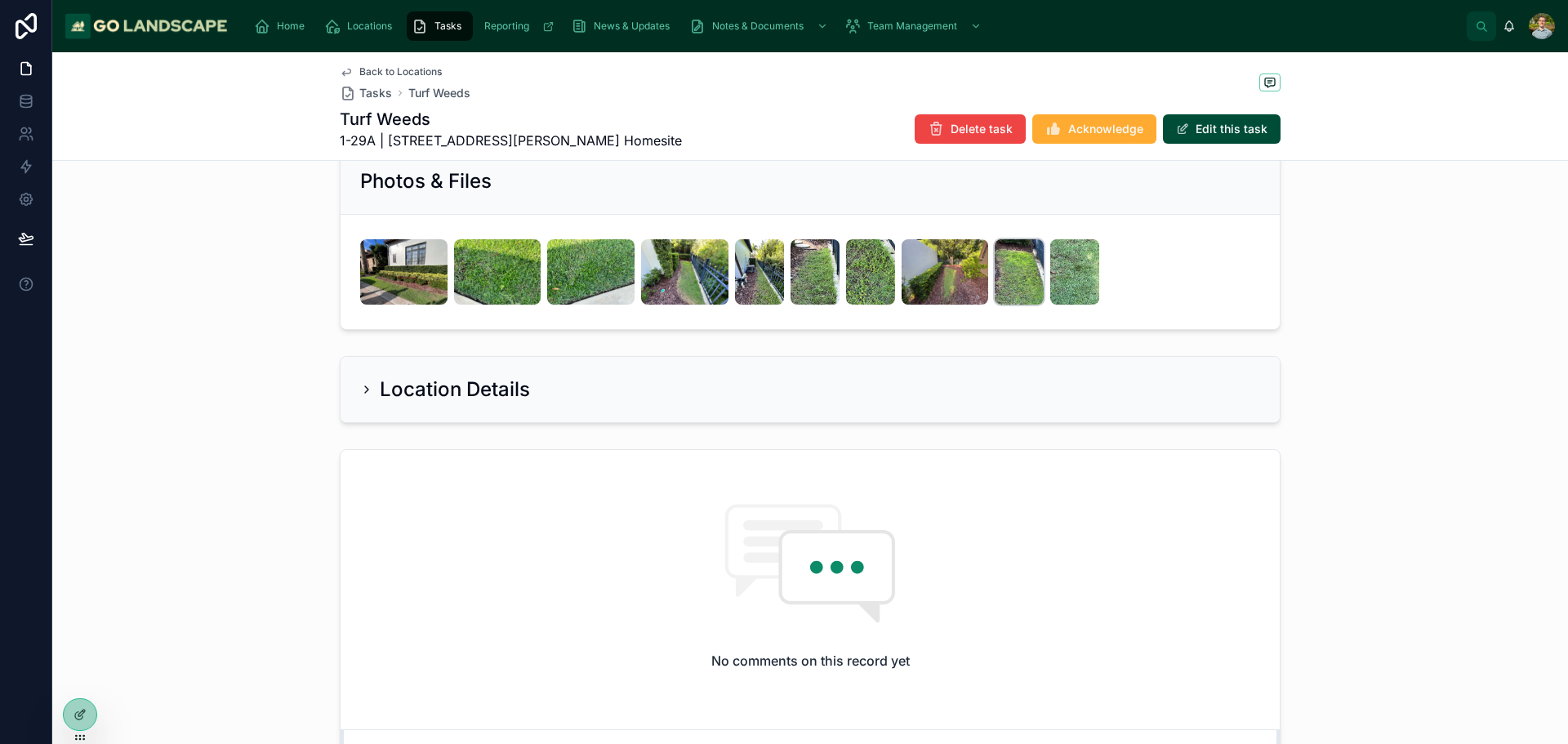
click at [1012, 282] on img at bounding box center [1019, 272] width 49 height 66
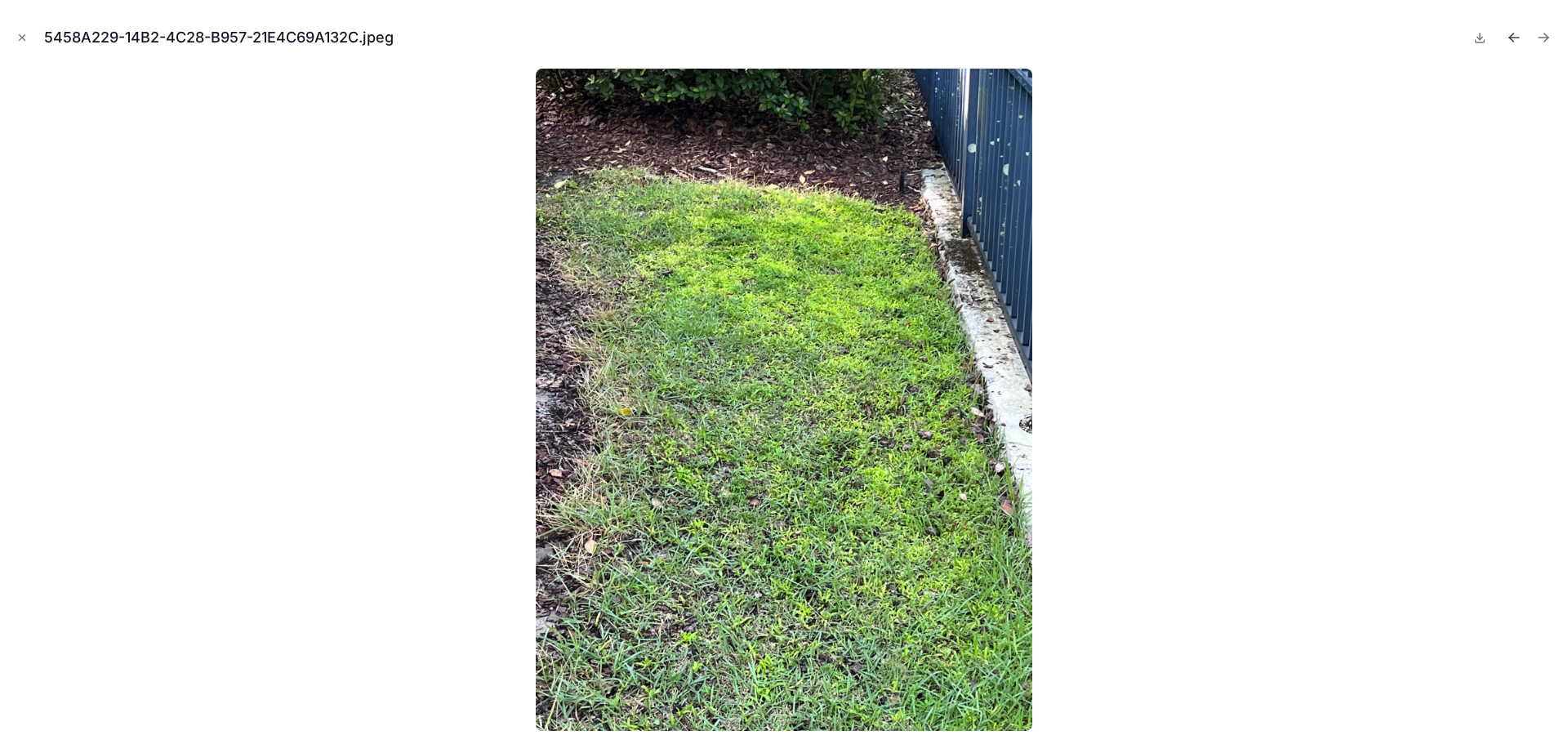
click at [1516, 34] on icon "Previous file" at bounding box center [1514, 37] width 16 height 16
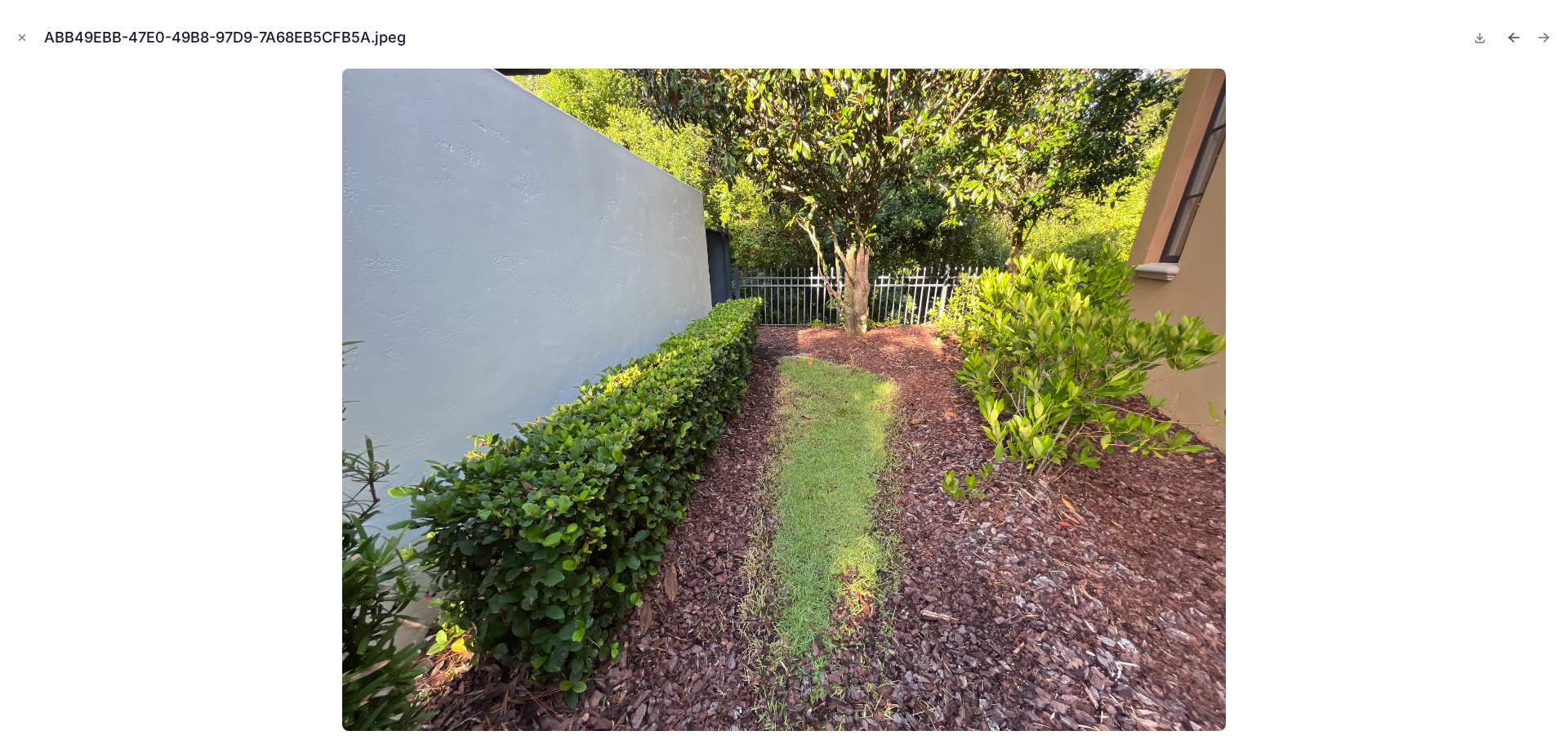
click at [1516, 36] on icon "Previous file" at bounding box center [1514, 37] width 16 height 16
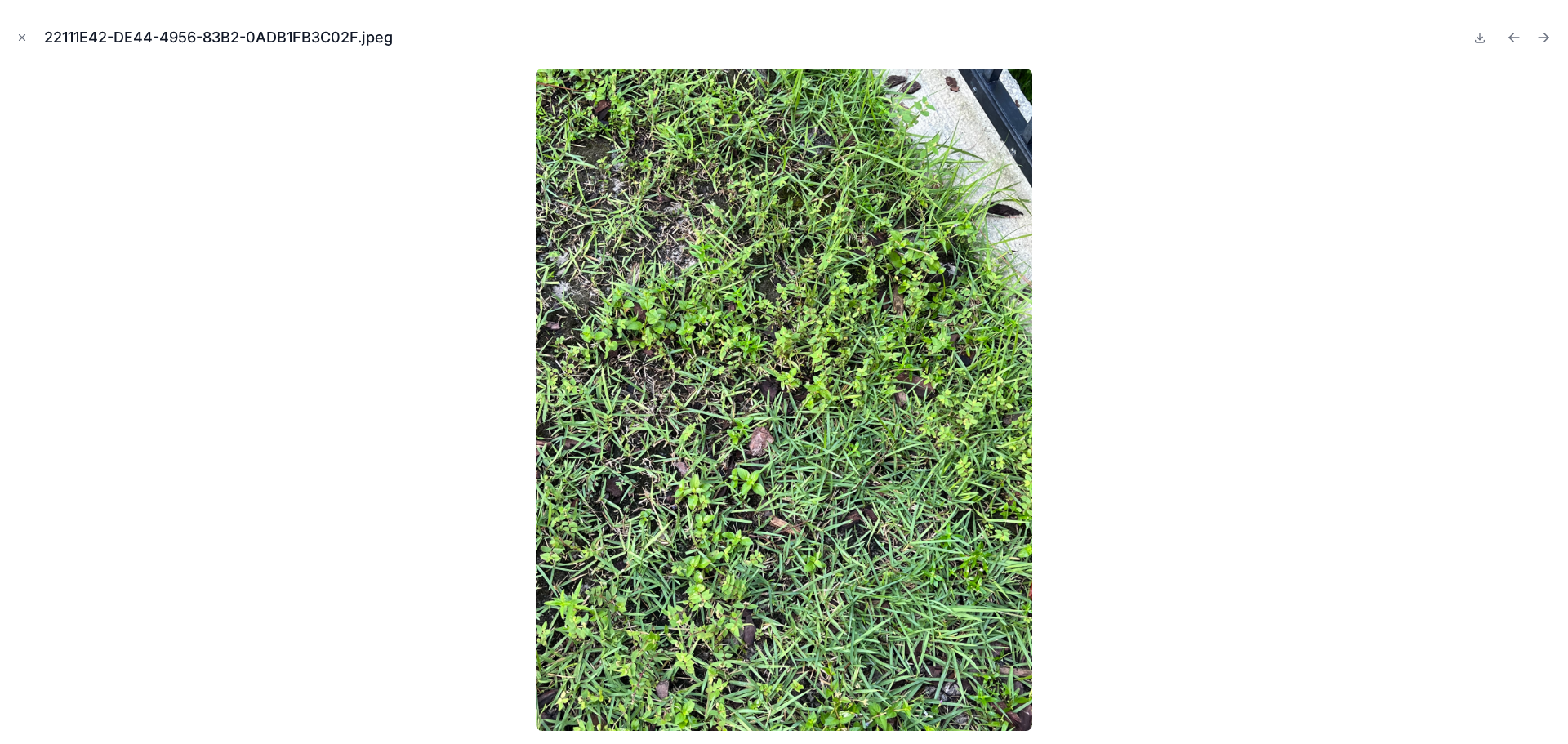
click at [1516, 36] on icon "Previous file" at bounding box center [1514, 37] width 16 height 16
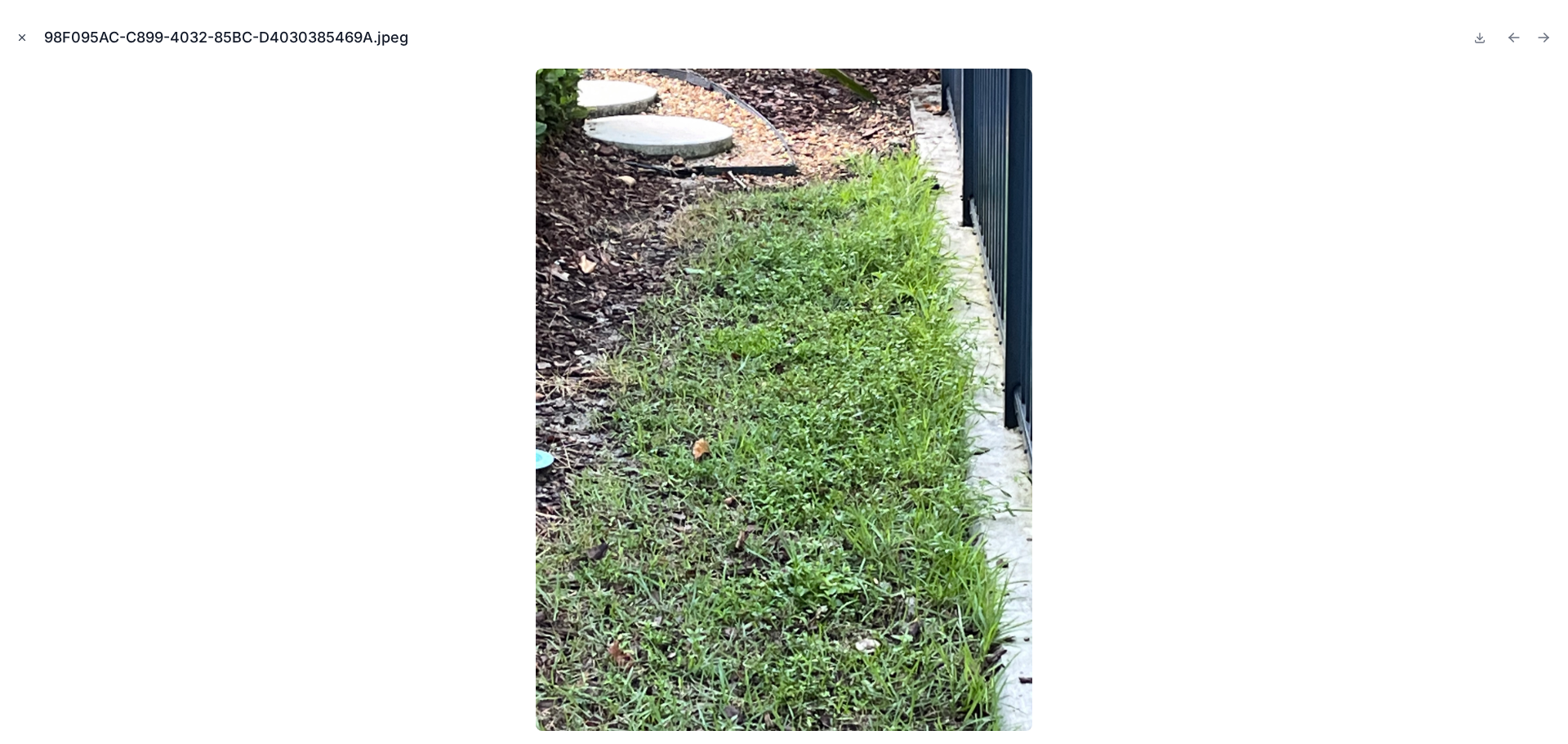
click at [20, 34] on icon "Close modal" at bounding box center [21, 37] width 11 height 11
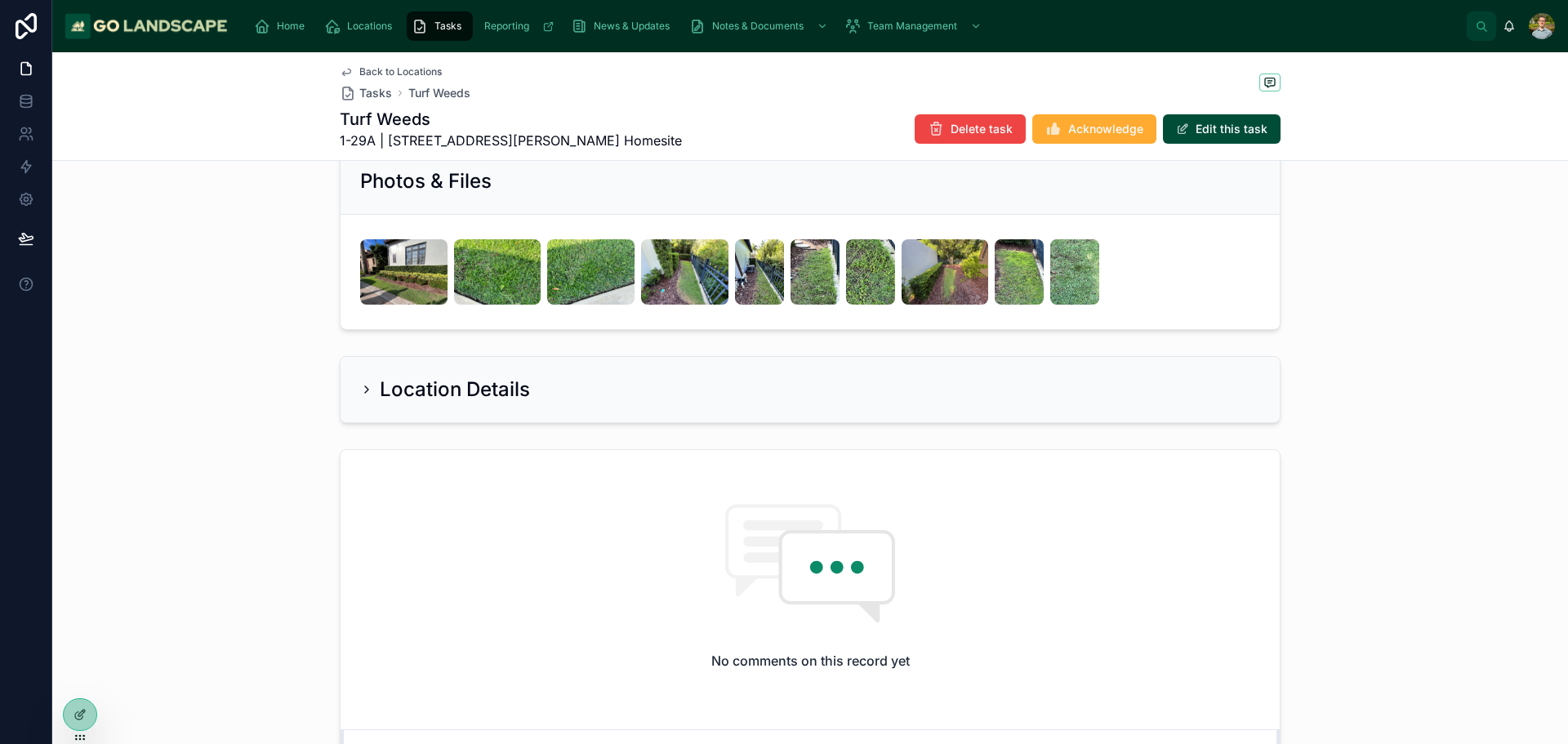
click at [1524, 422] on div "Location Details" at bounding box center [810, 390] width 1516 height 80
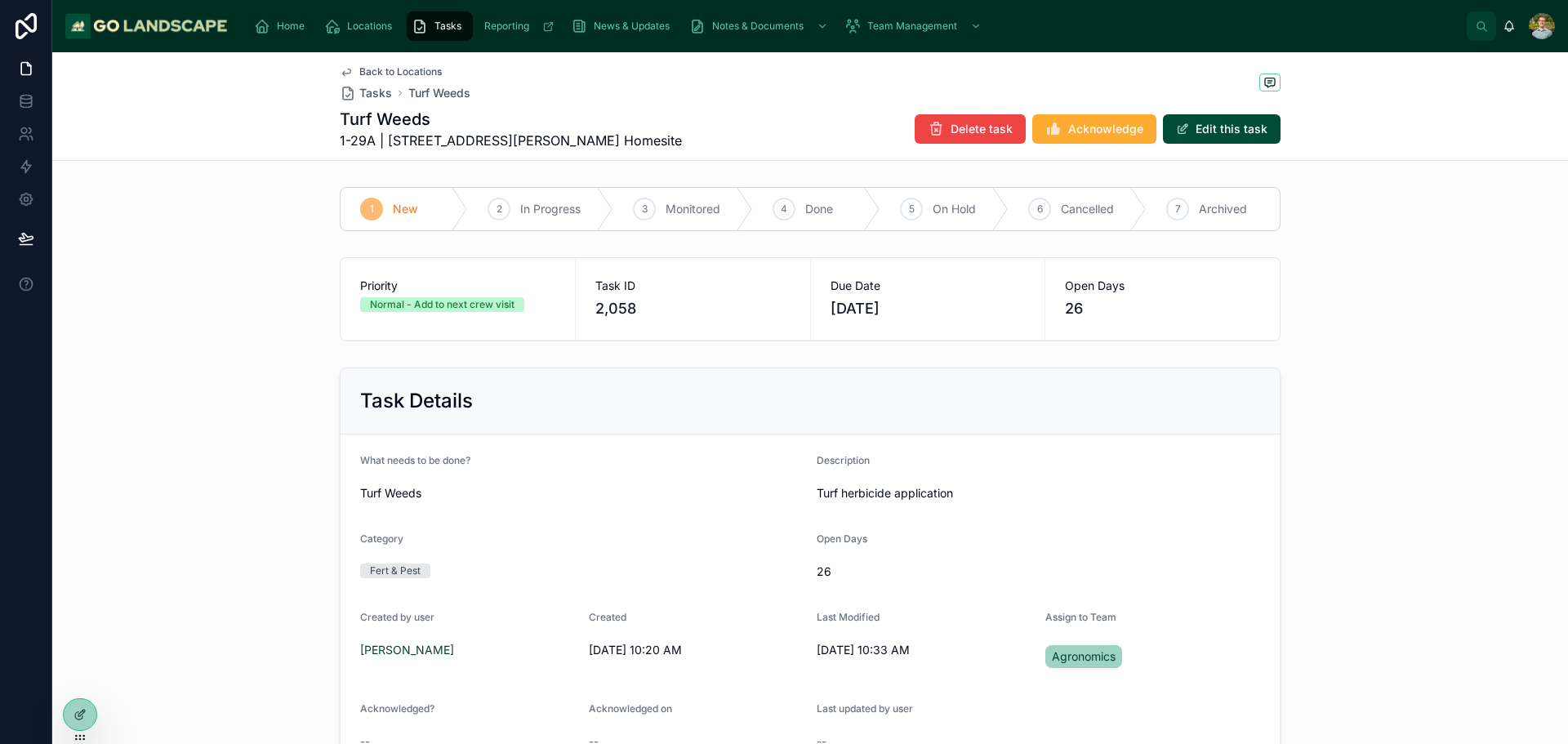
click at [1419, 329] on div "Priority Normal - Add to next crew visit Task ID 2,058 Due Date [DATE] Open Day…" at bounding box center [810, 300] width 1516 height 97
click at [1354, 378] on div "Task Details What needs to be done? Turf Weeds Description Turf herbicide appli…" at bounding box center [810, 571] width 1516 height 421
click at [372, 66] on span "Back to Locations" at bounding box center [401, 72] width 83 height 13
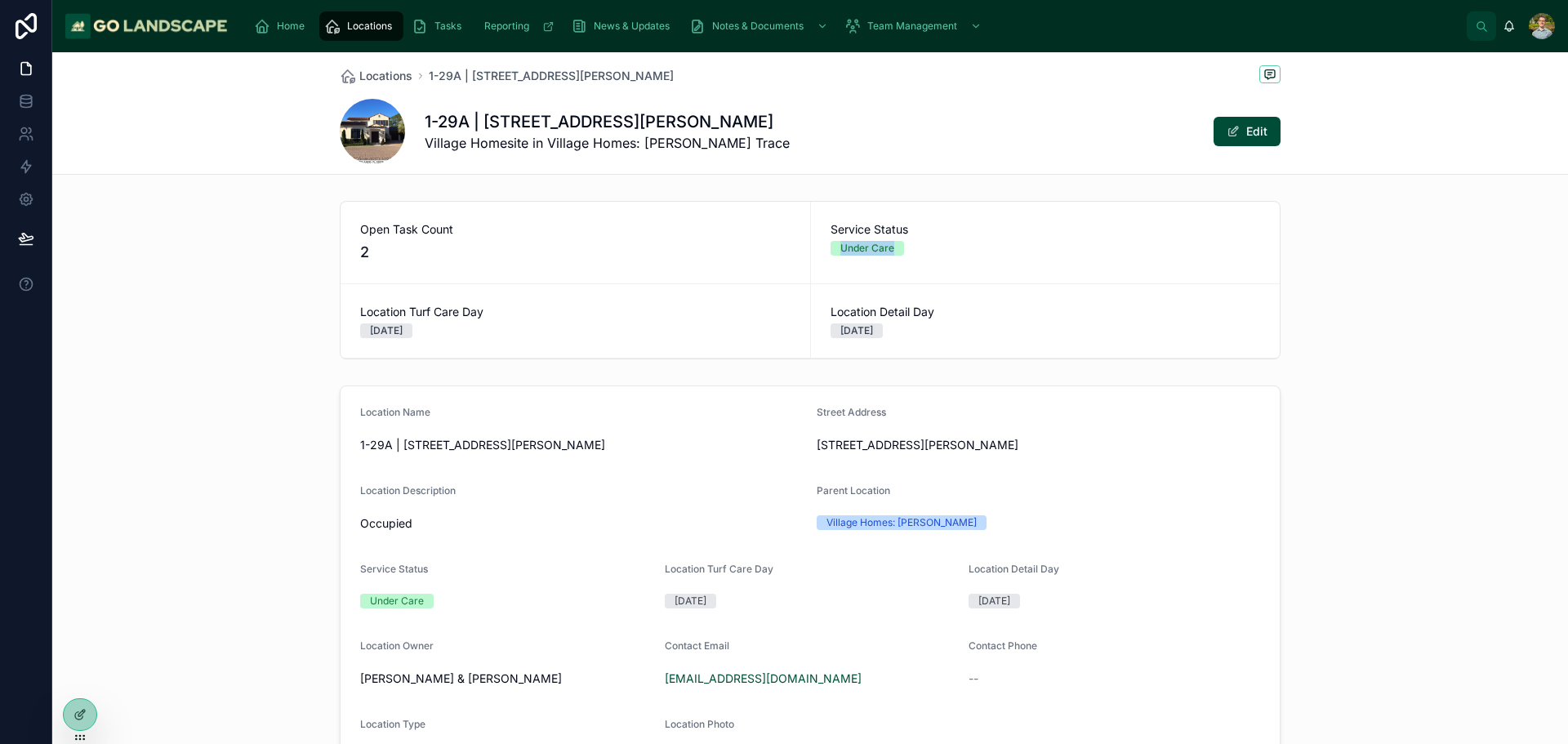
click at [1407, 252] on div "Open Task Count 2 Service Status Under Care Location Turf Care Day [DATE] Locat…" at bounding box center [810, 280] width 1516 height 172
click at [1325, 362] on div "Open Task Count 2 Service Status Under Care Location Turf Care Day [DATE] Locat…" at bounding box center [810, 280] width 1516 height 172
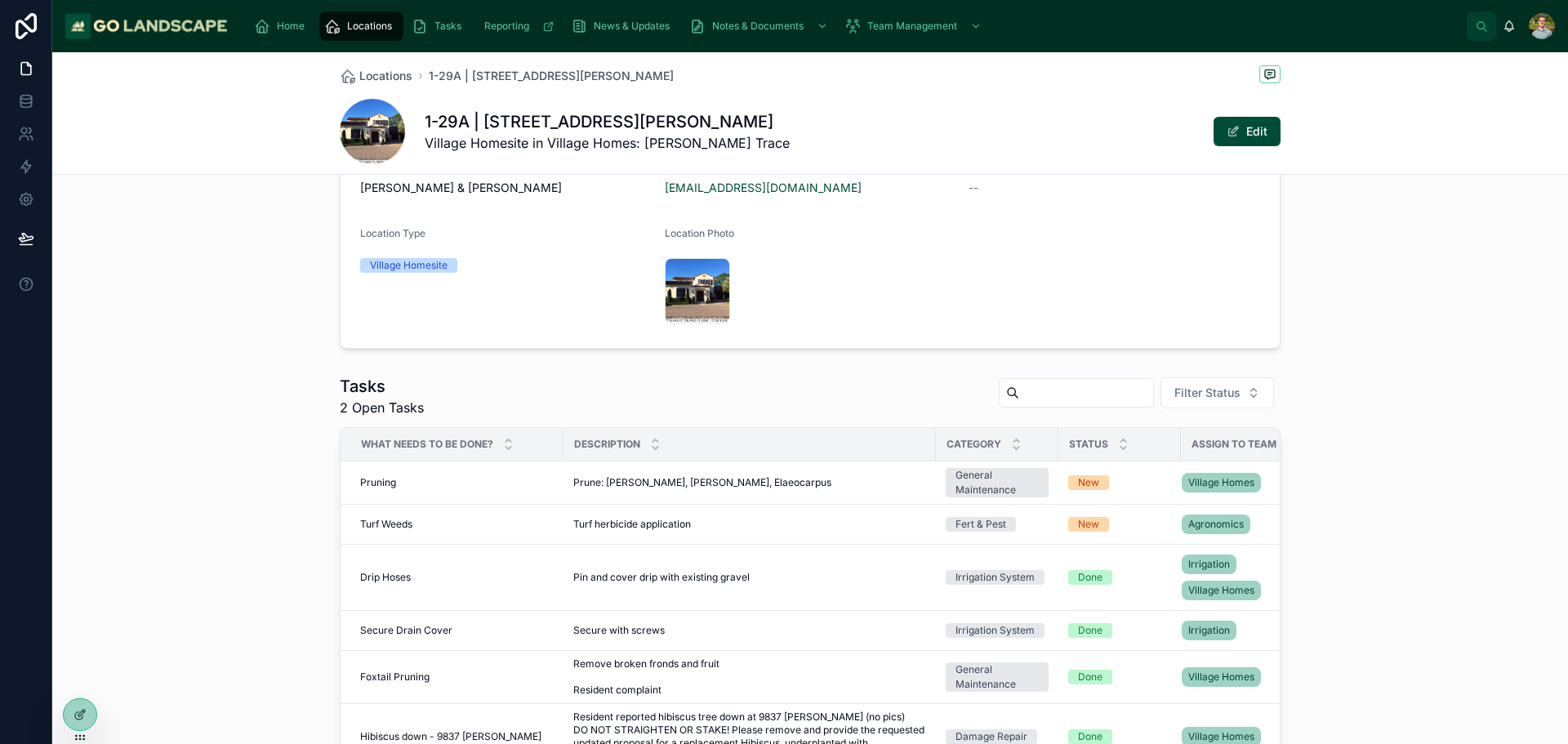
scroll to position [572, 0]
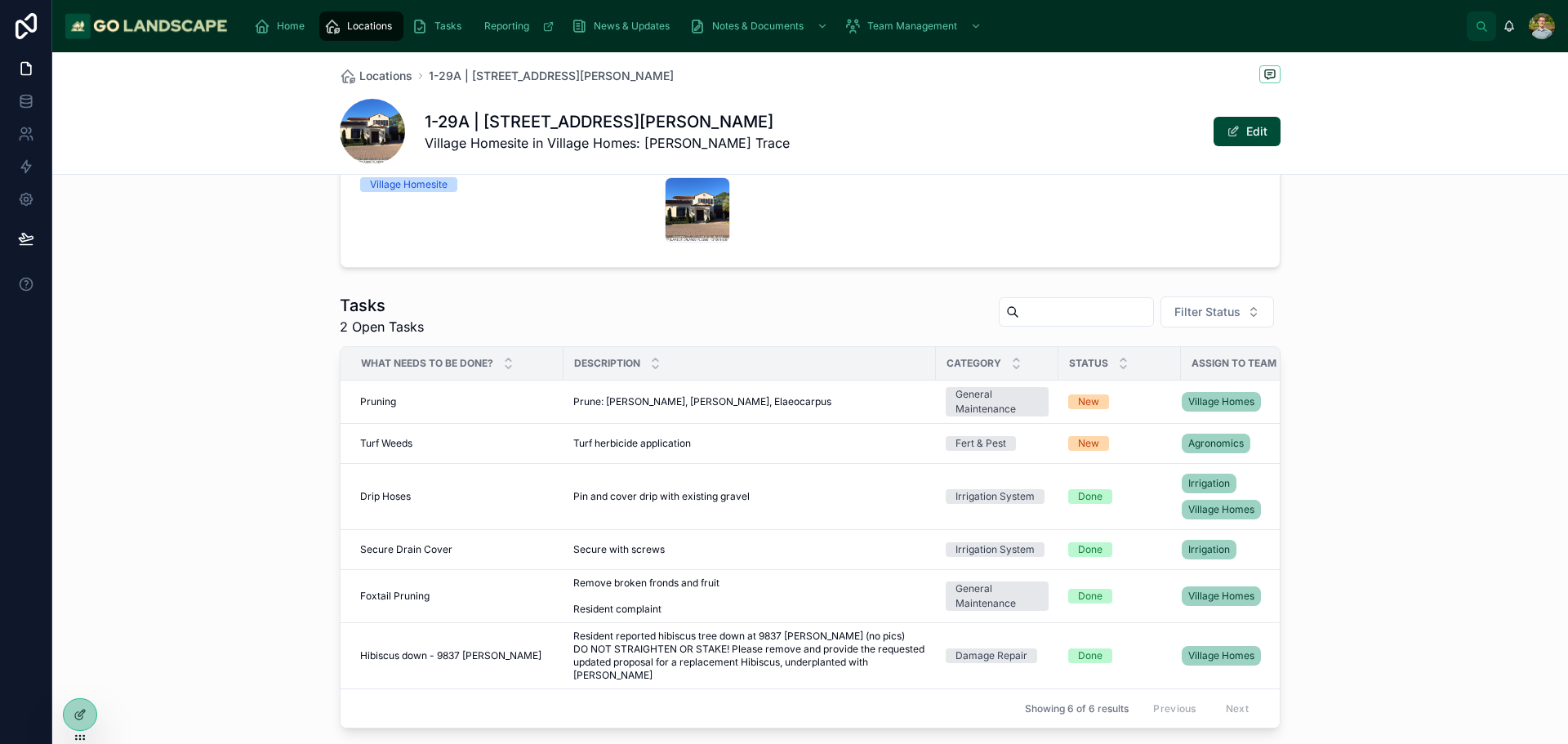
click at [1374, 416] on div "Tasks 2 Open Tasks Filter Status What needs to be done? Description Category St…" at bounding box center [810, 512] width 1516 height 448
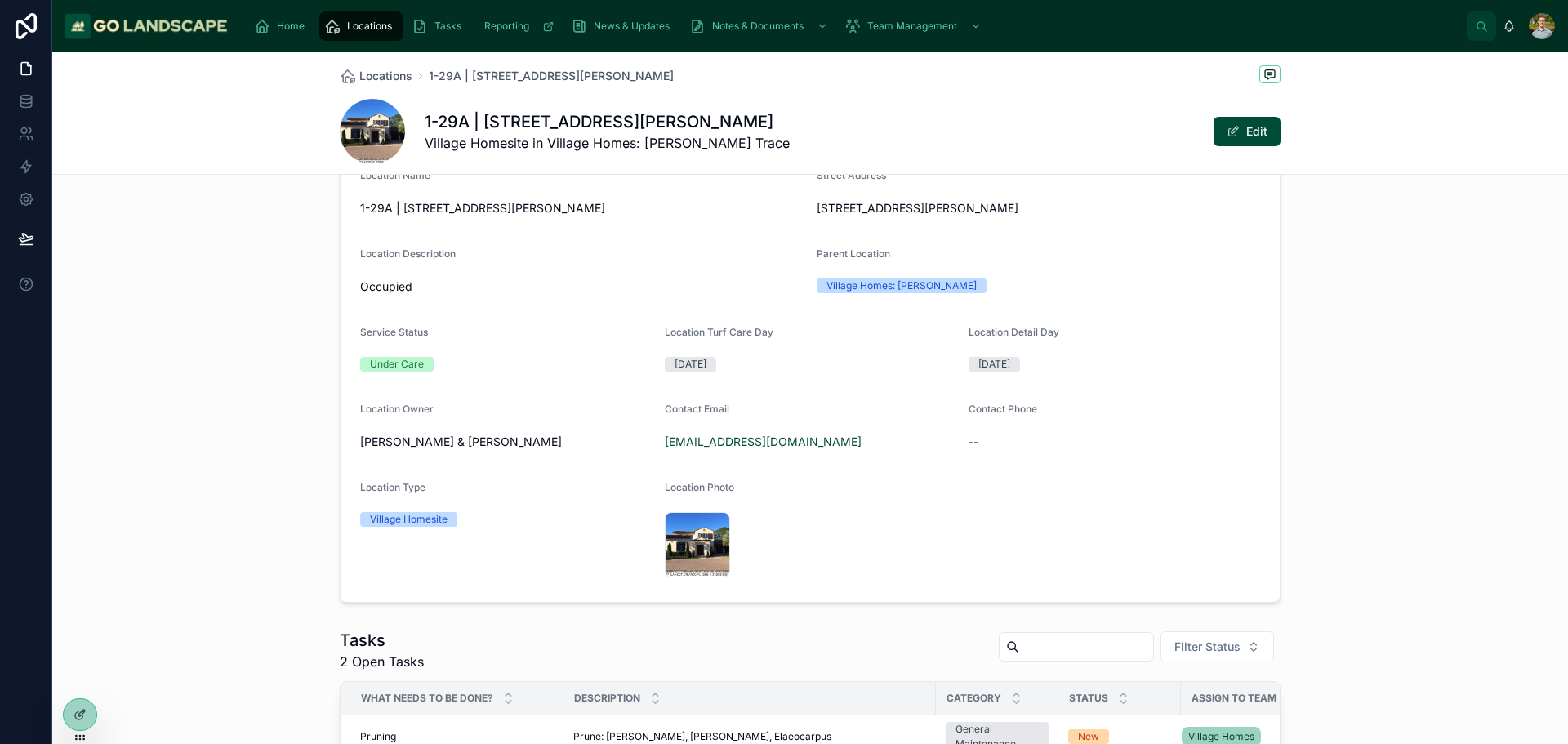
scroll to position [0, 0]
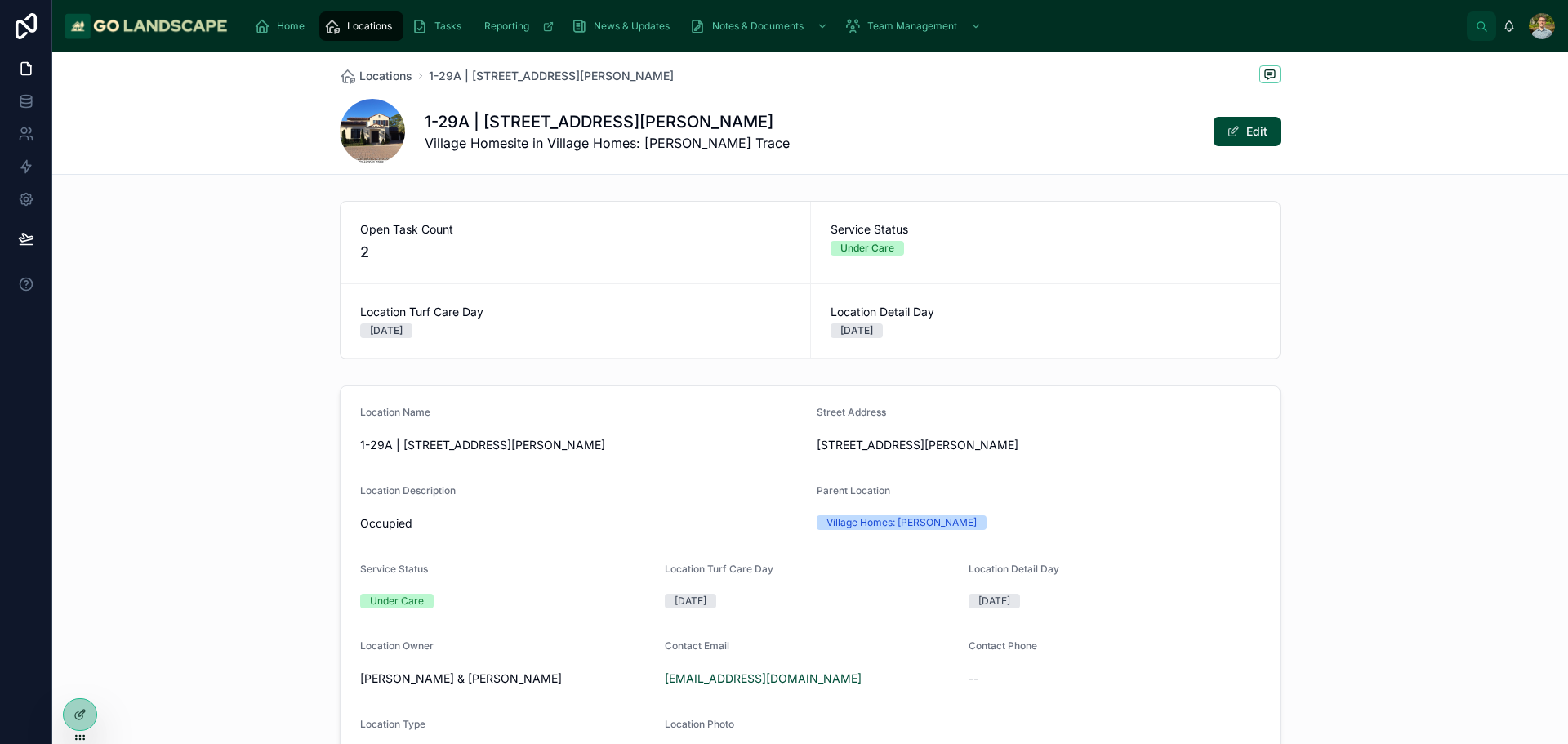
click at [1417, 471] on div "Location Name 1-29A | [STREET_ADDRESS][PERSON_NAME] Address [STREET_ADDRESS][PE…" at bounding box center [810, 612] width 1516 height 467
click at [389, 69] on span "Locations" at bounding box center [386, 75] width 53 height 16
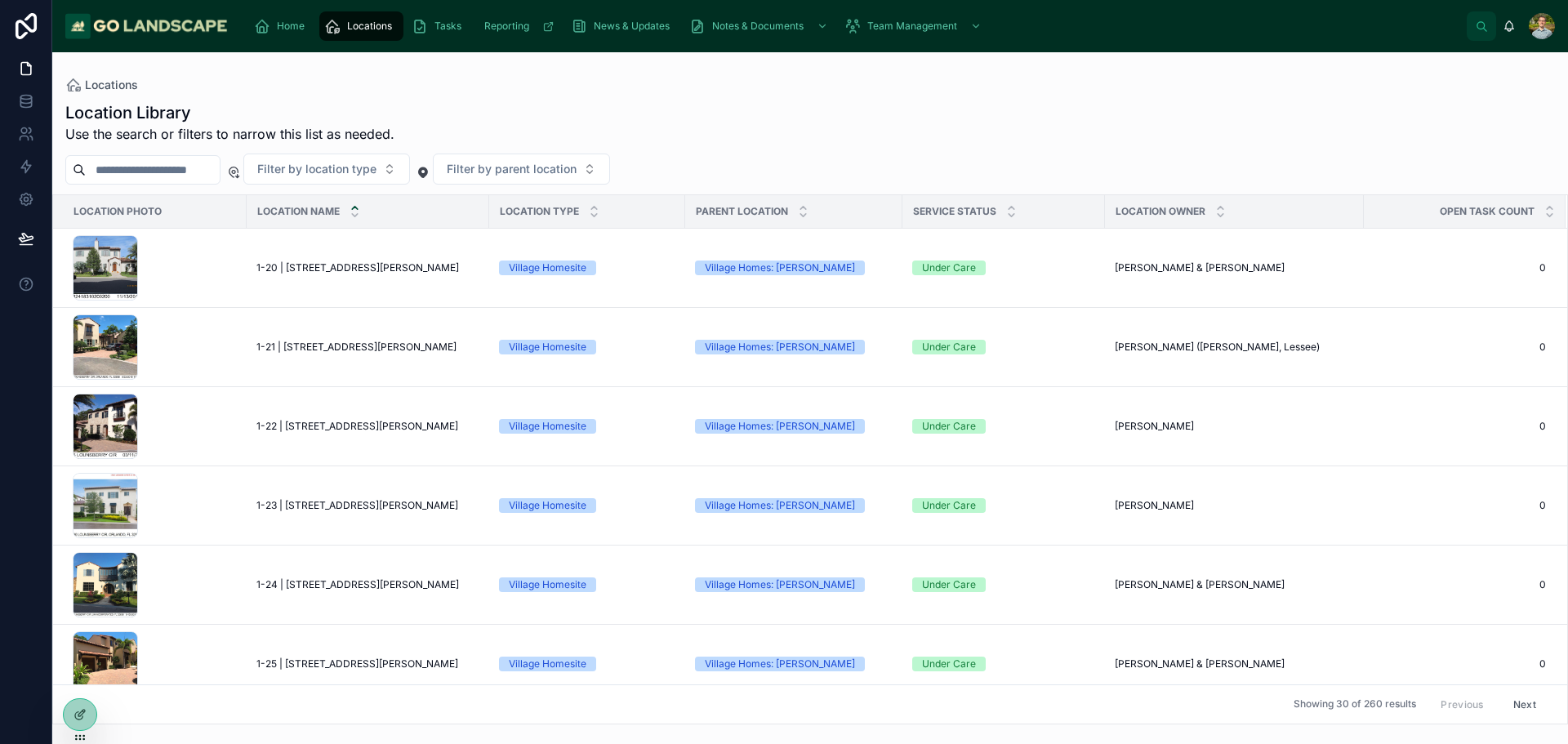
click at [898, 124] on div "Location Library Use the search or filters to narrow this list as needed." at bounding box center [810, 123] width 1490 height 43
click at [264, 22] on icon "scrollable content" at bounding box center [261, 26] width 16 height 16
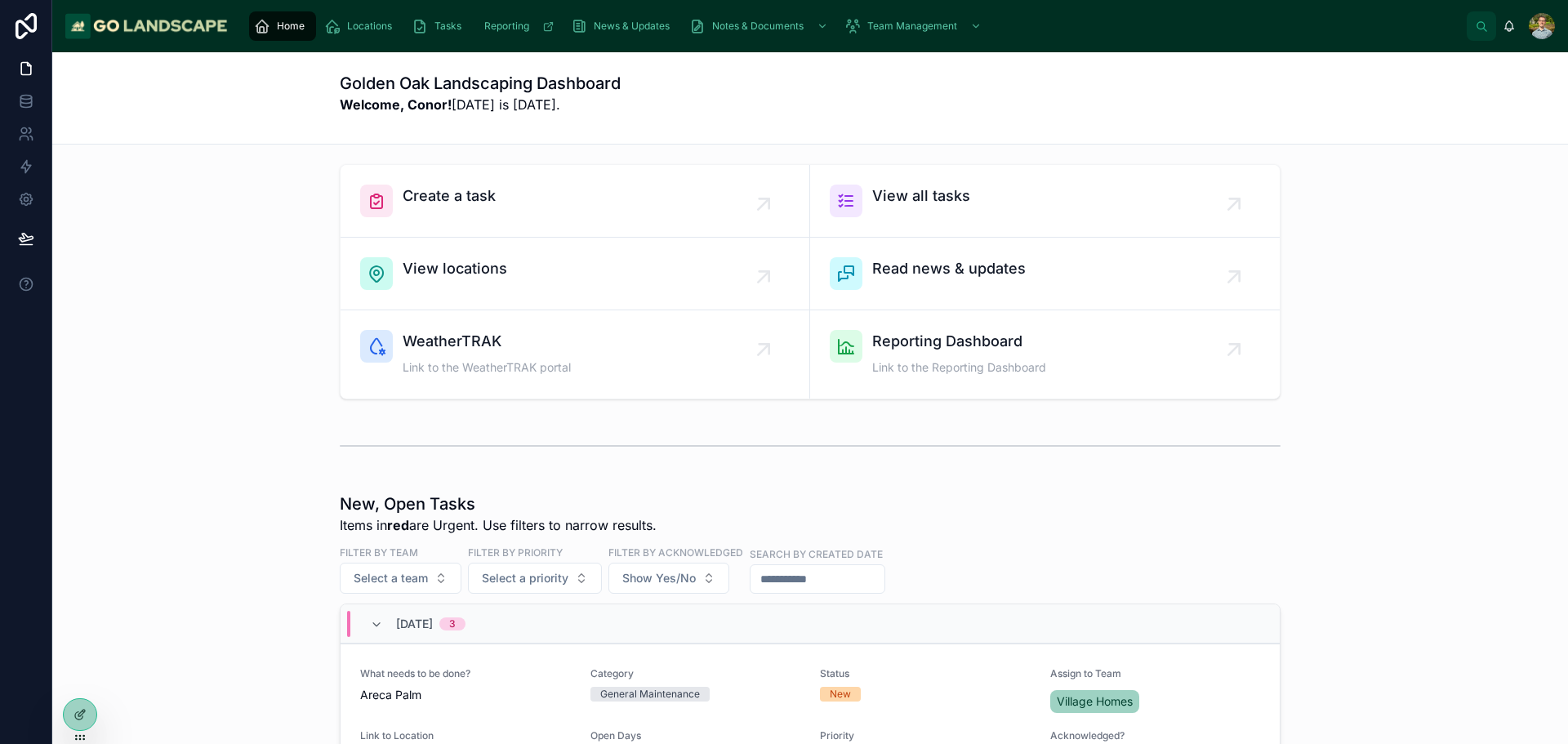
click at [1429, 294] on div "Create a task View all tasks View locations Read news & updates WeatherTRAK Lin…" at bounding box center [810, 282] width 1490 height 249
